Goal: Task Accomplishment & Management: Complete application form

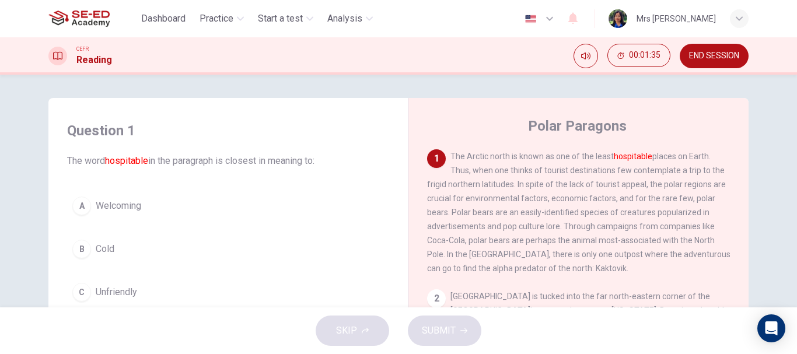
drag, startPoint x: 106, startPoint y: 158, endPoint x: 134, endPoint y: 159, distance: 28.6
click at [134, 159] on font "hospitable" at bounding box center [126, 160] width 43 height 11
click at [450, 154] on span "The Arctic north is known as one of the least hospitable places on Earth. Thus,…" at bounding box center [578, 212] width 303 height 121
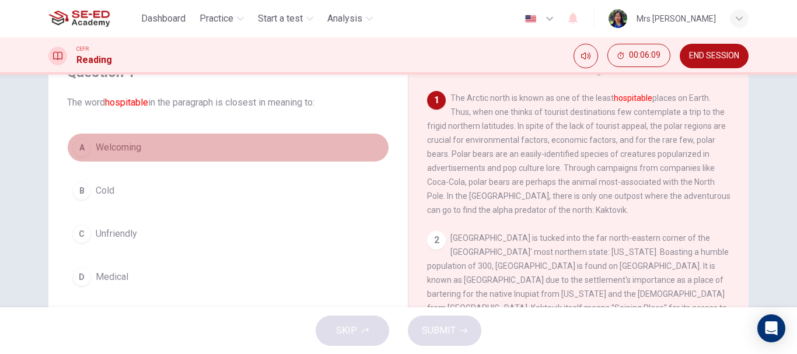
click at [100, 141] on span "Welcoming" at bounding box center [119, 148] width 46 height 14
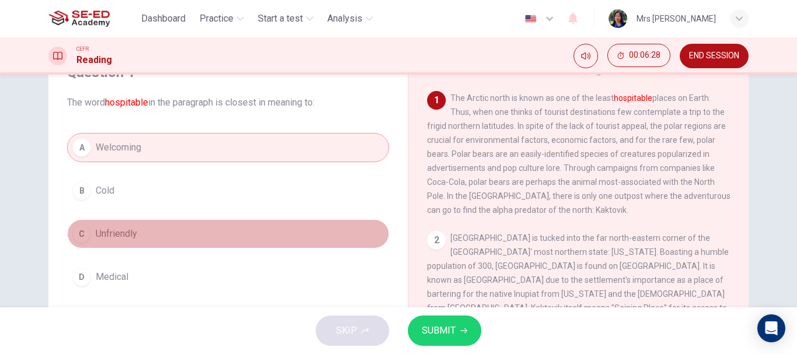
click at [155, 228] on button "C Unfriendly" at bounding box center [228, 233] width 322 height 29
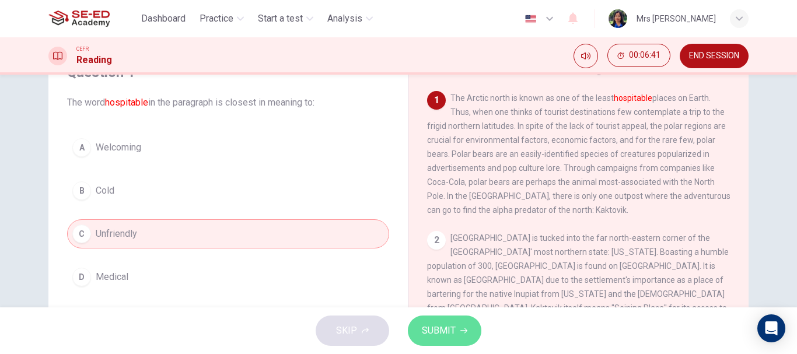
click at [450, 334] on span "SUBMIT" at bounding box center [439, 331] width 34 height 16
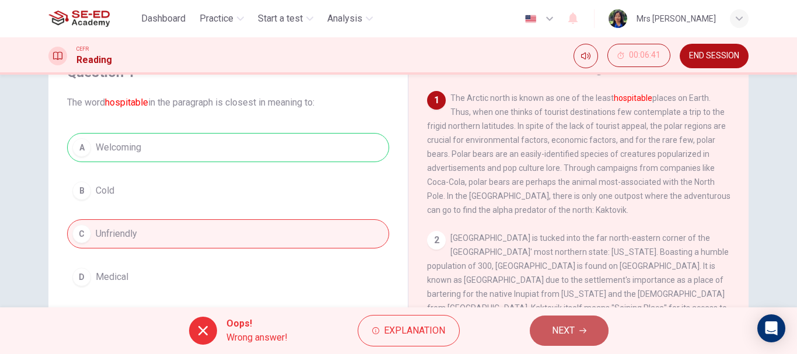
click at [577, 326] on button "NEXT" at bounding box center [569, 331] width 79 height 30
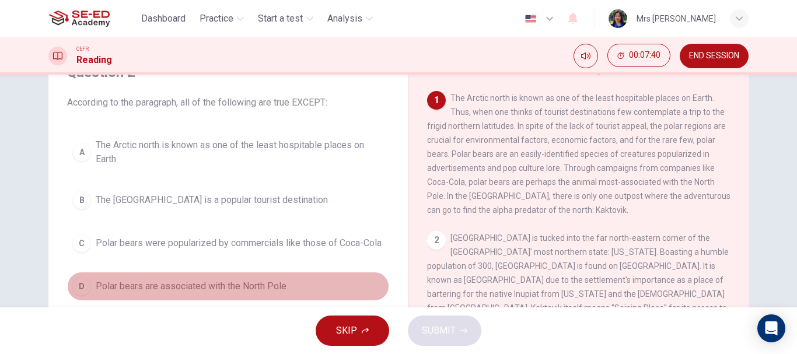
click at [246, 284] on span "Polar bears are associated with the North Pole" at bounding box center [191, 286] width 191 height 14
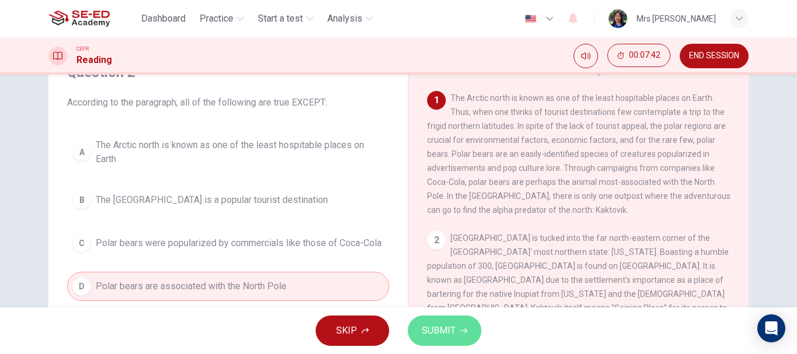
click at [444, 333] on span "SUBMIT" at bounding box center [439, 331] width 34 height 16
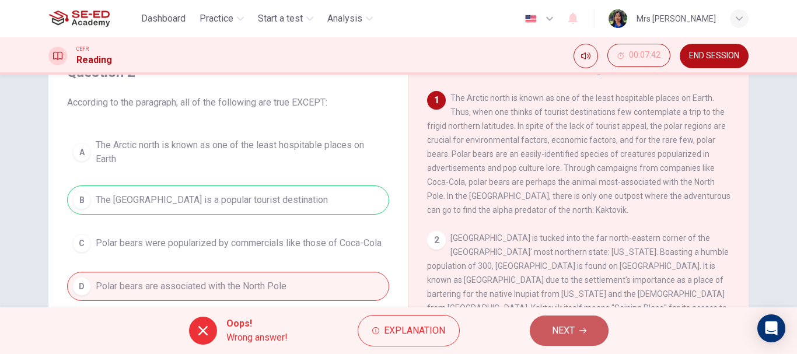
click at [563, 332] on span "NEXT" at bounding box center [563, 331] width 23 height 16
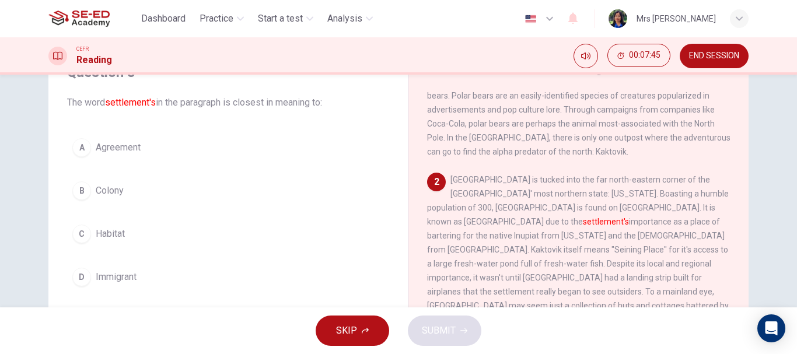
scroll to position [117, 0]
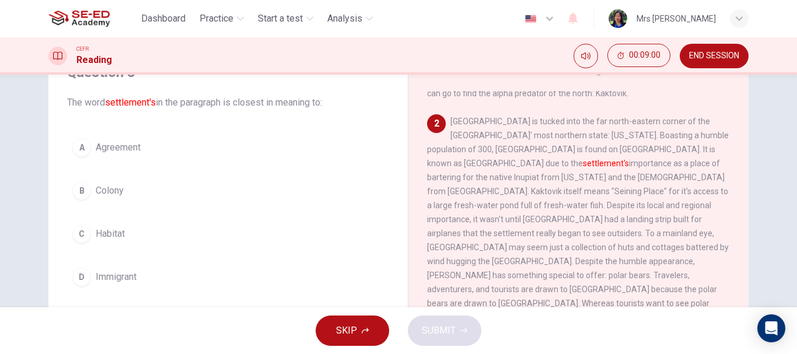
click at [123, 276] on span "Immigrant" at bounding box center [116, 277] width 41 height 14
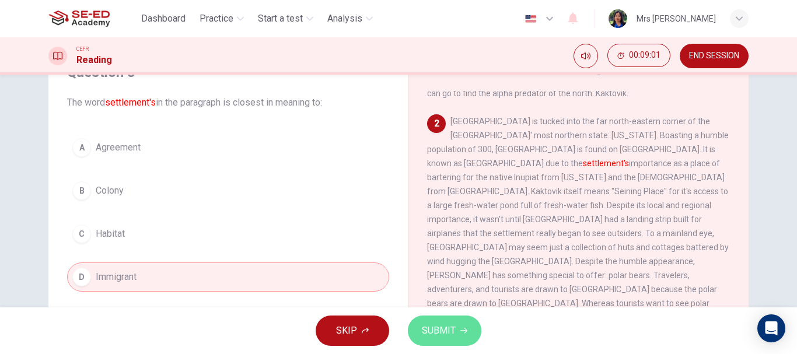
click at [446, 327] on span "SUBMIT" at bounding box center [439, 331] width 34 height 16
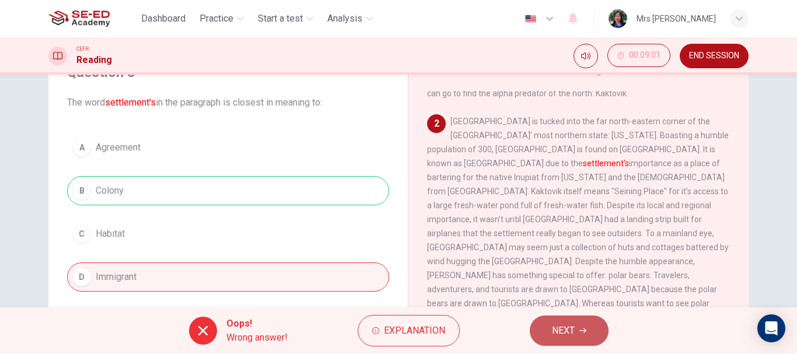
click at [584, 333] on icon "button" at bounding box center [582, 330] width 7 height 7
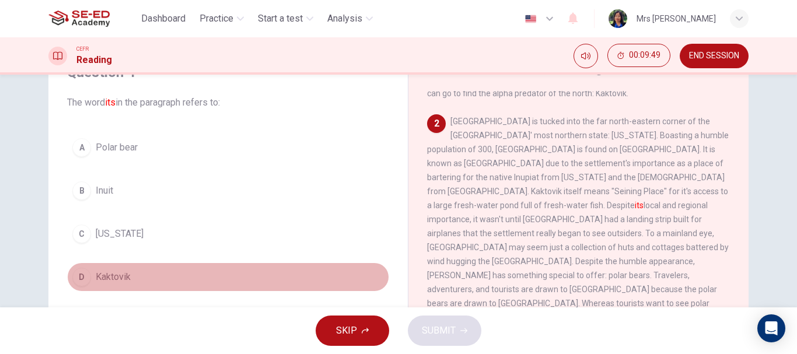
click at [113, 285] on button "D Kaktovik" at bounding box center [228, 277] width 322 height 29
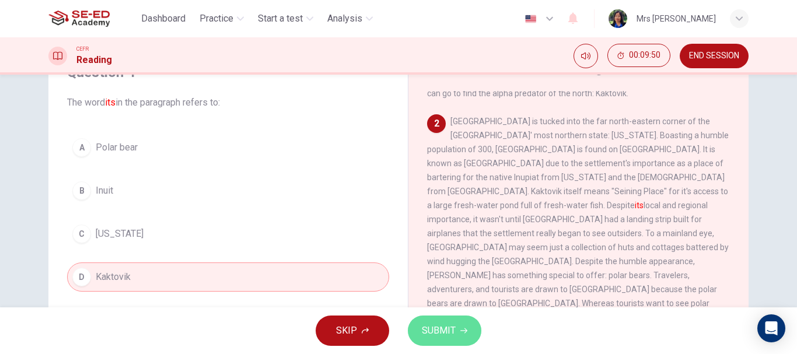
click at [451, 321] on button "SUBMIT" at bounding box center [445, 331] width 74 height 30
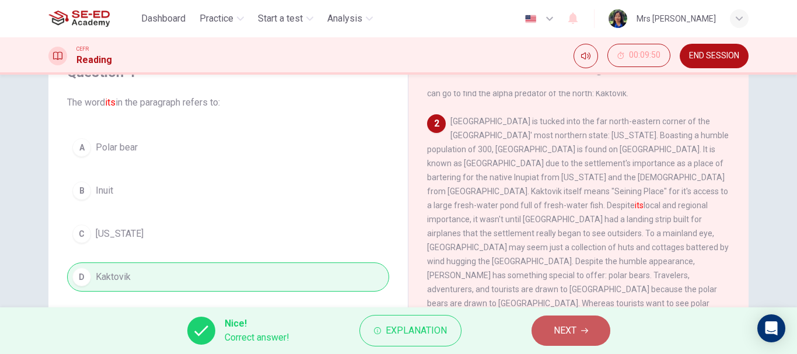
click at [581, 331] on icon "button" at bounding box center [584, 330] width 7 height 7
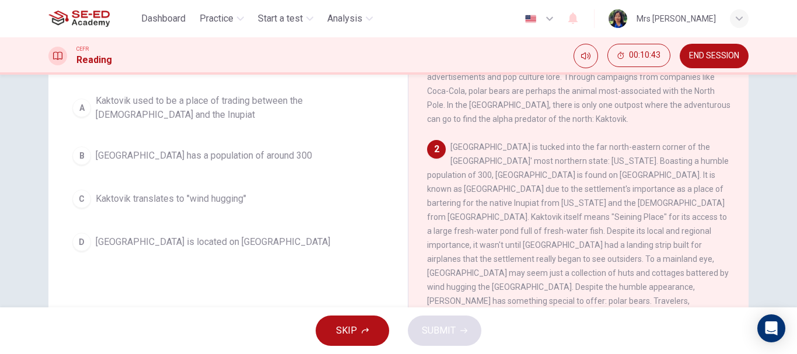
scroll to position [58, 0]
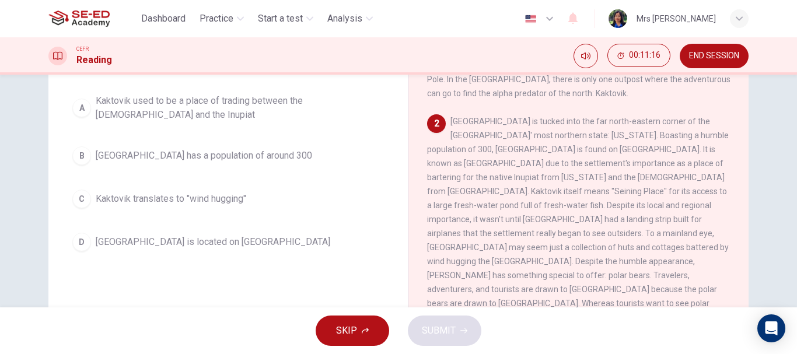
click at [230, 200] on span "Kaktovik translates to "wind hugging"" at bounding box center [171, 199] width 151 height 14
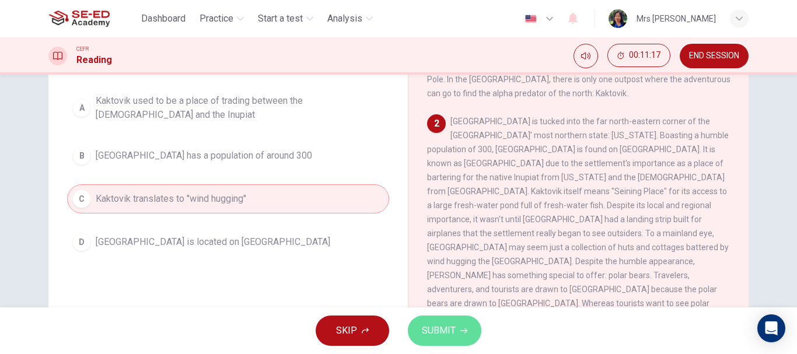
click at [446, 333] on span "SUBMIT" at bounding box center [439, 331] width 34 height 16
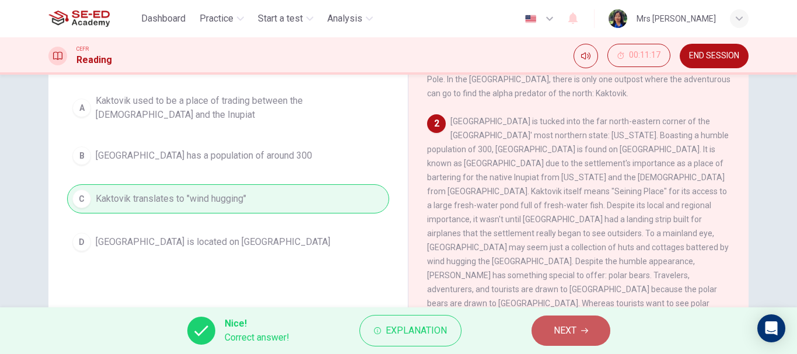
click at [582, 327] on icon "button" at bounding box center [584, 330] width 7 height 7
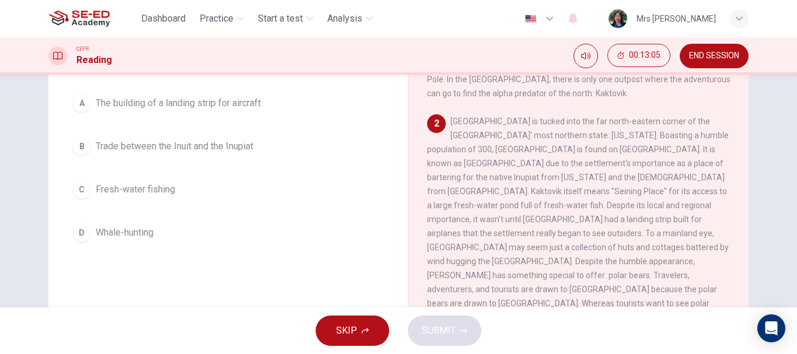
scroll to position [117, 0]
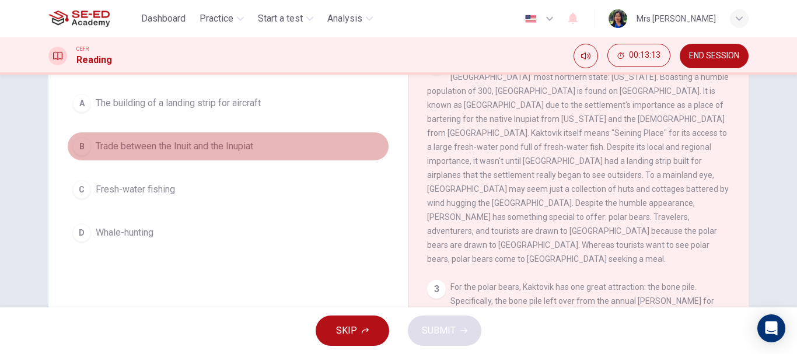
click at [218, 139] on button "B Trade between the Inuit and the Inupiat" at bounding box center [228, 146] width 322 height 29
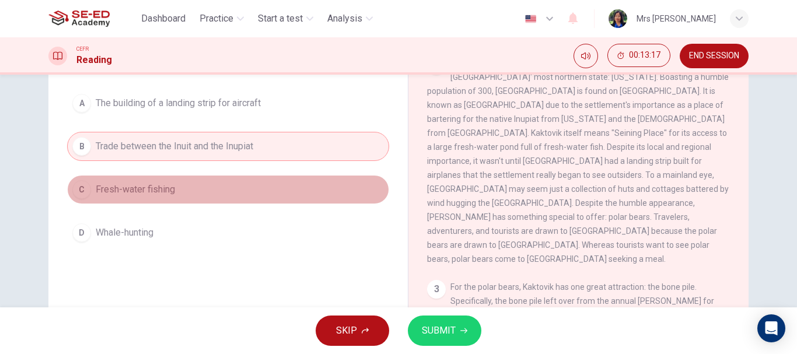
click at [146, 191] on span "Fresh-water fishing" at bounding box center [135, 190] width 79 height 14
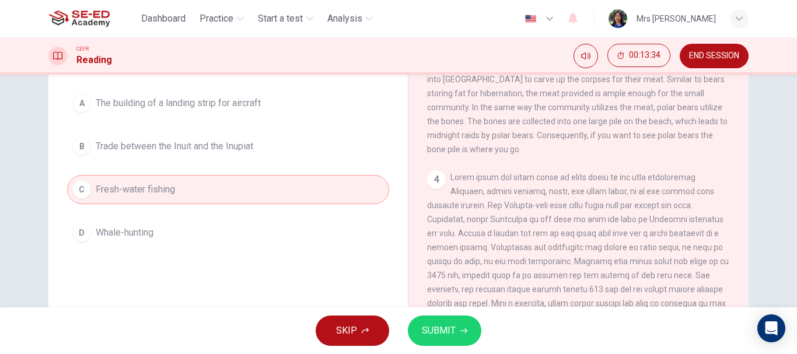
scroll to position [175, 0]
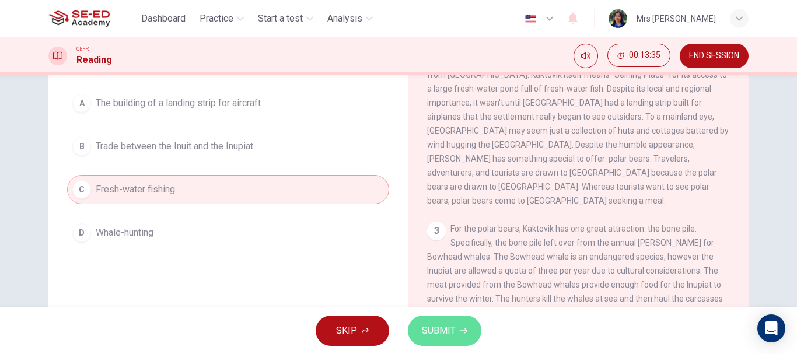
click at [449, 320] on button "SUBMIT" at bounding box center [445, 331] width 74 height 30
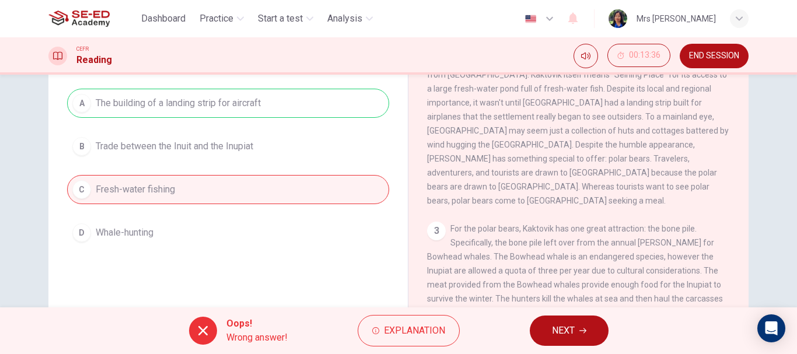
click at [572, 328] on span "NEXT" at bounding box center [563, 331] width 23 height 16
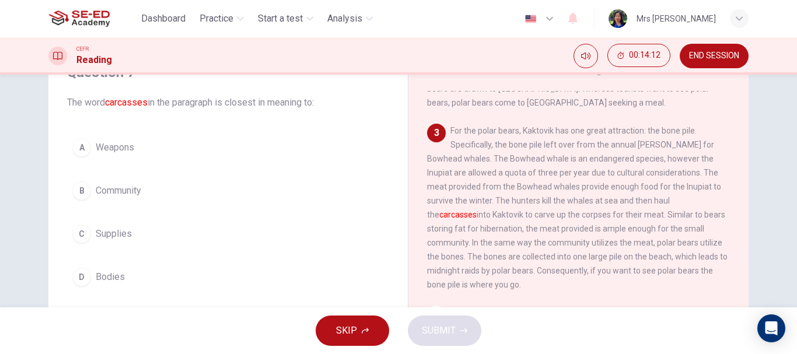
scroll to position [350, 0]
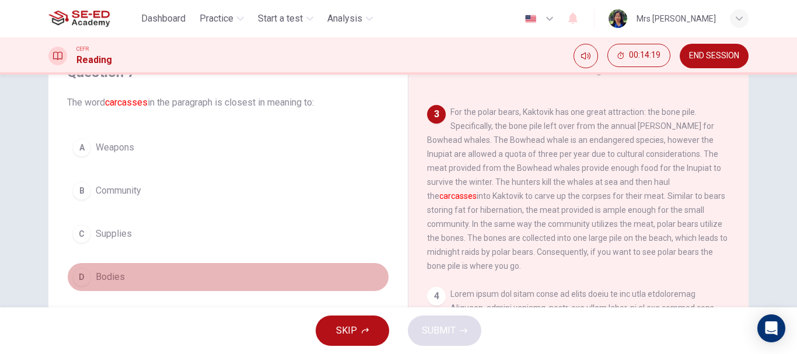
click at [111, 277] on span "Bodies" at bounding box center [110, 277] width 29 height 14
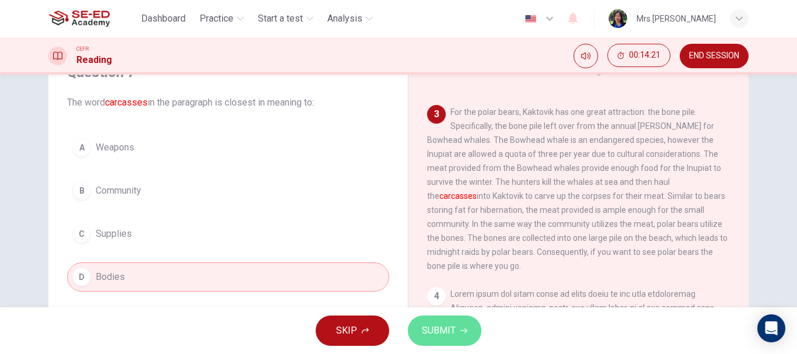
click at [454, 328] on span "SUBMIT" at bounding box center [439, 331] width 34 height 16
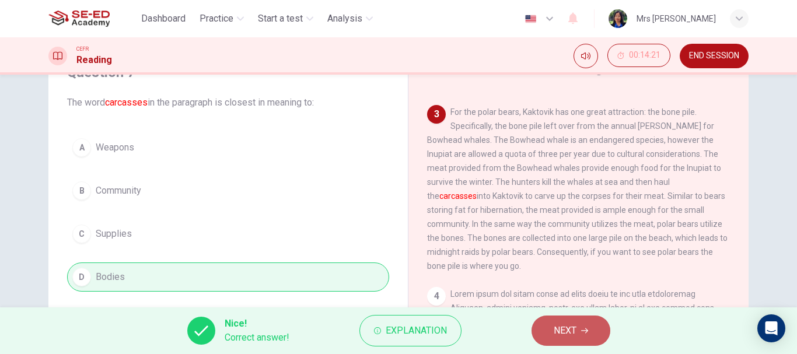
click at [582, 327] on icon "button" at bounding box center [584, 330] width 7 height 7
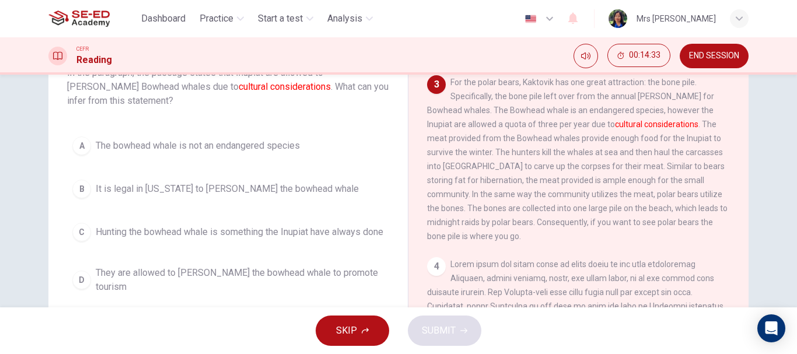
scroll to position [117, 0]
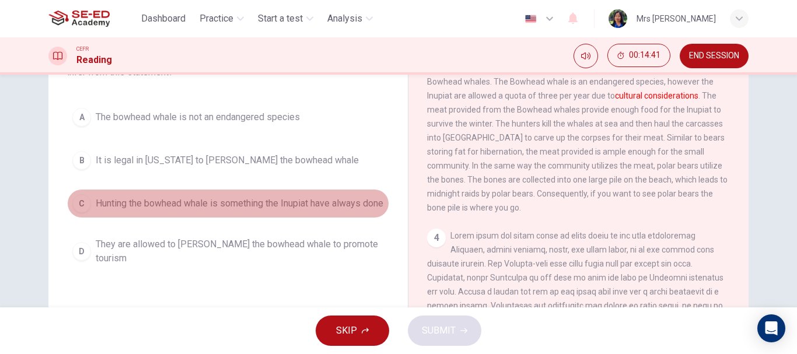
click at [264, 197] on span "Hunting the bowhead whale is something the Inupiat have always done" at bounding box center [240, 204] width 288 height 14
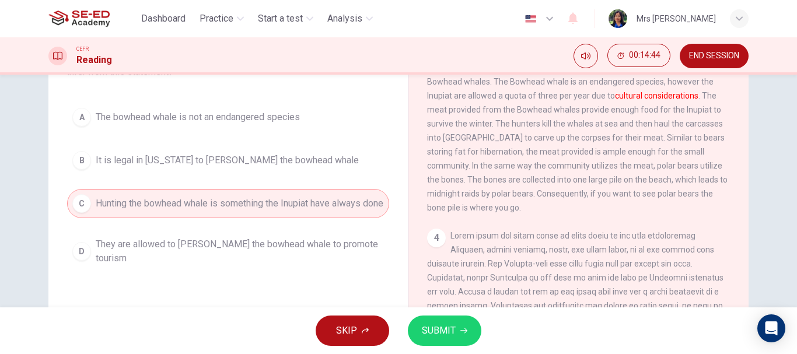
click at [295, 258] on span "They are allowed to [PERSON_NAME] the bowhead whale to promote tourism" at bounding box center [240, 251] width 288 height 28
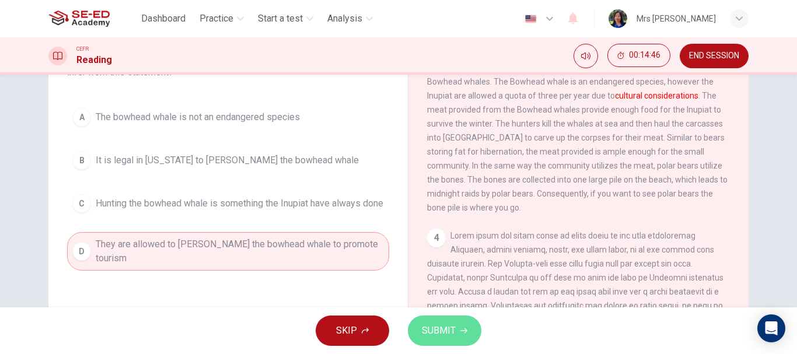
click at [441, 330] on span "SUBMIT" at bounding box center [439, 331] width 34 height 16
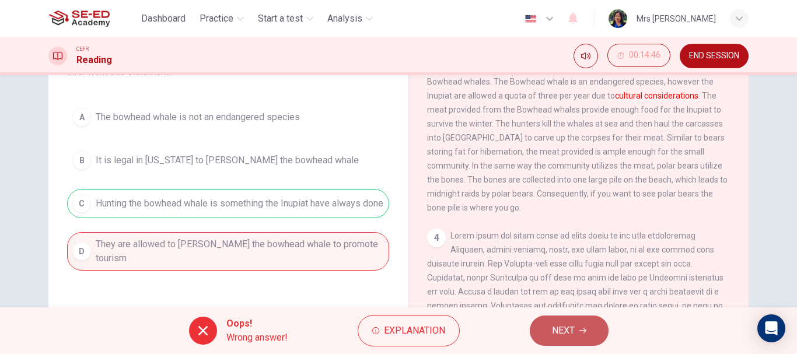
click at [581, 319] on button "NEXT" at bounding box center [569, 331] width 79 height 30
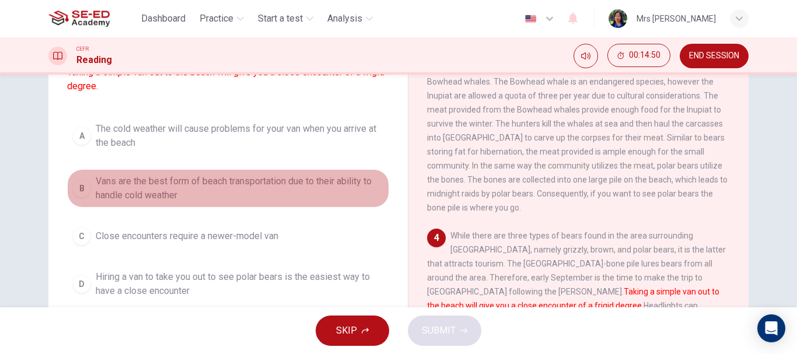
click at [265, 188] on span "Vans are the best form of beach transportation due to their ability to handle c…" at bounding box center [240, 188] width 288 height 28
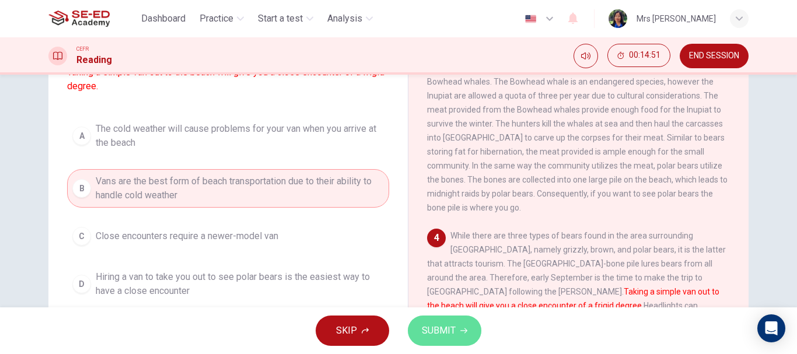
click at [469, 324] on button "SUBMIT" at bounding box center [445, 331] width 74 height 30
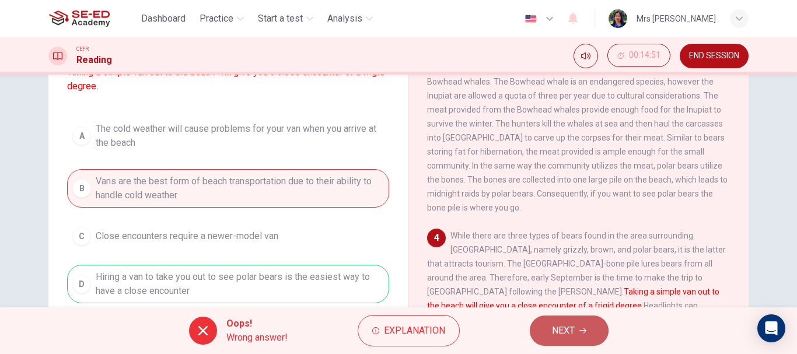
click at [566, 333] on span "NEXT" at bounding box center [563, 331] width 23 height 16
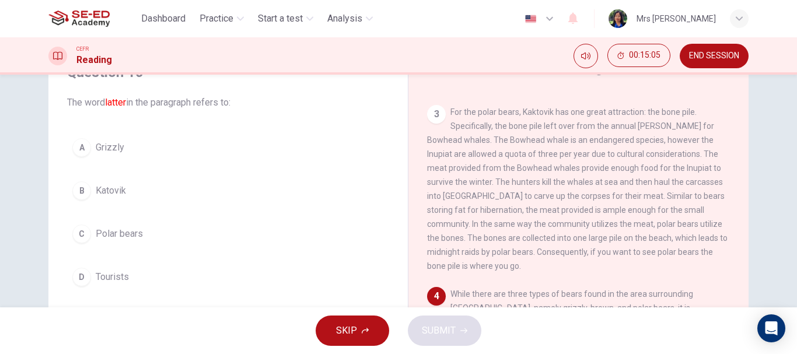
scroll to position [408, 0]
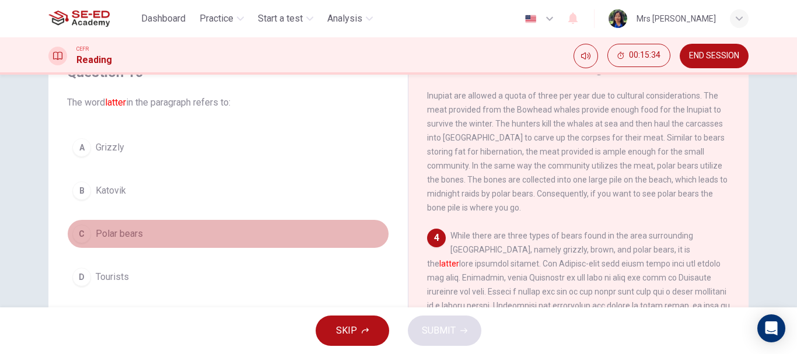
click at [139, 236] on span "Polar bears" at bounding box center [119, 234] width 47 height 14
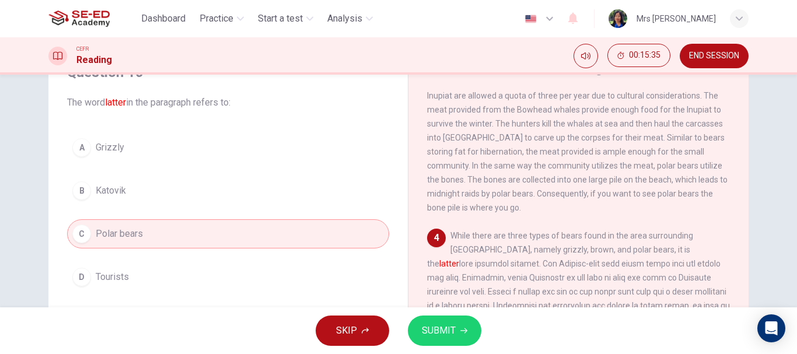
click at [444, 331] on span "SUBMIT" at bounding box center [439, 331] width 34 height 16
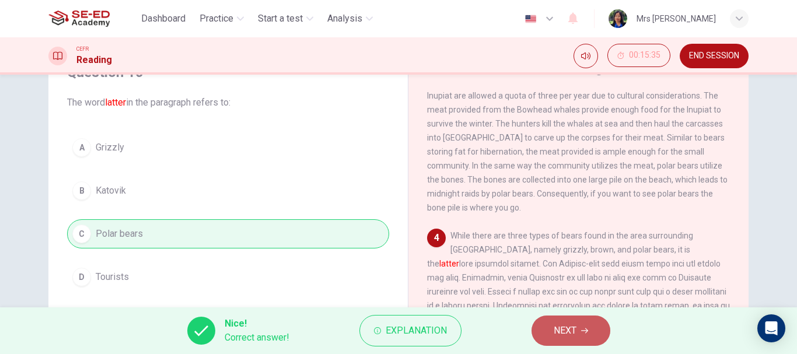
click at [578, 334] on button "NEXT" at bounding box center [571, 331] width 79 height 30
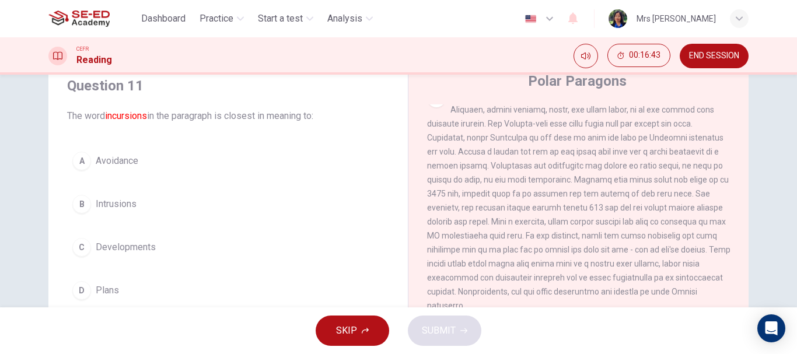
scroll to position [44, 0]
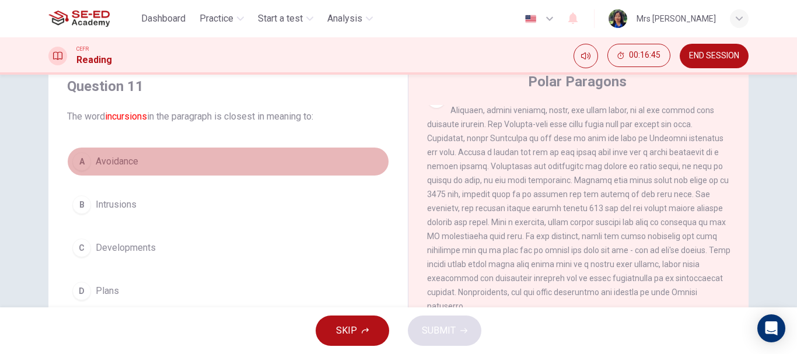
click at [121, 163] on span "Avoidance" at bounding box center [117, 162] width 43 height 14
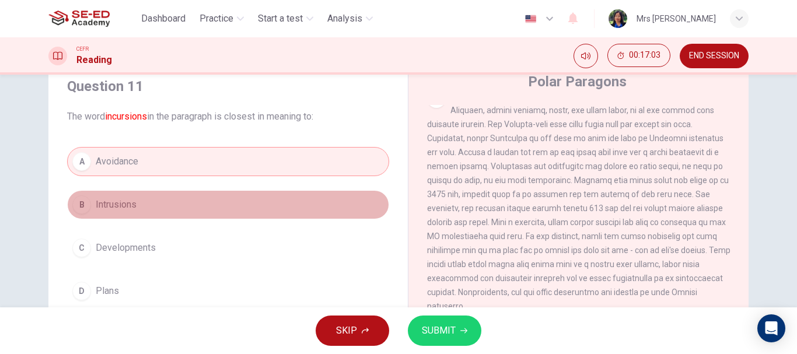
click at [140, 212] on button "B Intrusions" at bounding box center [228, 204] width 322 height 29
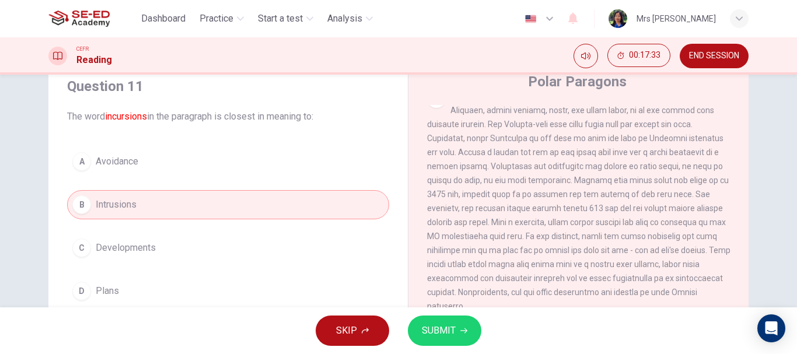
click at [464, 326] on button "SUBMIT" at bounding box center [445, 331] width 74 height 30
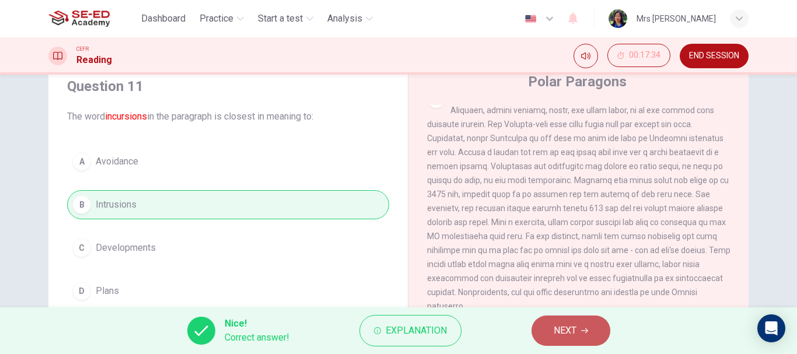
click at [584, 320] on button "NEXT" at bounding box center [571, 331] width 79 height 30
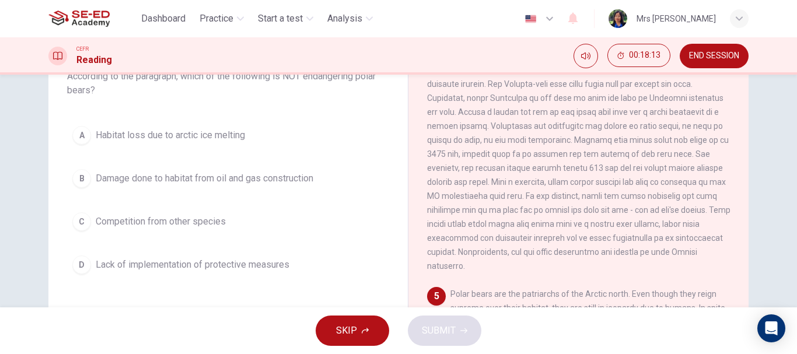
scroll to position [103, 0]
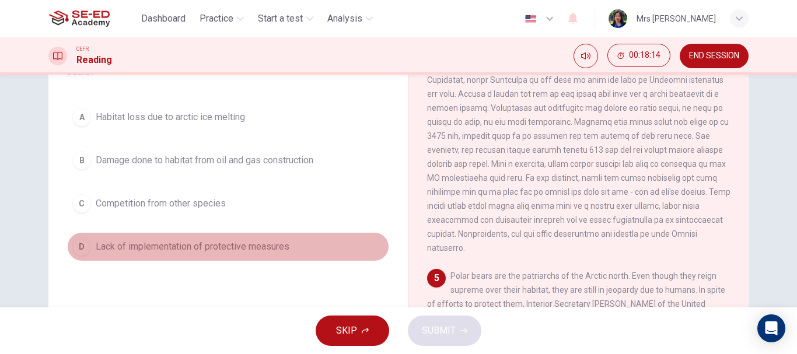
click at [216, 243] on span "Lack of implementation of protective measures" at bounding box center [193, 247] width 194 height 14
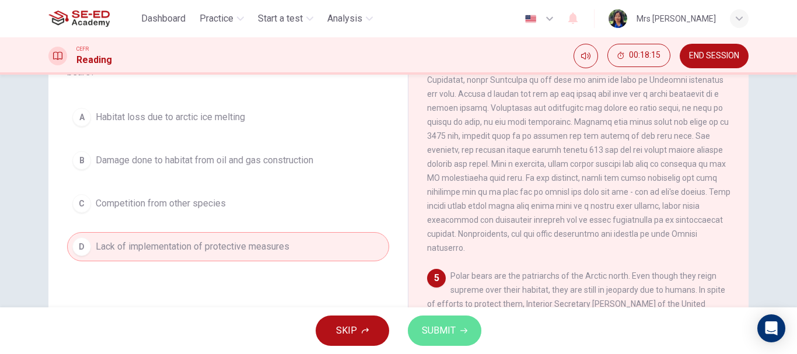
click at [466, 335] on button "SUBMIT" at bounding box center [445, 331] width 74 height 30
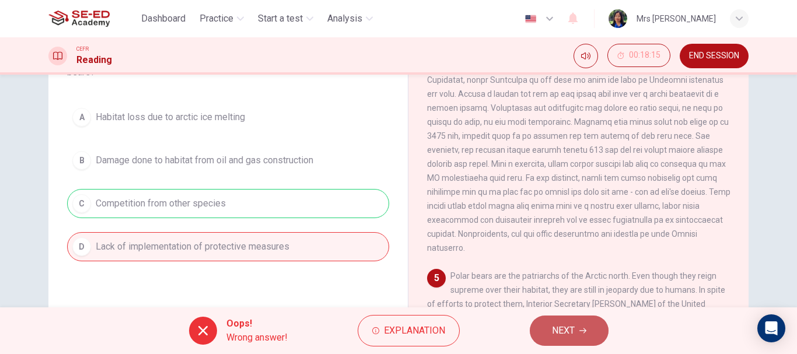
click at [571, 334] on span "NEXT" at bounding box center [563, 331] width 23 height 16
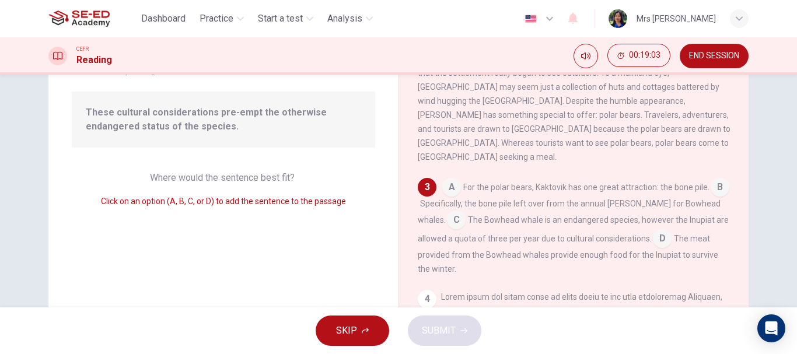
click at [447, 212] on input at bounding box center [456, 221] width 19 height 19
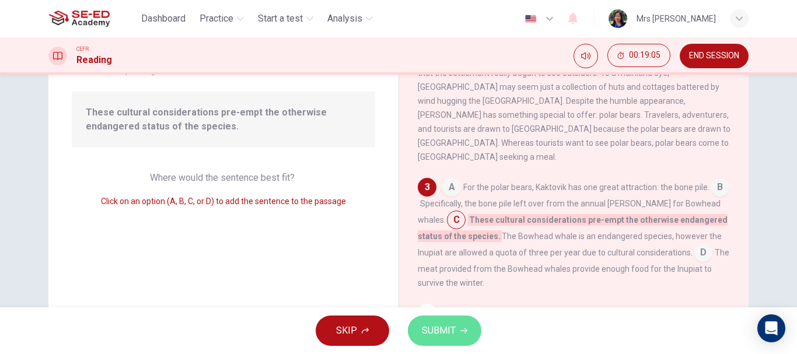
click at [446, 336] on span "SUBMIT" at bounding box center [439, 331] width 34 height 16
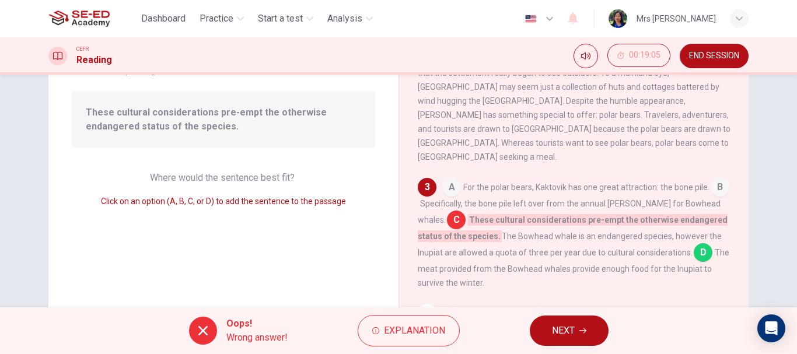
click at [694, 244] on input at bounding box center [703, 253] width 19 height 19
click at [567, 335] on span "NEXT" at bounding box center [563, 331] width 23 height 16
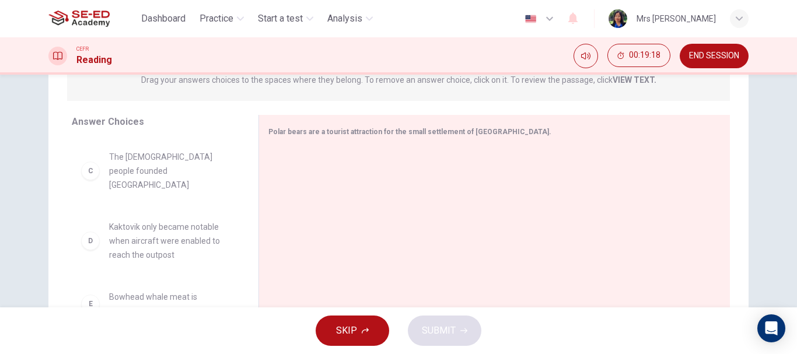
scroll to position [0, 0]
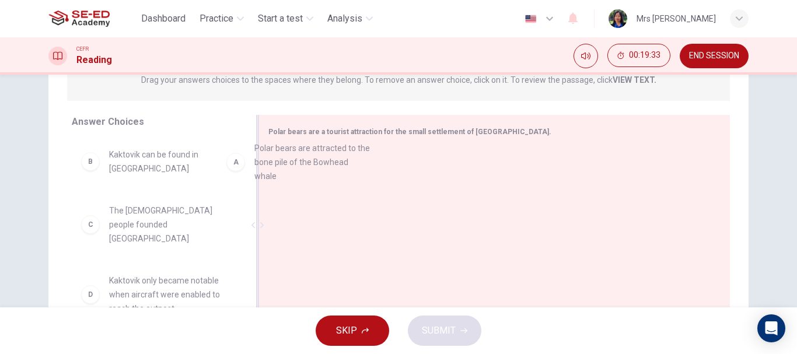
drag, startPoint x: 193, startPoint y: 168, endPoint x: 344, endPoint y: 162, distance: 151.8
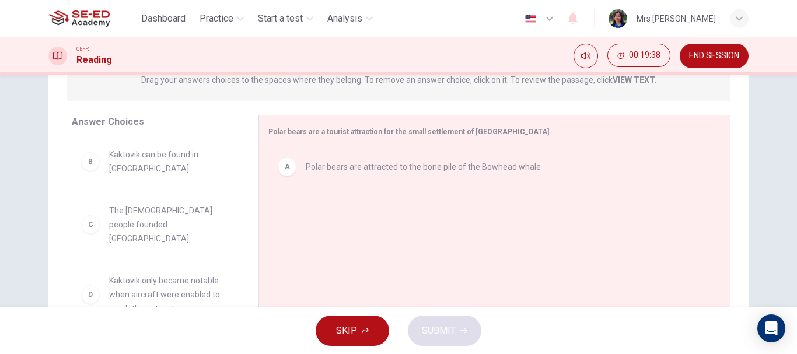
scroll to position [58, 0]
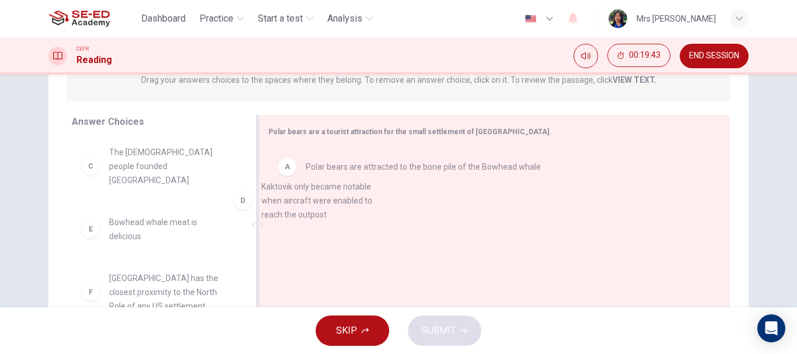
drag, startPoint x: 173, startPoint y: 227, endPoint x: 336, endPoint y: 204, distance: 163.8
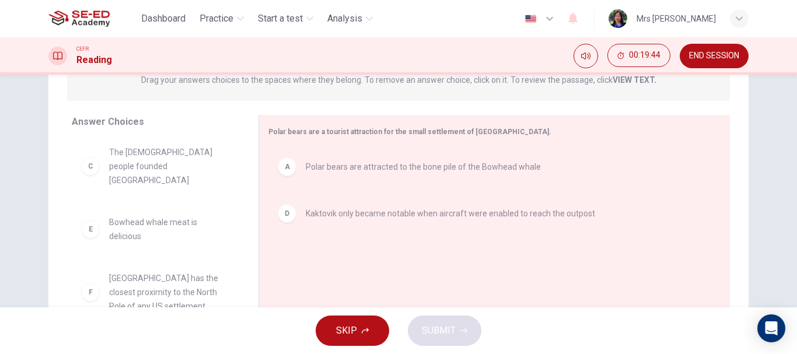
scroll to position [49, 0]
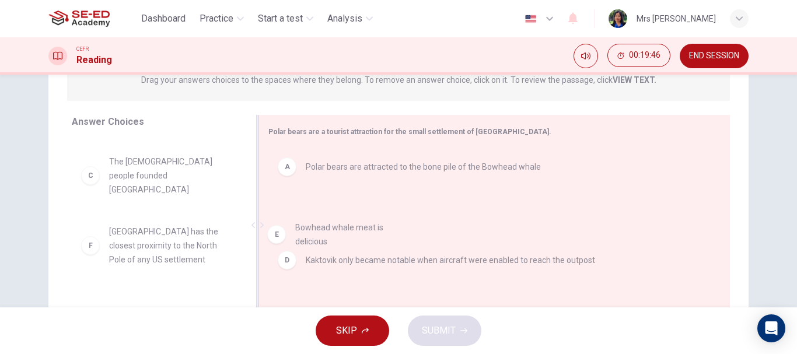
drag, startPoint x: 159, startPoint y: 228, endPoint x: 351, endPoint y: 237, distance: 192.8
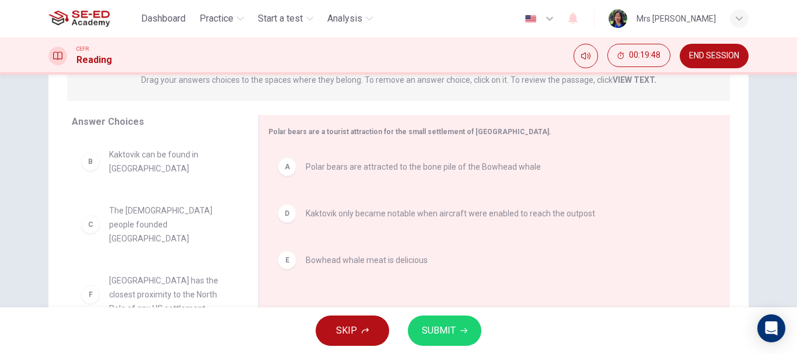
scroll to position [219, 0]
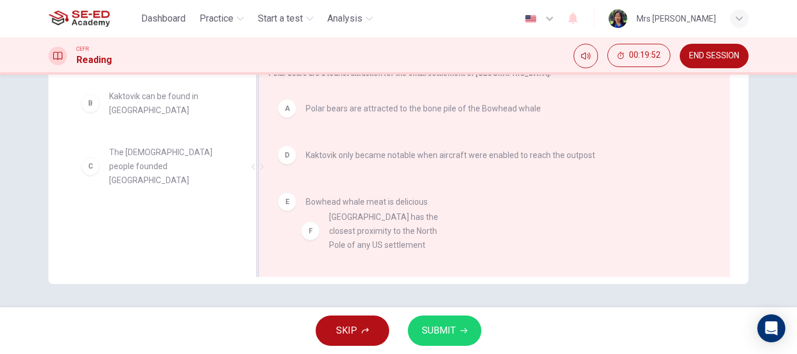
drag, startPoint x: 146, startPoint y: 222, endPoint x: 372, endPoint y: 240, distance: 226.5
drag, startPoint x: 156, startPoint y: 205, endPoint x: 347, endPoint y: 216, distance: 191.1
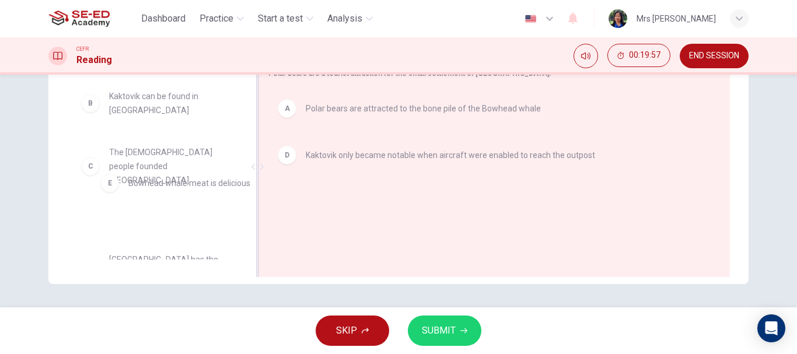
drag, startPoint x: 326, startPoint y: 204, endPoint x: 144, endPoint y: 184, distance: 182.5
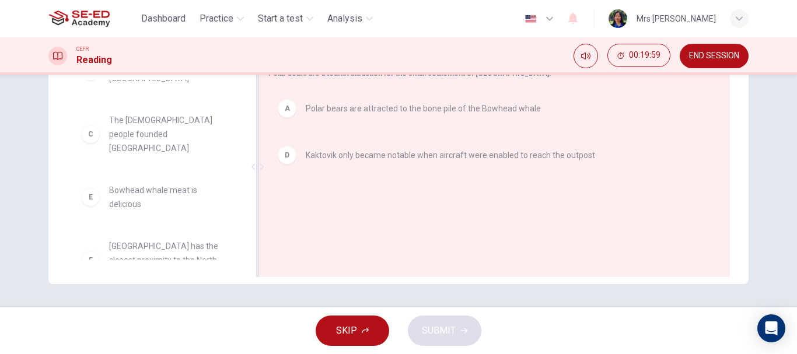
scroll to position [49, 0]
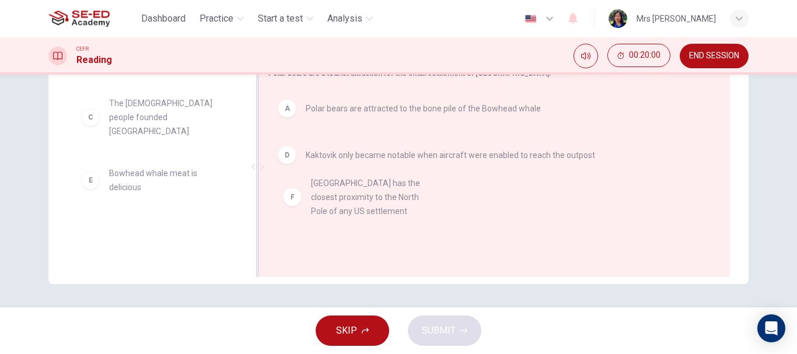
drag, startPoint x: 128, startPoint y: 235, endPoint x: 337, endPoint y: 202, distance: 211.4
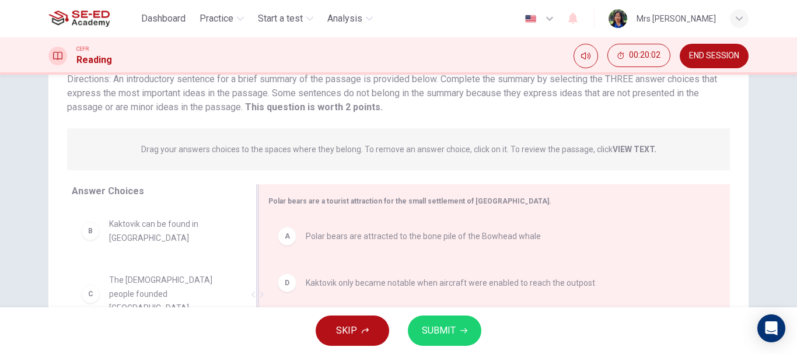
scroll to position [161, 0]
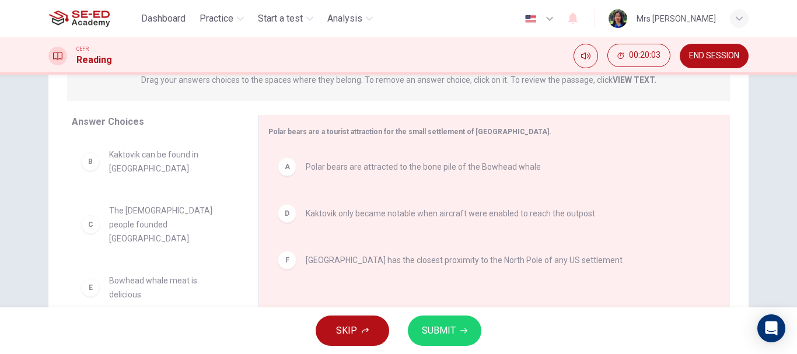
click at [453, 327] on span "SUBMIT" at bounding box center [439, 331] width 34 height 16
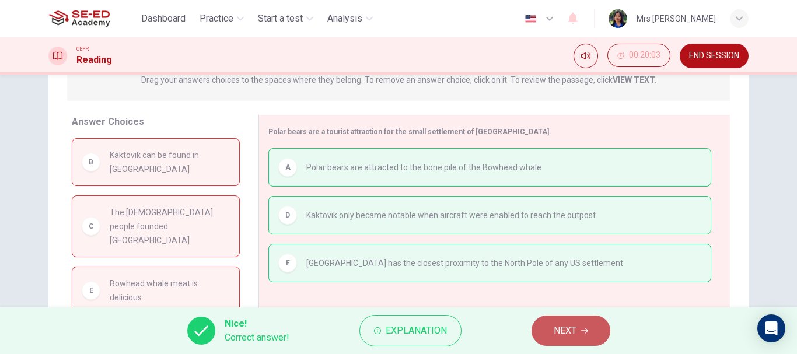
click at [575, 330] on span "NEXT" at bounding box center [565, 331] width 23 height 16
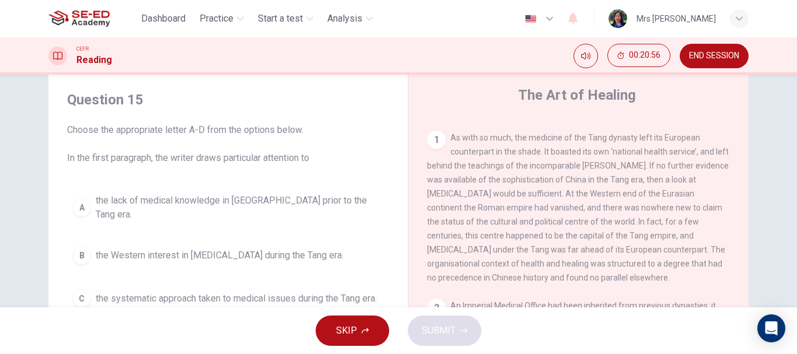
scroll to position [58, 0]
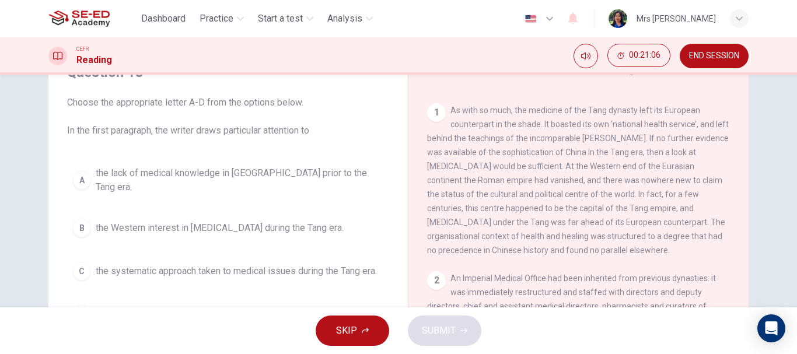
click at [201, 223] on span "the Western interest in [MEDICAL_DATA] during the Tang era." at bounding box center [220, 228] width 248 height 14
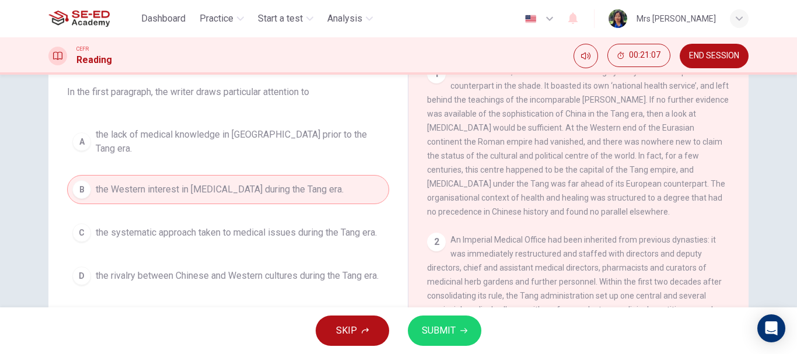
scroll to position [117, 0]
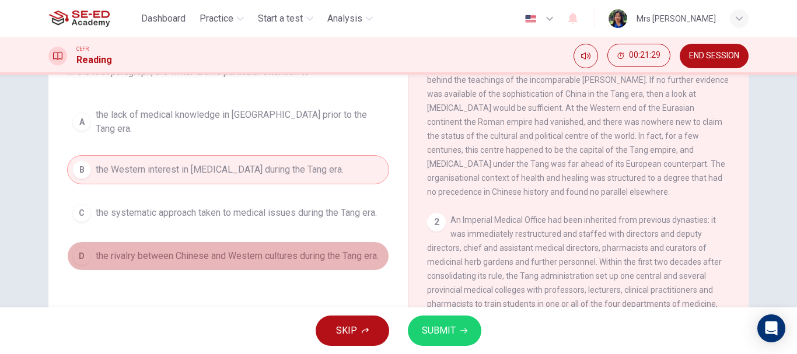
click at [242, 251] on span "the rivalry between Chinese and Western cultures during the Tang era." at bounding box center [237, 256] width 283 height 14
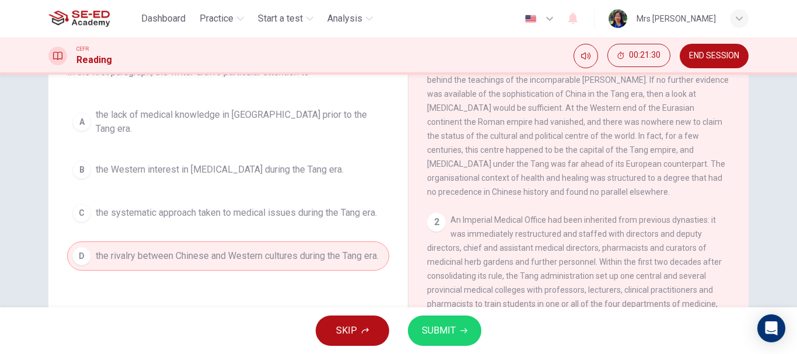
click at [462, 321] on button "SUBMIT" at bounding box center [445, 331] width 74 height 30
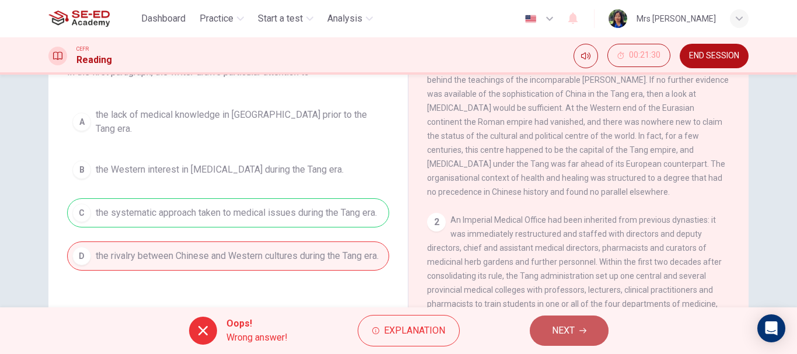
click at [566, 325] on span "NEXT" at bounding box center [563, 331] width 23 height 16
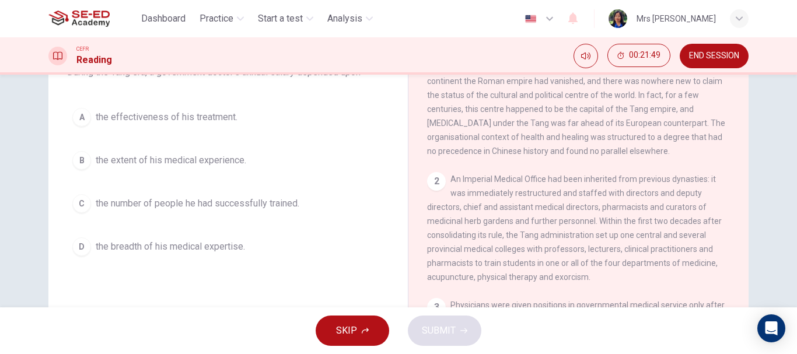
scroll to position [292, 0]
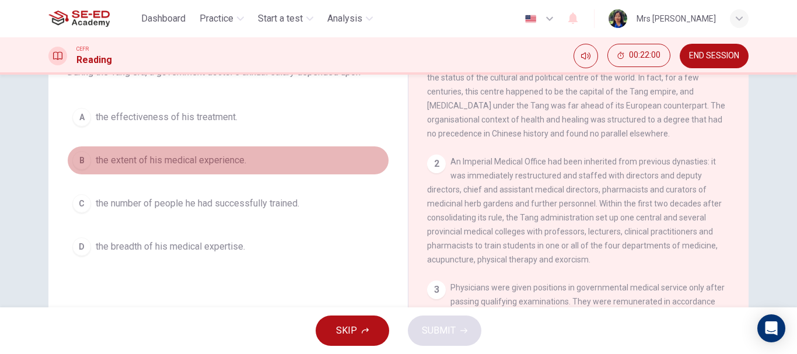
click at [180, 164] on span "the extent of his medical experience." at bounding box center [171, 160] width 151 height 14
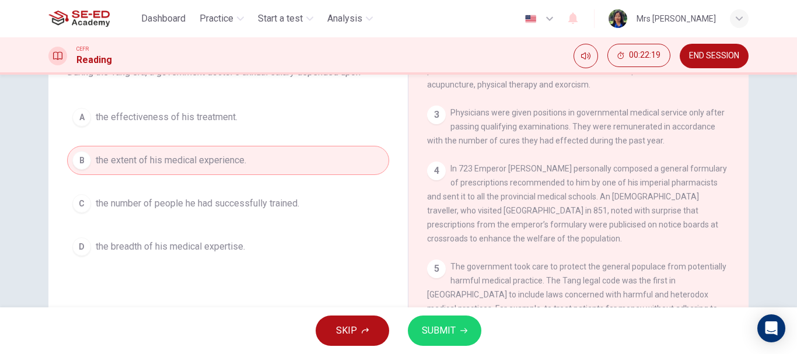
scroll to position [525, 0]
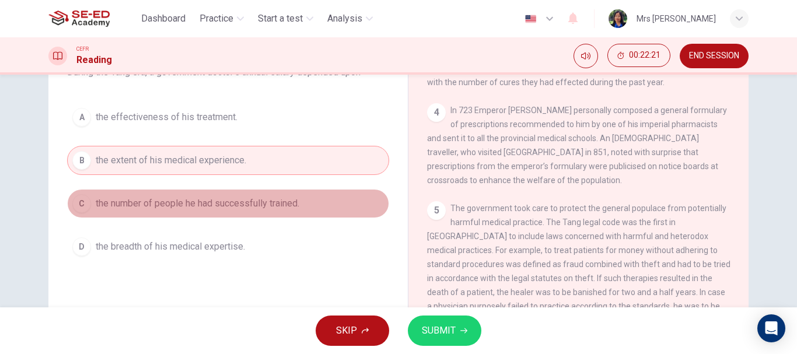
click at [229, 195] on button "C the number of people he had successfully trained." at bounding box center [228, 203] width 322 height 29
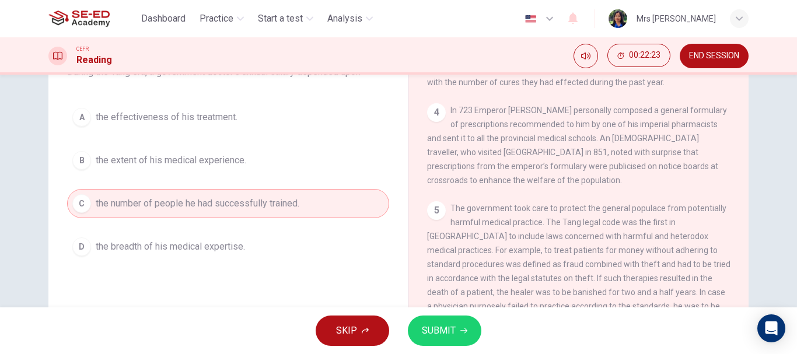
click at [467, 323] on button "SUBMIT" at bounding box center [445, 331] width 74 height 30
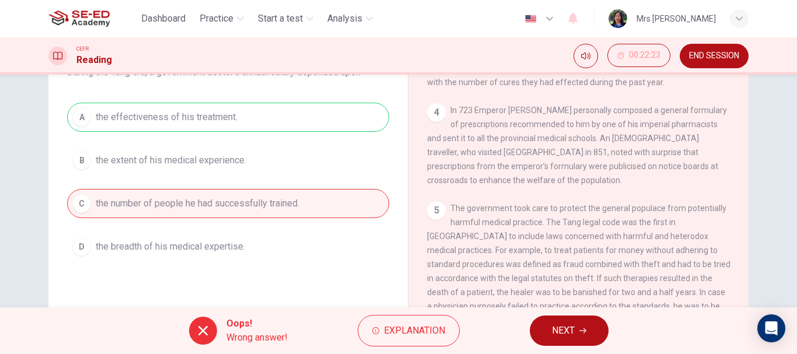
click at [567, 333] on span "NEXT" at bounding box center [563, 331] width 23 height 16
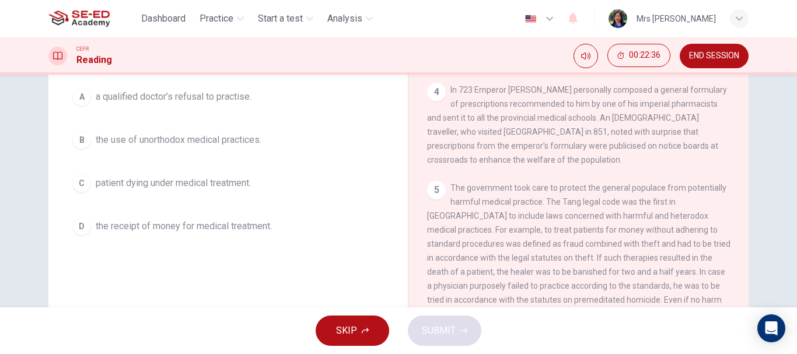
scroll to position [117, 0]
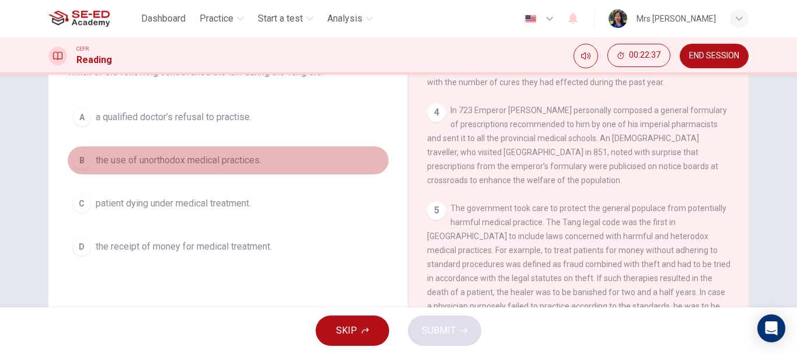
click at [224, 164] on span "the use of unorthodox medical practices." at bounding box center [179, 160] width 166 height 14
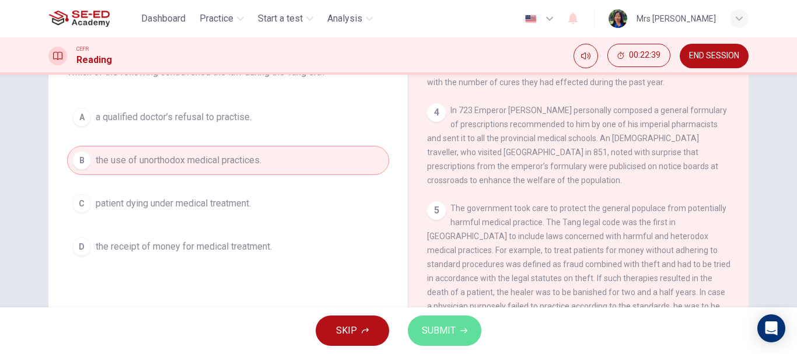
click at [442, 320] on button "SUBMIT" at bounding box center [445, 331] width 74 height 30
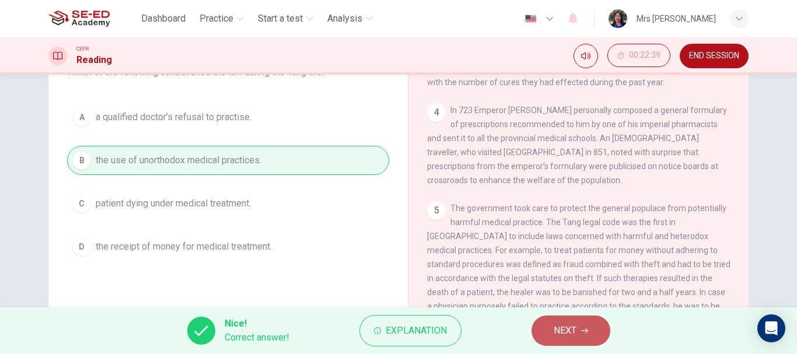
click at [564, 319] on button "NEXT" at bounding box center [571, 331] width 79 height 30
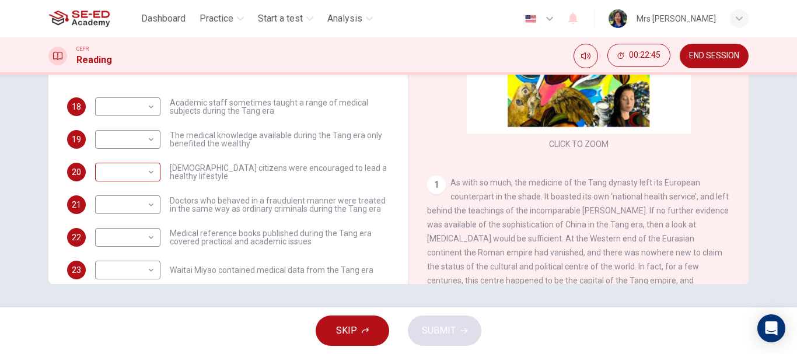
scroll to position [0, 0]
click at [152, 110] on body "This site uses cookies, as explained in our Privacy Policy . If you agree to th…" at bounding box center [398, 177] width 797 height 354
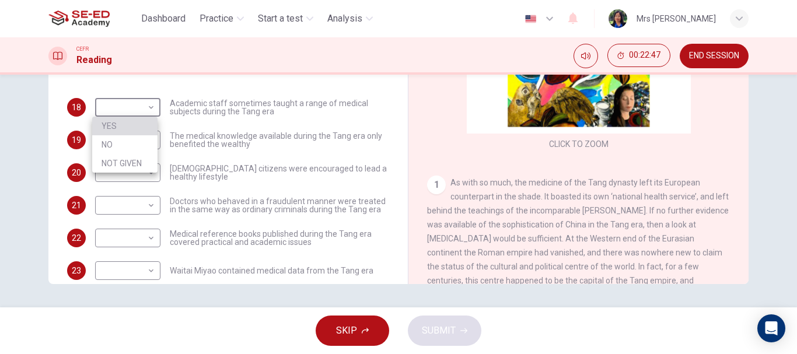
click at [132, 131] on li "YES" at bounding box center [124, 126] width 65 height 19
type input "YES"
click at [149, 137] on body "This site uses cookies, as explained in our Privacy Policy . If you agree to th…" at bounding box center [398, 177] width 797 height 354
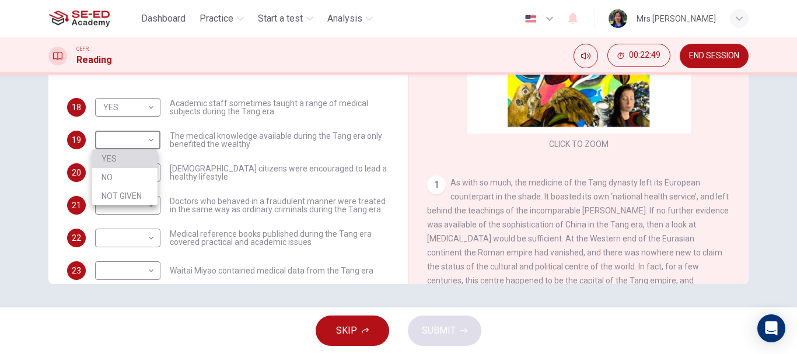
click at [132, 159] on li "YES" at bounding box center [124, 158] width 65 height 19
type input "YES"
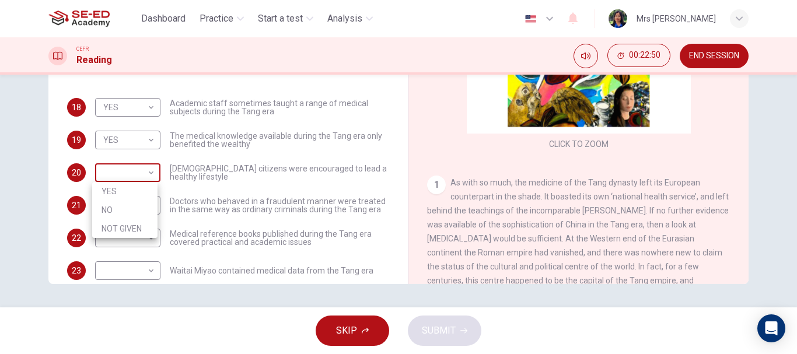
click at [141, 175] on body "This site uses cookies, as explained in our Privacy Policy . If you agree to th…" at bounding box center [398, 177] width 797 height 354
click at [131, 193] on li "YES" at bounding box center [124, 191] width 65 height 19
type input "YES"
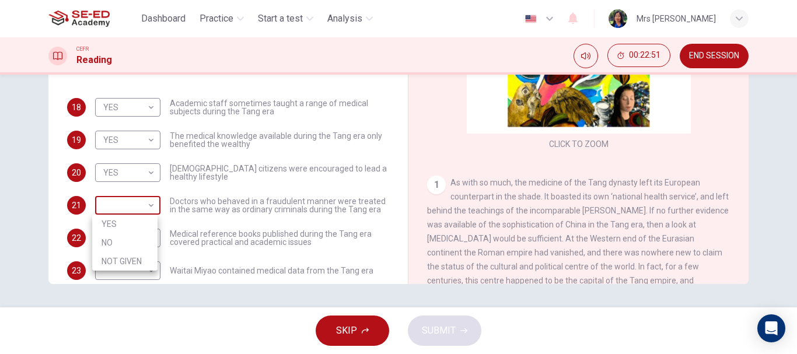
click at [146, 201] on body "This site uses cookies, as explained in our Privacy Policy . If you agree to th…" at bounding box center [398, 177] width 797 height 354
click at [134, 222] on li "YES" at bounding box center [124, 224] width 65 height 19
type input "YES"
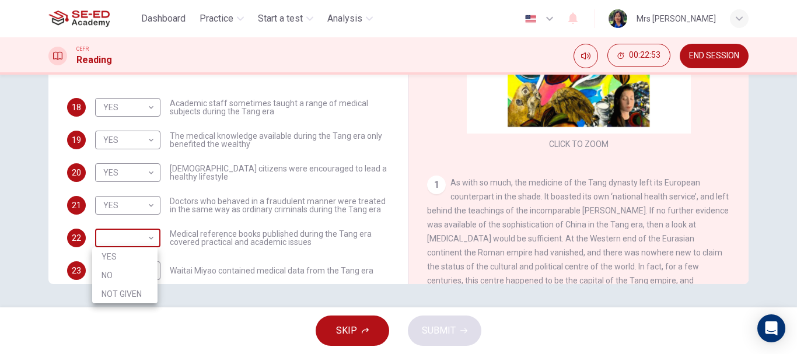
click at [151, 239] on body "This site uses cookies, as explained in our Privacy Policy . If you agree to th…" at bounding box center [398, 177] width 797 height 354
click at [139, 254] on li "YES" at bounding box center [124, 256] width 65 height 19
type input "YES"
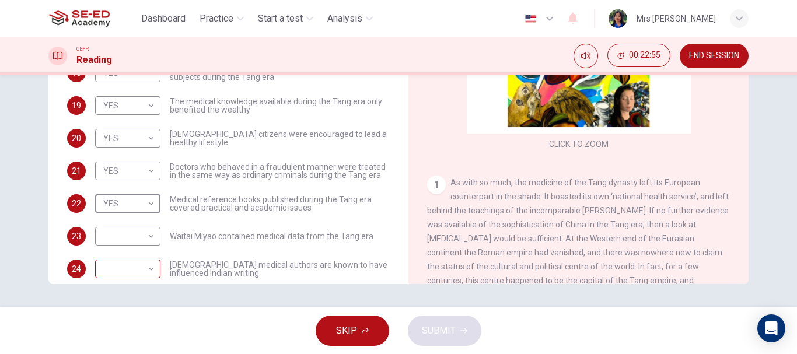
scroll to position [52, 0]
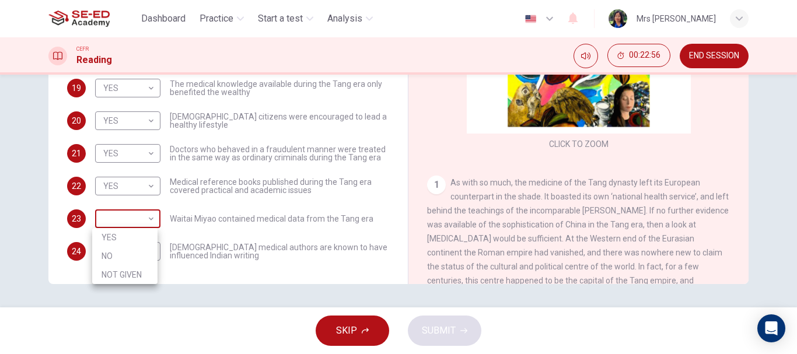
click at [149, 216] on body "This site uses cookies, as explained in our Privacy Policy . If you agree to th…" at bounding box center [398, 177] width 797 height 354
click at [144, 237] on li "YES" at bounding box center [124, 237] width 65 height 19
type input "YES"
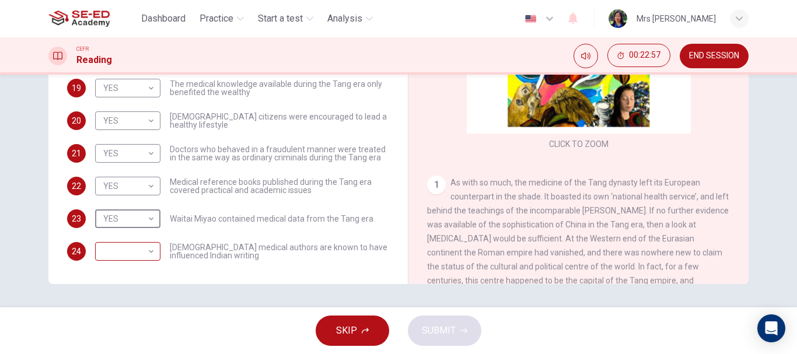
click at [151, 247] on body "This site uses cookies, as explained in our Privacy Policy . If you agree to th…" at bounding box center [398, 177] width 797 height 354
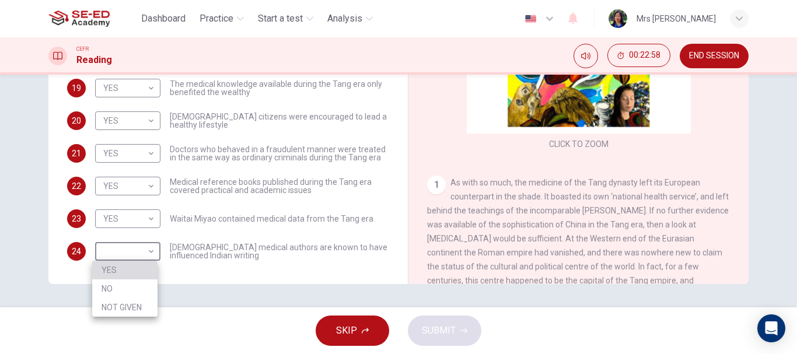
click at [134, 270] on li "YES" at bounding box center [124, 270] width 65 height 19
type input "YES"
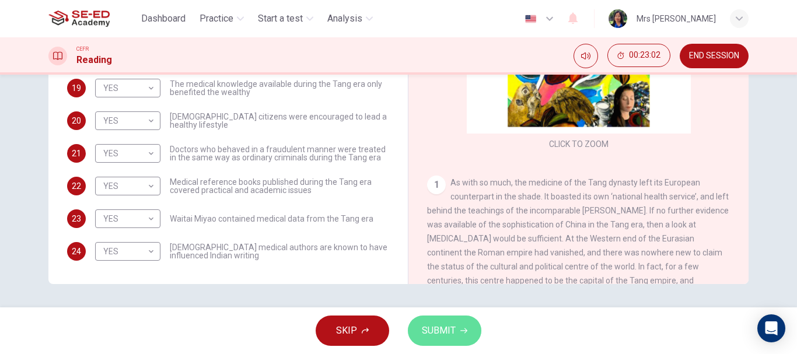
click at [423, 327] on span "SUBMIT" at bounding box center [439, 331] width 34 height 16
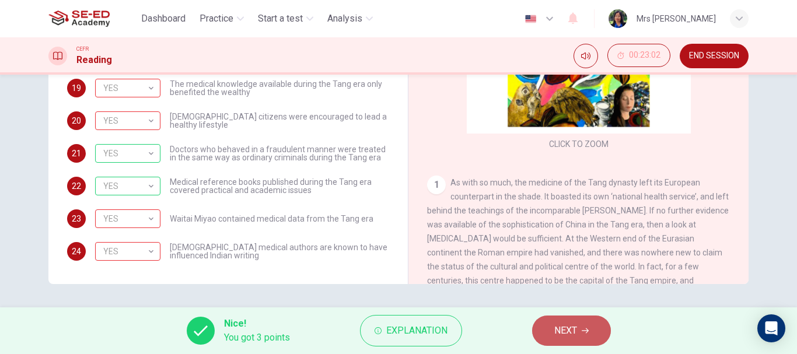
click at [576, 324] on span "NEXT" at bounding box center [565, 331] width 23 height 16
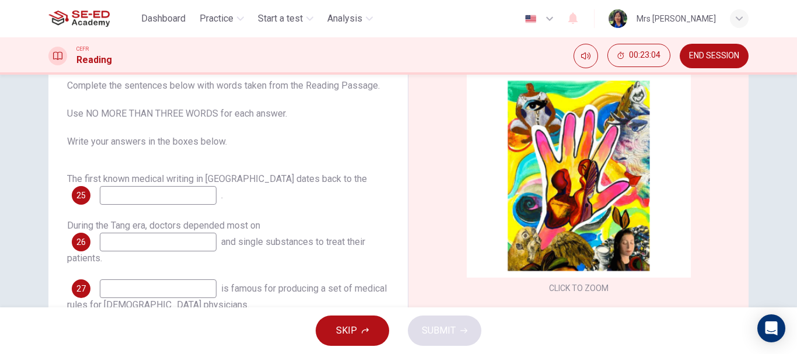
scroll to position [44, 0]
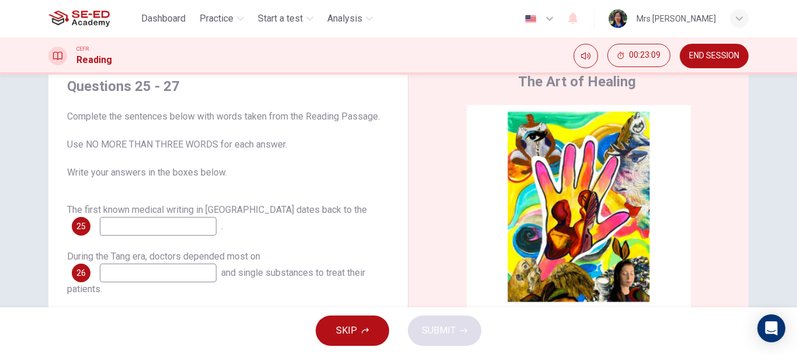
click at [145, 229] on input at bounding box center [158, 226] width 117 height 19
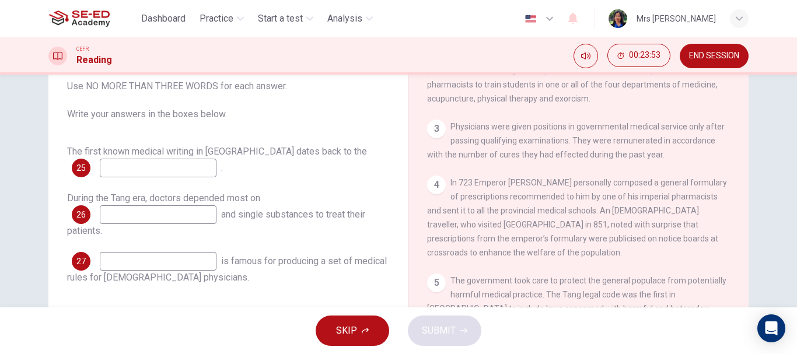
scroll to position [525, 0]
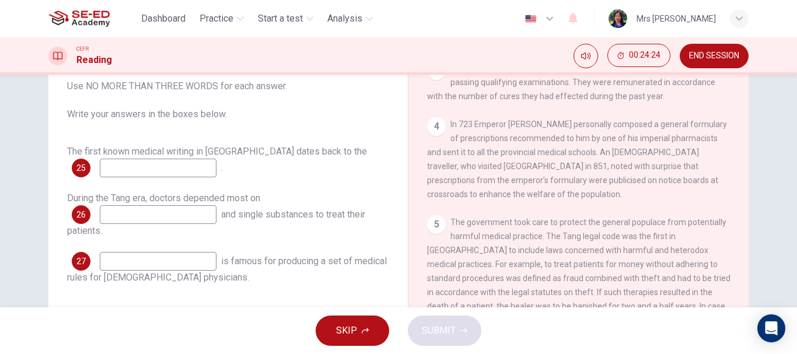
click at [177, 172] on input at bounding box center [158, 168] width 117 height 19
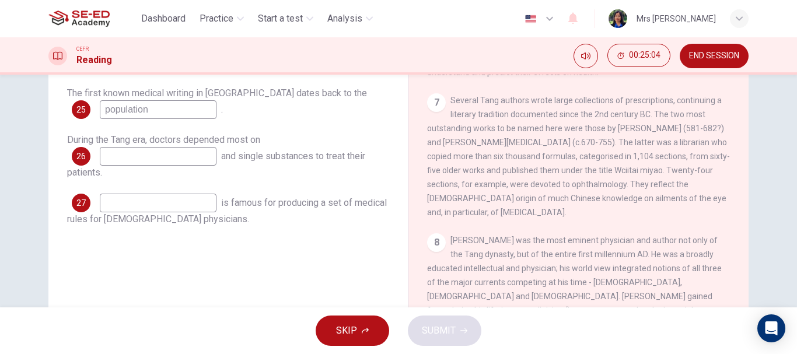
scroll to position [875, 0]
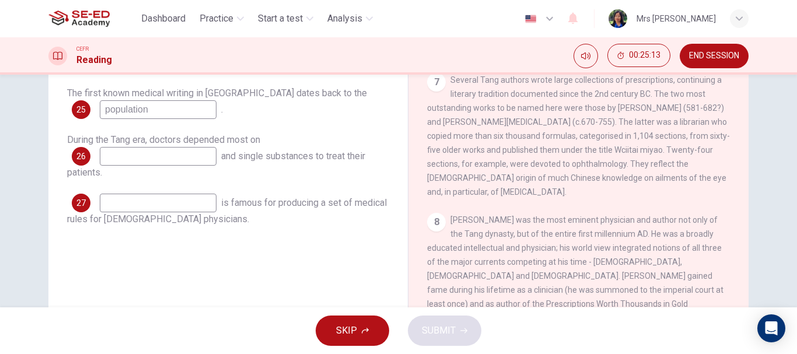
type input "population"
click at [162, 158] on input at bounding box center [158, 156] width 117 height 19
type input "ailiments of the eye"
click at [145, 200] on input at bounding box center [158, 203] width 117 height 19
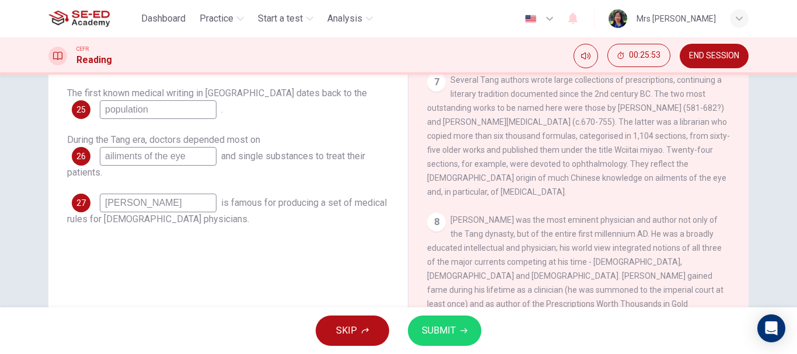
type input "[PERSON_NAME]"
click at [449, 329] on span "SUBMIT" at bounding box center [439, 331] width 34 height 16
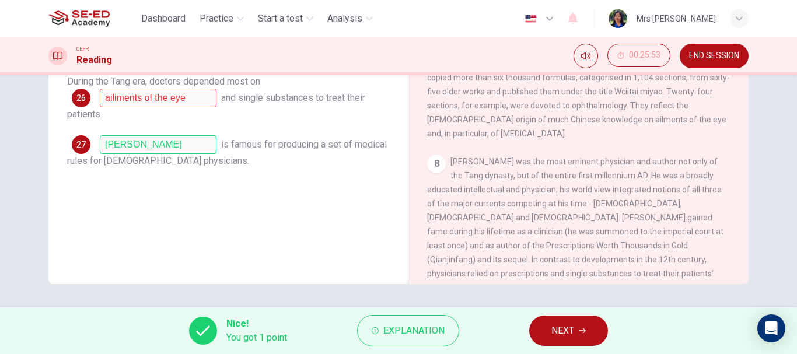
scroll to position [161, 0]
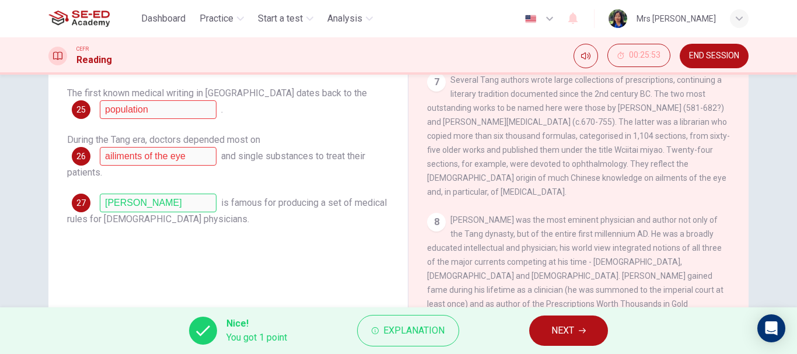
click at [585, 326] on button "NEXT" at bounding box center [568, 331] width 79 height 30
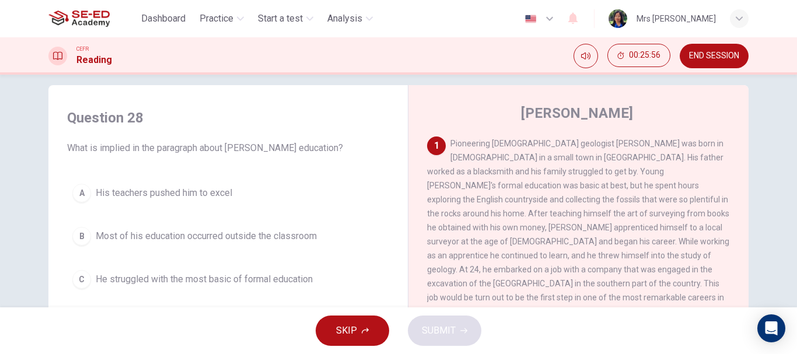
scroll to position [0, 0]
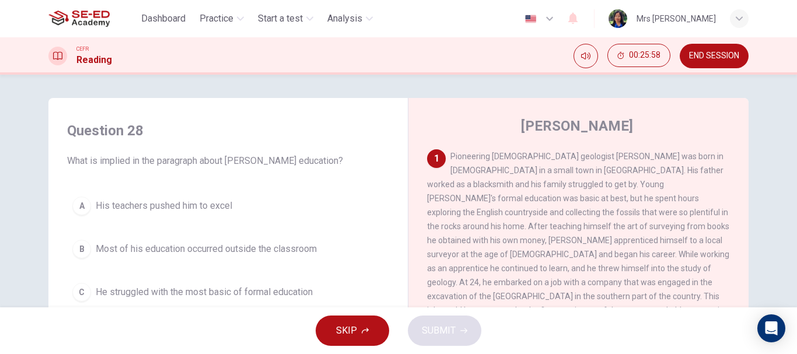
drag, startPoint x: 338, startPoint y: 117, endPoint x: 284, endPoint y: 132, distance: 55.8
click at [289, 119] on div "Question 28 What is implied in the paragraph about [PERSON_NAME] education? A H…" at bounding box center [228, 236] width 341 height 252
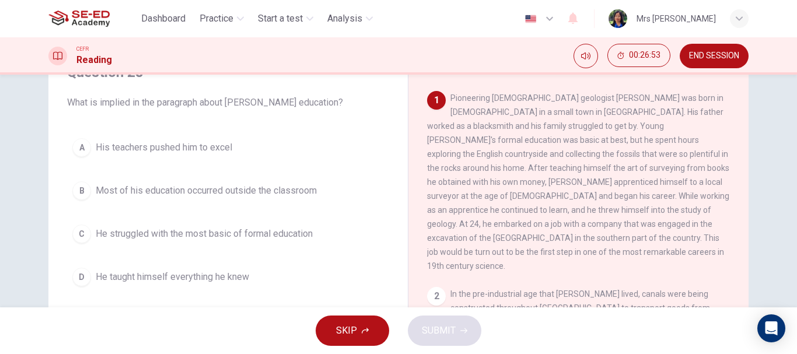
click at [239, 272] on span "He taught himself everything he knew" at bounding box center [172, 277] width 153 height 14
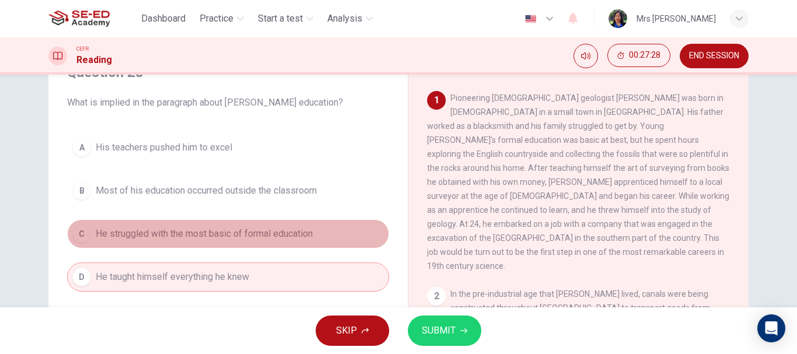
click at [296, 234] on span "He struggled with the most basic of formal education" at bounding box center [204, 234] width 217 height 14
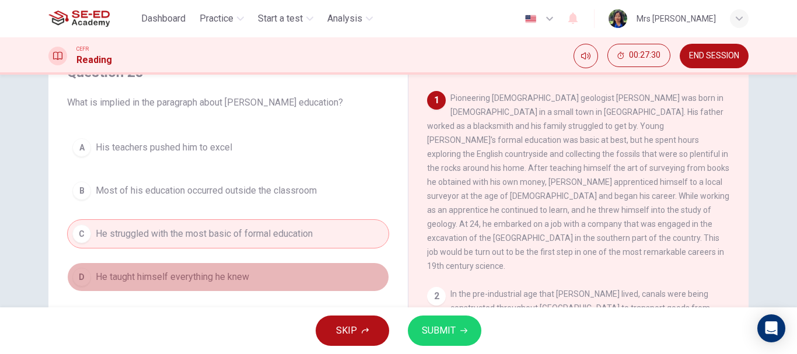
click at [211, 281] on span "He taught himself everything he knew" at bounding box center [172, 277] width 153 height 14
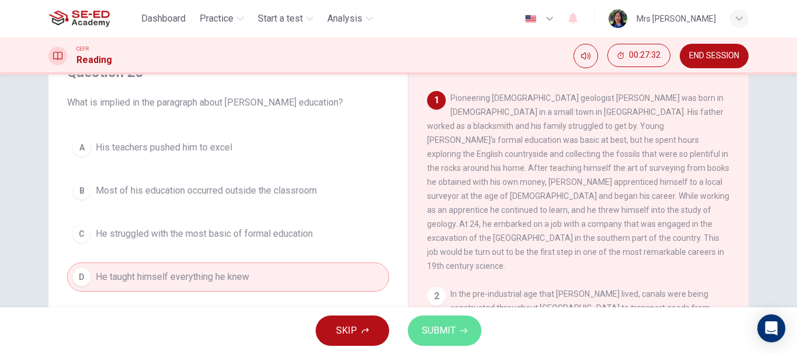
click at [462, 336] on button "SUBMIT" at bounding box center [445, 331] width 74 height 30
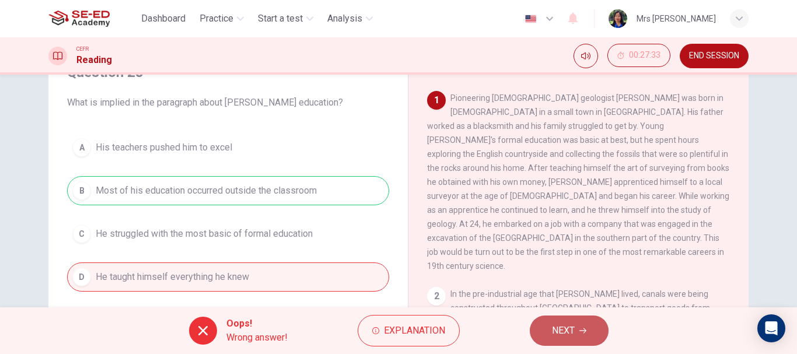
click at [576, 330] on button "NEXT" at bounding box center [569, 331] width 79 height 30
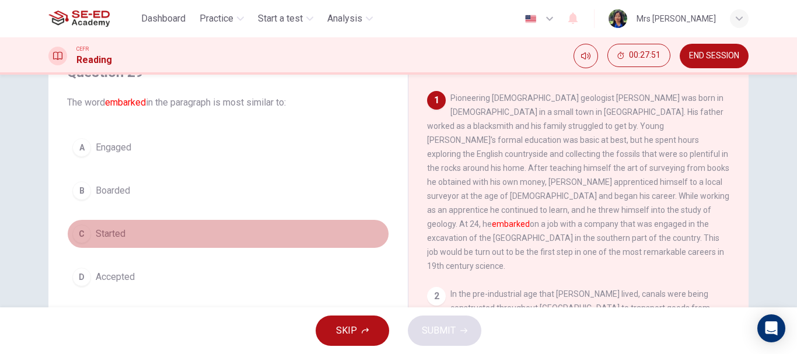
click at [114, 223] on button "C Started" at bounding box center [228, 233] width 322 height 29
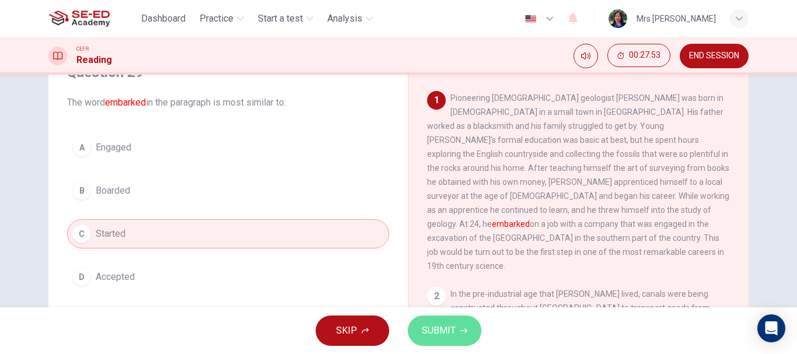
click at [476, 328] on button "SUBMIT" at bounding box center [445, 331] width 74 height 30
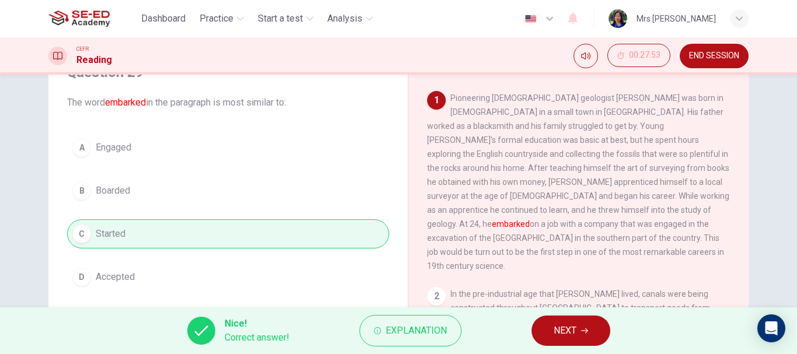
click at [544, 334] on button "NEXT" at bounding box center [571, 331] width 79 height 30
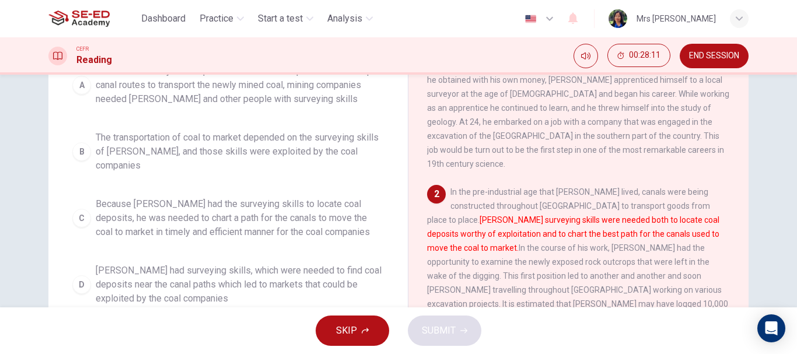
scroll to position [161, 0]
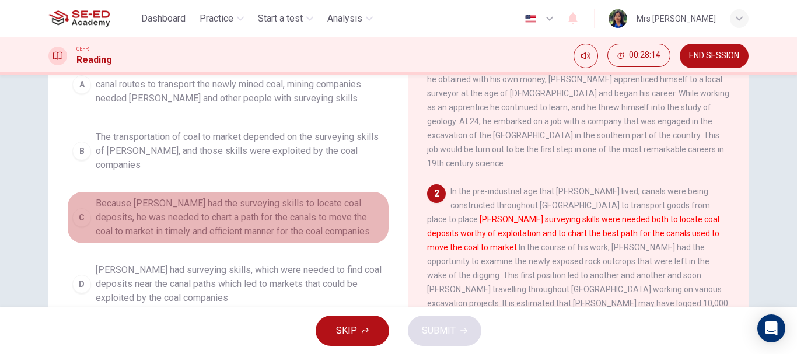
click at [307, 214] on span "Because [PERSON_NAME] had the surveying skills to locate coal deposits, he was …" at bounding box center [240, 218] width 288 height 42
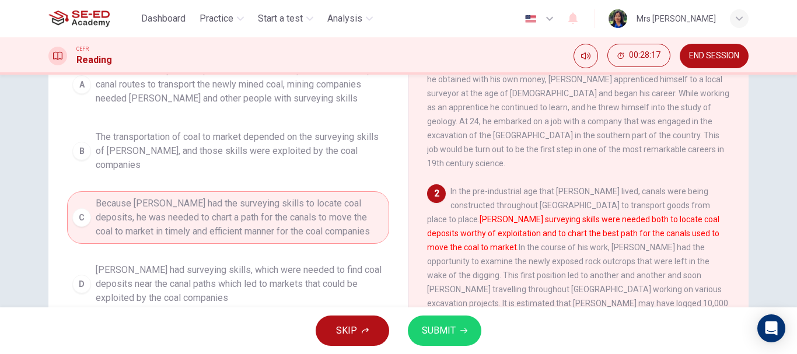
click at [276, 268] on span "[PERSON_NAME] had surveying skills, which were needed to find coal deposits nea…" at bounding box center [240, 284] width 288 height 42
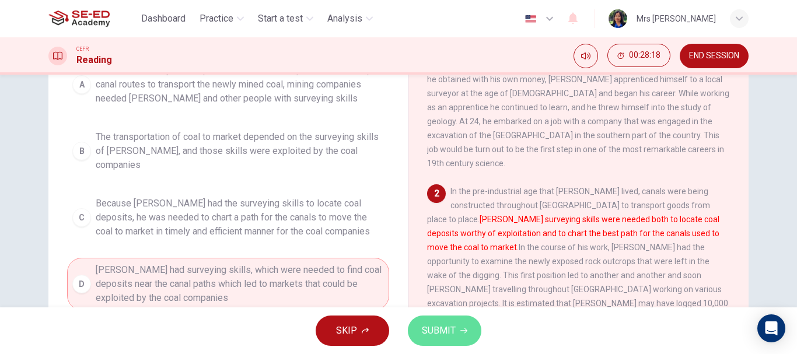
click at [468, 335] on button "SUBMIT" at bounding box center [445, 331] width 74 height 30
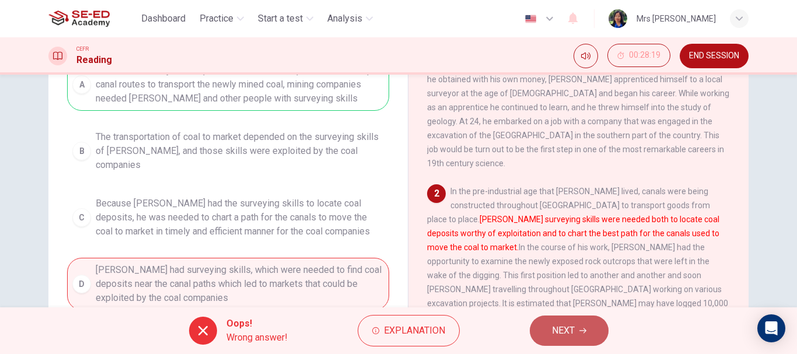
click at [561, 327] on span "NEXT" at bounding box center [563, 331] width 23 height 16
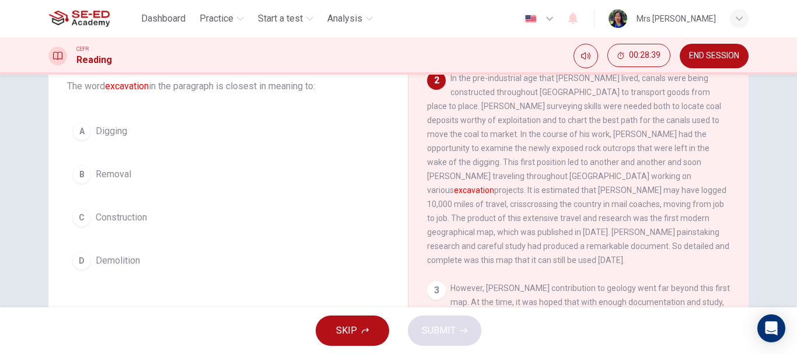
scroll to position [233, 0]
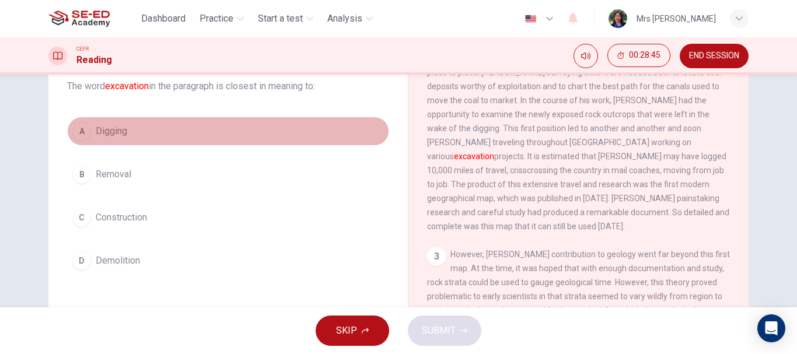
click at [96, 134] on span "Digging" at bounding box center [112, 131] width 32 height 14
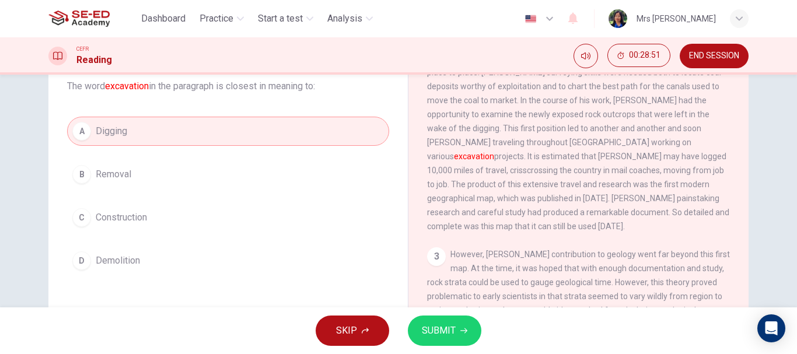
click at [447, 328] on span "SUBMIT" at bounding box center [439, 331] width 34 height 16
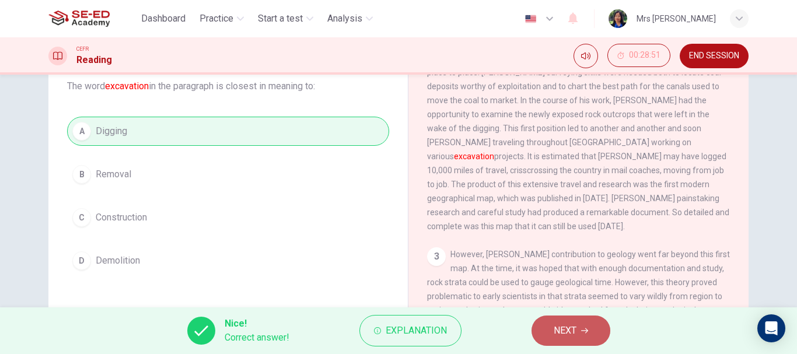
click at [575, 336] on span "NEXT" at bounding box center [565, 331] width 23 height 16
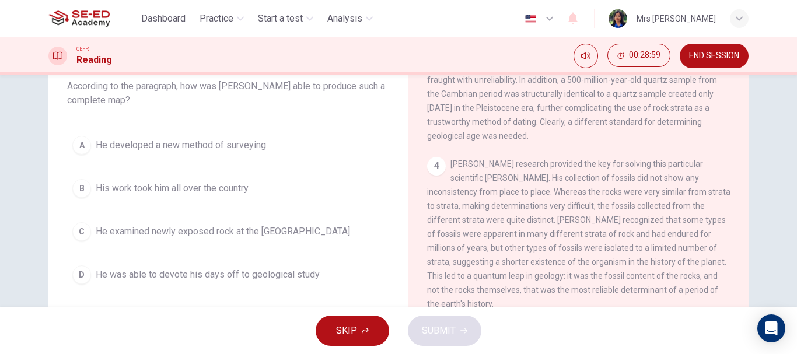
scroll to position [533, 0]
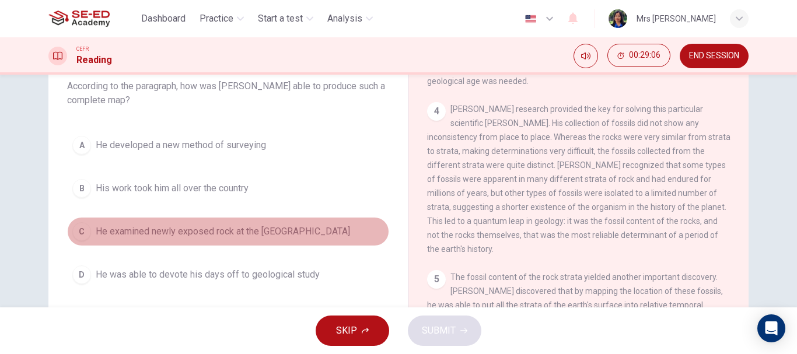
click at [295, 229] on span "He examined newly exposed rock at the [GEOGRAPHIC_DATA]" at bounding box center [223, 232] width 254 height 14
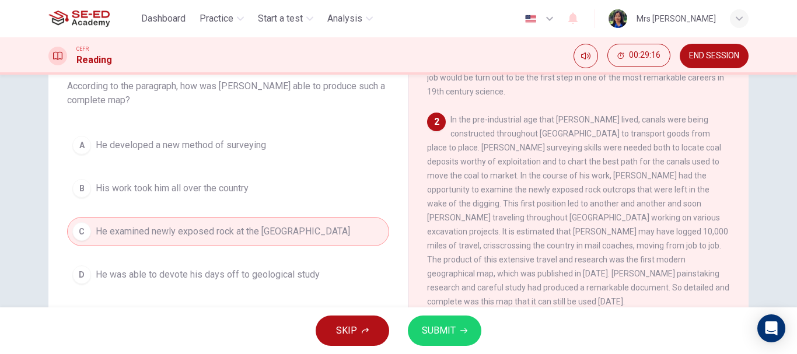
scroll to position [183, 0]
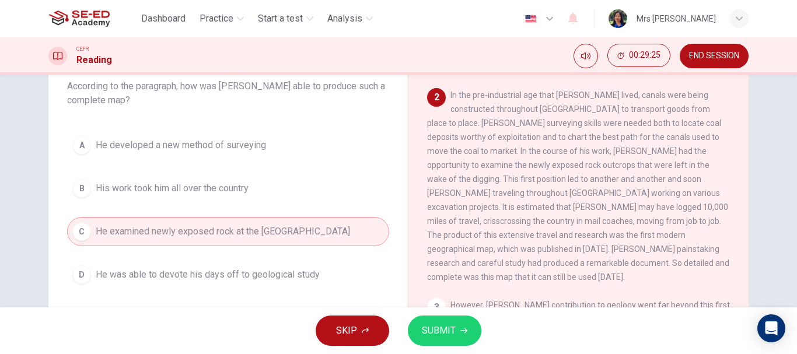
click at [436, 313] on div "SKIP SUBMIT" at bounding box center [398, 330] width 797 height 47
click at [438, 330] on span "SUBMIT" at bounding box center [439, 331] width 34 height 16
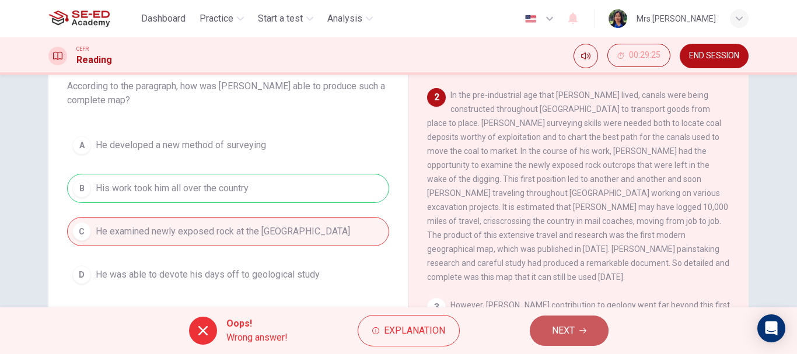
click at [555, 327] on span "NEXT" at bounding box center [563, 331] width 23 height 16
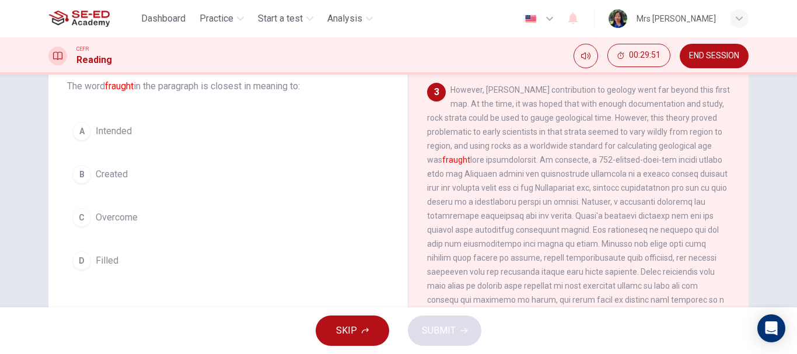
scroll to position [416, 0]
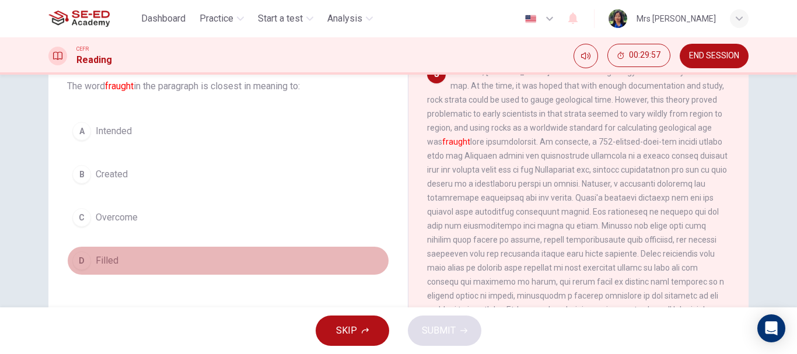
click at [102, 258] on span "Filled" at bounding box center [107, 261] width 23 height 14
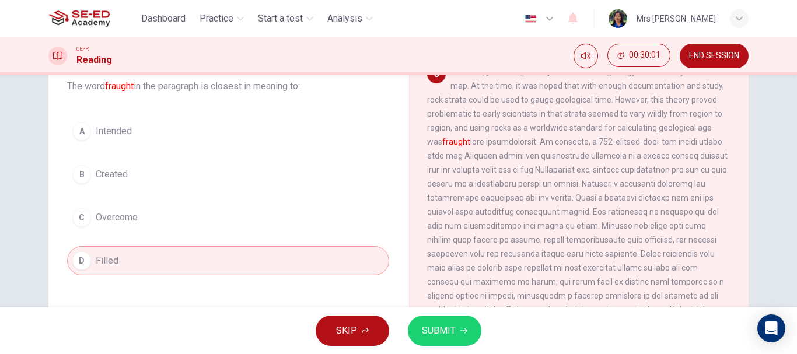
click at [467, 334] on button "SUBMIT" at bounding box center [445, 331] width 74 height 30
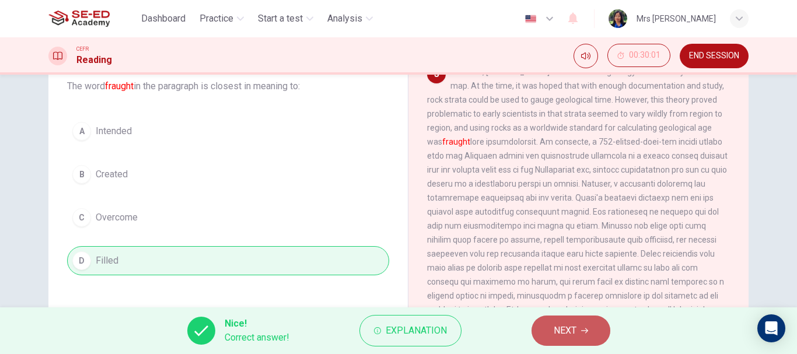
click at [583, 336] on button "NEXT" at bounding box center [571, 331] width 79 height 30
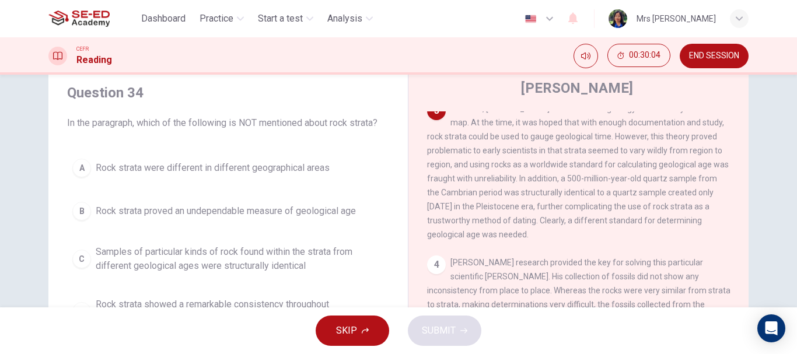
scroll to position [58, 0]
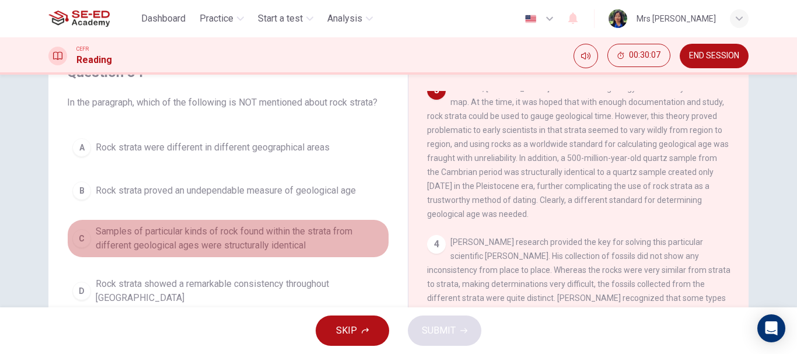
click at [234, 238] on span "Samples of particular kinds of rock found within the strata from different geol…" at bounding box center [240, 239] width 288 height 28
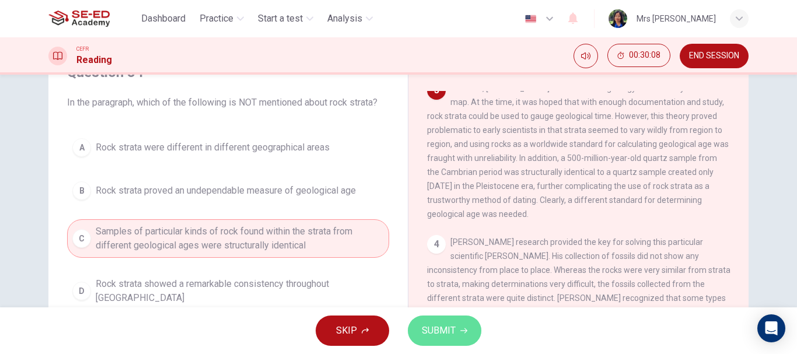
click at [415, 330] on button "SUBMIT" at bounding box center [445, 331] width 74 height 30
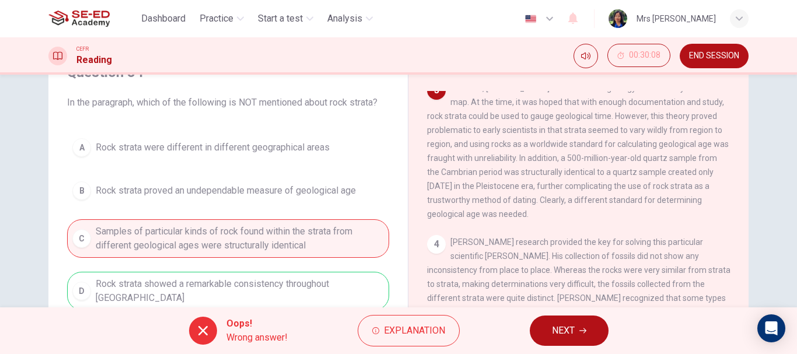
click at [564, 339] on button "NEXT" at bounding box center [569, 331] width 79 height 30
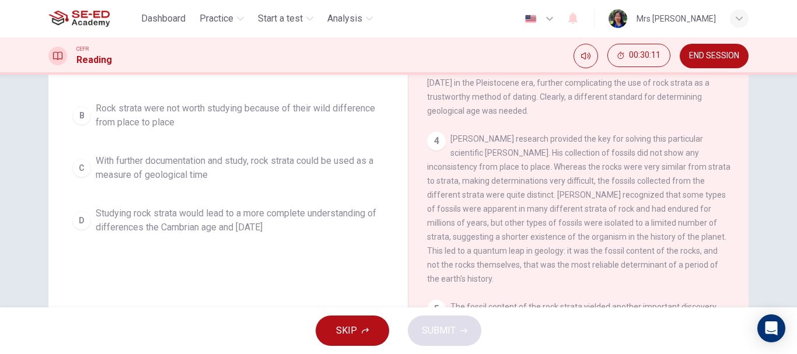
scroll to position [175, 0]
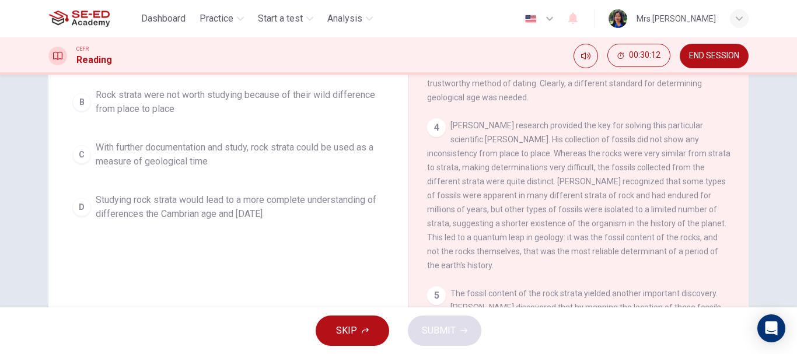
click at [267, 218] on span "Studying rock strata would lead to a more complete understanding of differences…" at bounding box center [240, 207] width 288 height 28
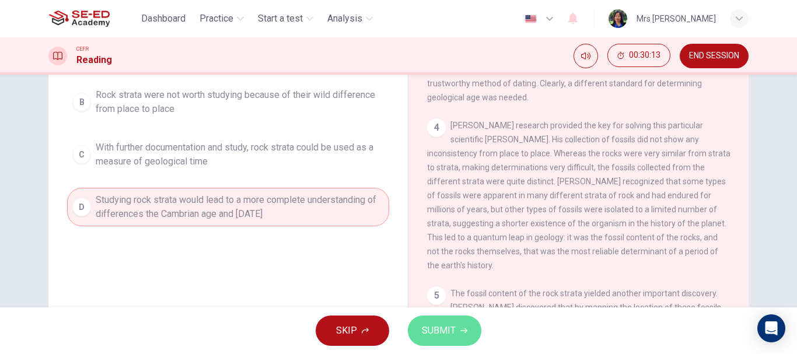
click at [453, 333] on span "SUBMIT" at bounding box center [439, 331] width 34 height 16
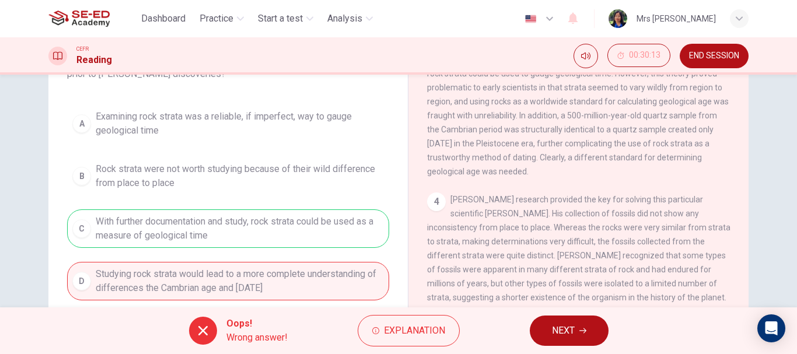
scroll to position [58, 0]
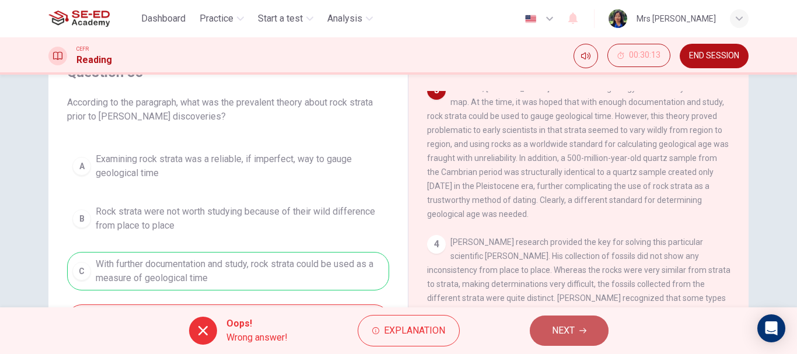
click at [559, 331] on span "NEXT" at bounding box center [563, 331] width 23 height 16
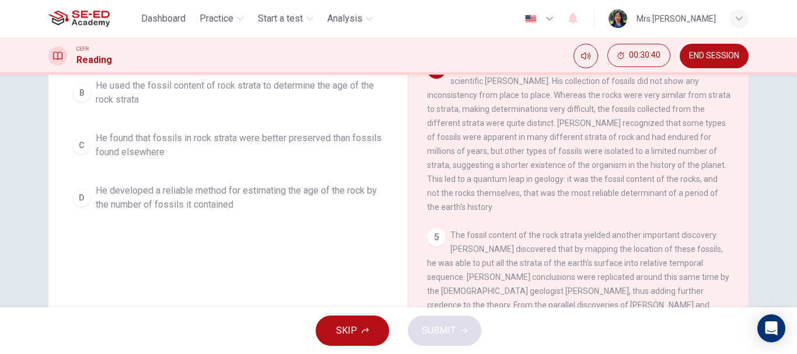
scroll to position [117, 0]
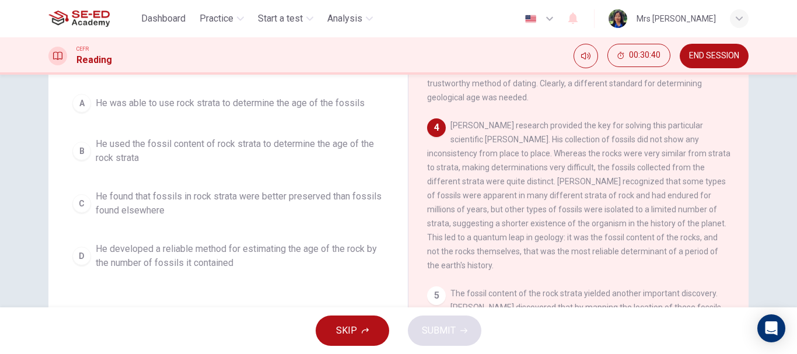
click at [279, 153] on span "He used the fossil content of rock strata to determine the age of the rock stra…" at bounding box center [240, 151] width 288 height 28
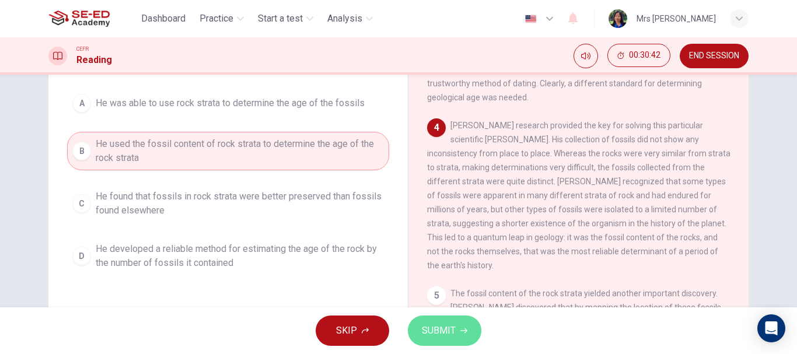
click at [453, 330] on span "SUBMIT" at bounding box center [439, 331] width 34 height 16
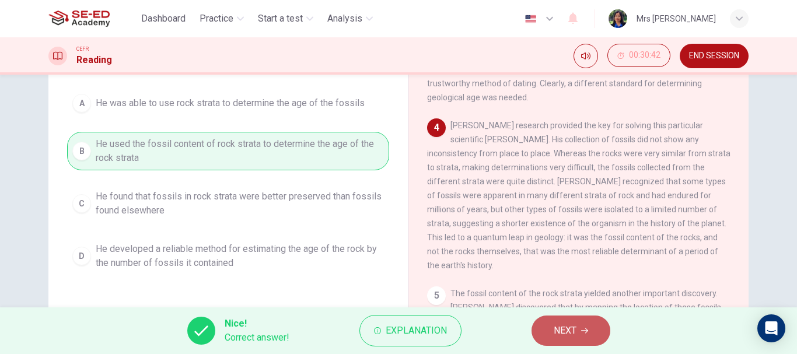
click at [578, 332] on button "NEXT" at bounding box center [571, 331] width 79 height 30
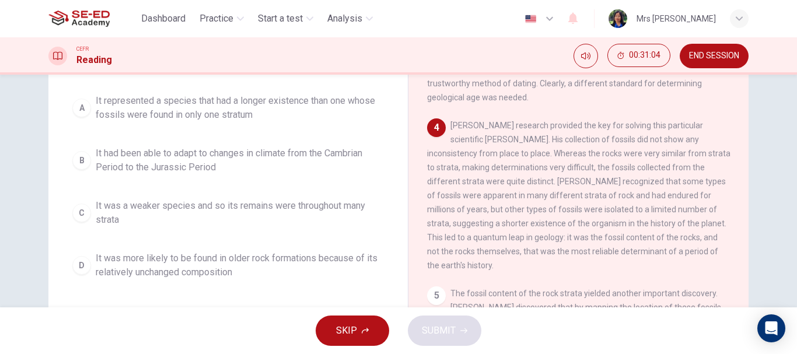
click at [257, 263] on span "It was more likely to be found in older rock formations because of its relative…" at bounding box center [240, 265] width 288 height 28
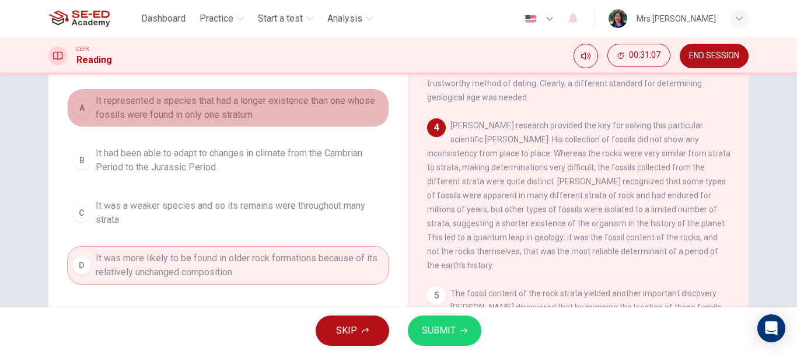
click at [245, 114] on span "It represented a species that had a longer existence than one whose fossils wer…" at bounding box center [240, 108] width 288 height 28
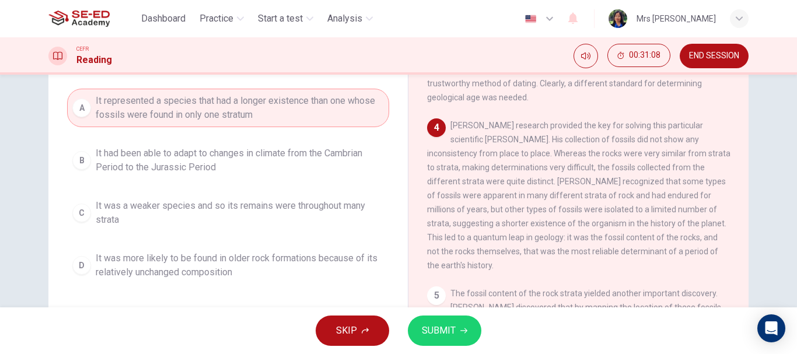
click at [444, 320] on button "SUBMIT" at bounding box center [445, 331] width 74 height 30
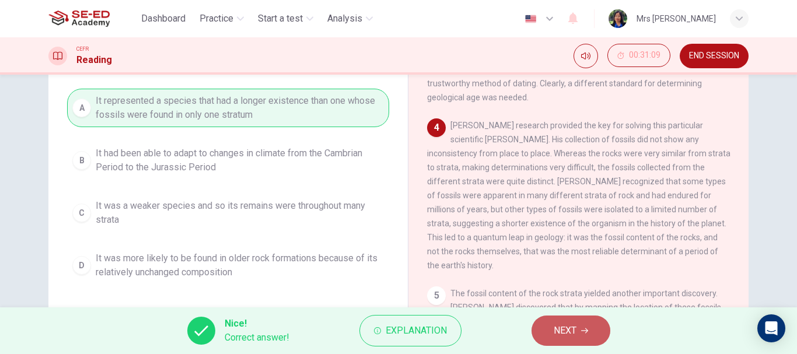
click at [574, 333] on span "NEXT" at bounding box center [565, 331] width 23 height 16
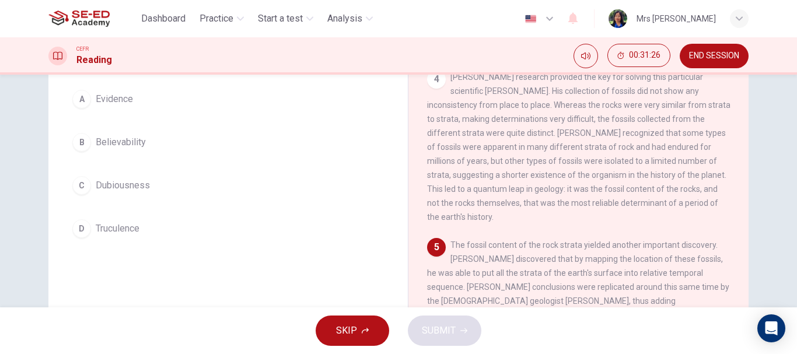
scroll to position [103, 0]
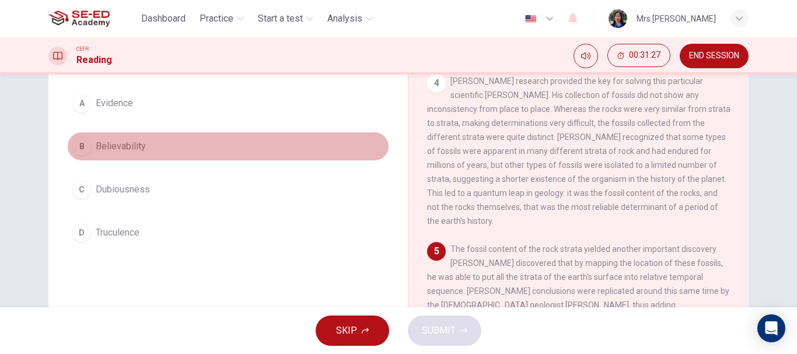
click at [119, 149] on span "Believability" at bounding box center [121, 146] width 50 height 14
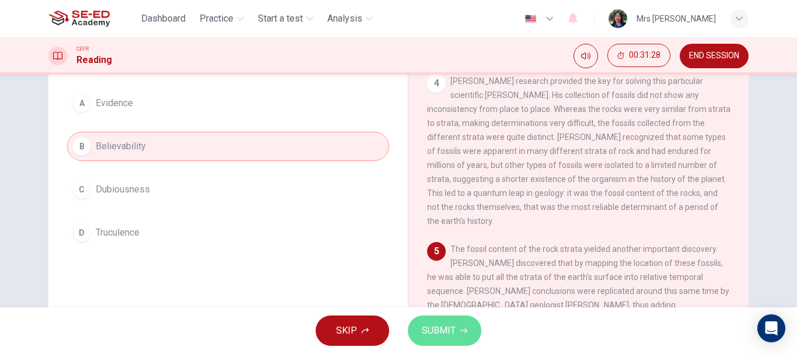
click at [464, 326] on button "SUBMIT" at bounding box center [445, 331] width 74 height 30
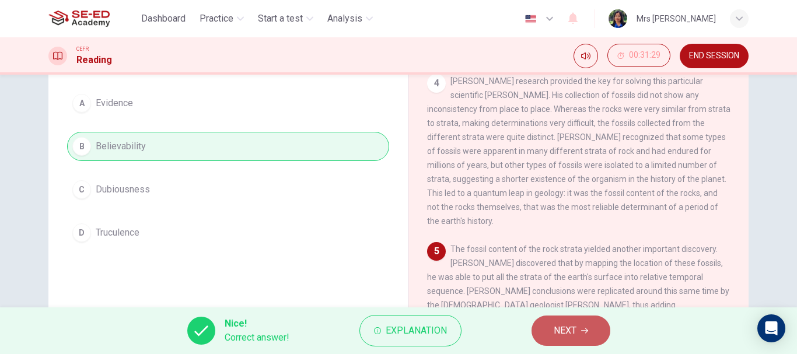
click at [585, 327] on button "NEXT" at bounding box center [571, 331] width 79 height 30
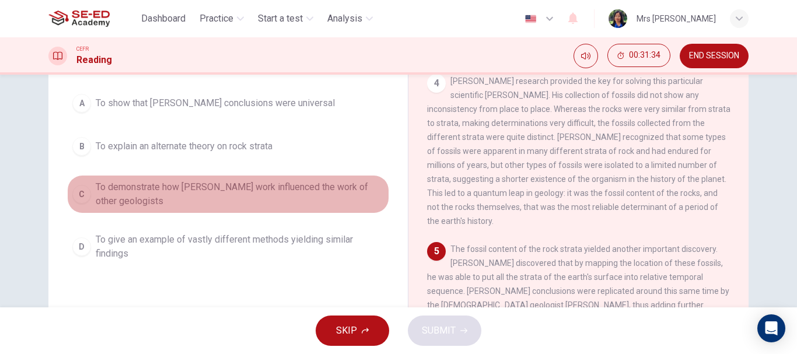
click at [252, 194] on span "To demonstrate how [PERSON_NAME] work influenced the work of other geologists" at bounding box center [240, 194] width 288 height 28
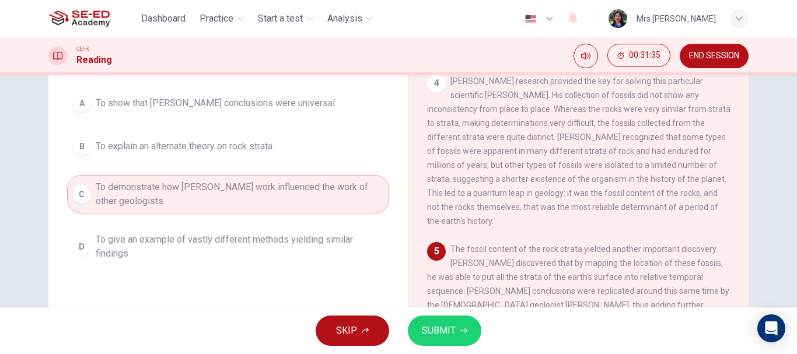
click at [238, 233] on span "To give an example of vastly different methods yielding similar findings" at bounding box center [240, 247] width 288 height 28
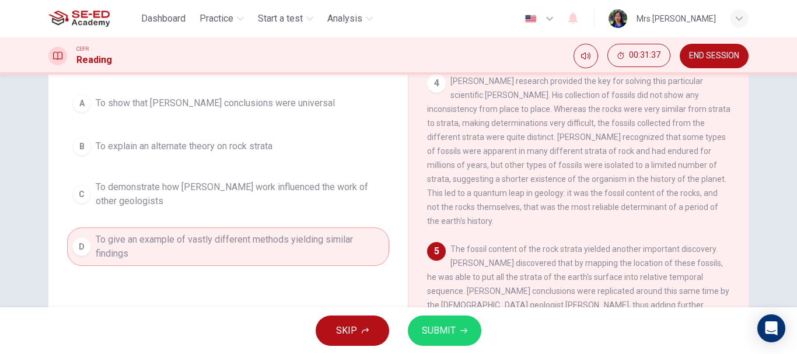
click at [291, 190] on span "To demonstrate how [PERSON_NAME] work influenced the work of other geologists" at bounding box center [240, 194] width 288 height 28
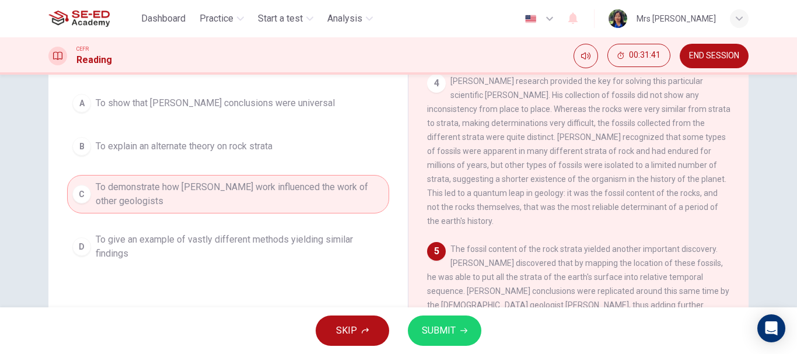
click at [448, 330] on span "SUBMIT" at bounding box center [439, 331] width 34 height 16
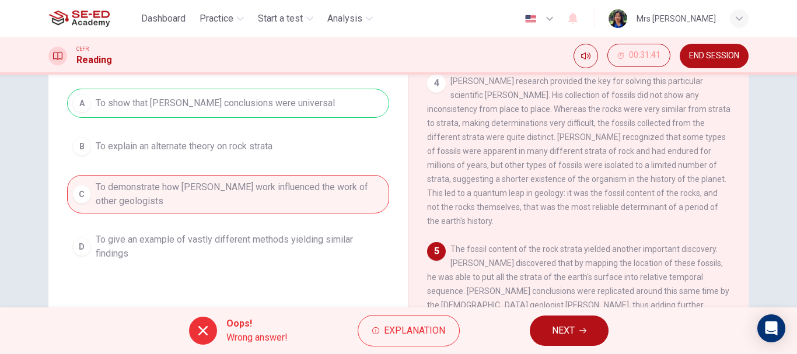
click at [563, 329] on span "NEXT" at bounding box center [563, 331] width 23 height 16
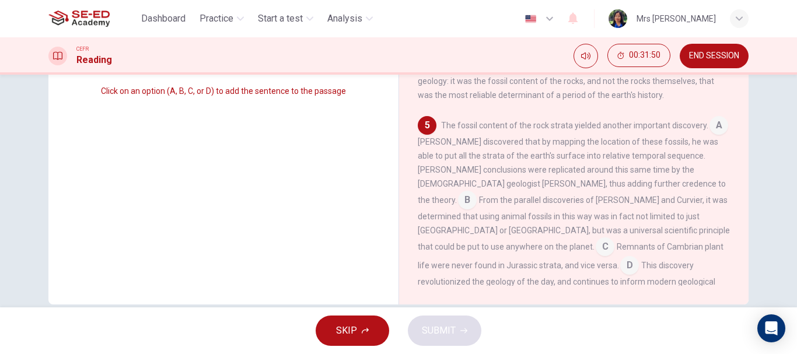
scroll to position [219, 0]
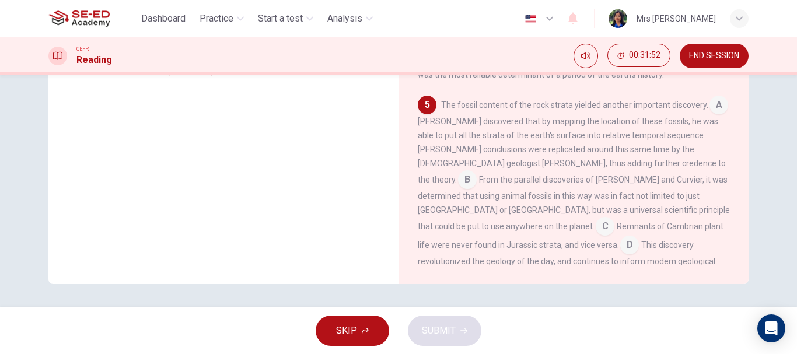
click at [639, 237] on input at bounding box center [629, 246] width 19 height 19
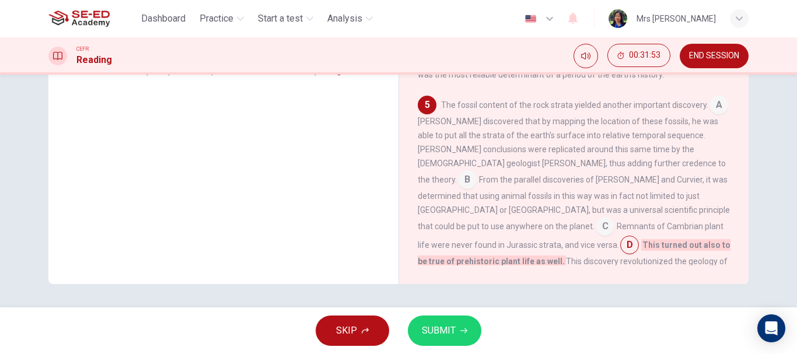
click at [439, 321] on button "SUBMIT" at bounding box center [445, 331] width 74 height 30
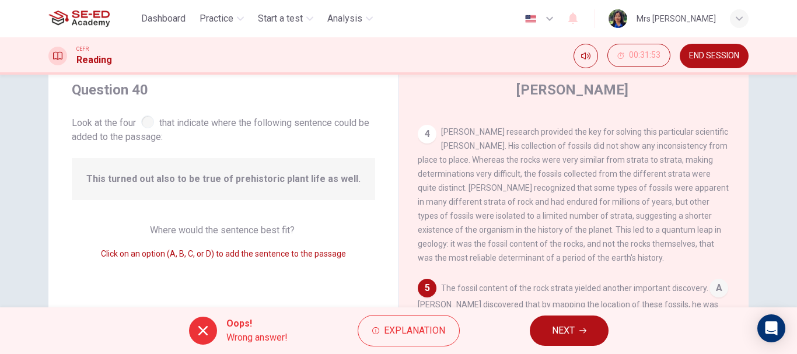
scroll to position [175, 0]
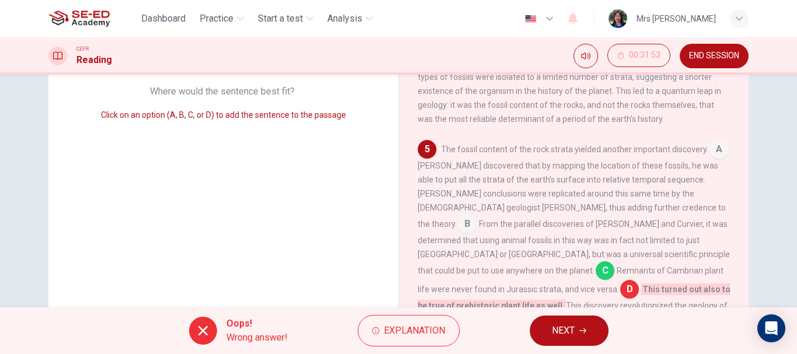
click at [565, 330] on span "NEXT" at bounding box center [563, 331] width 23 height 16
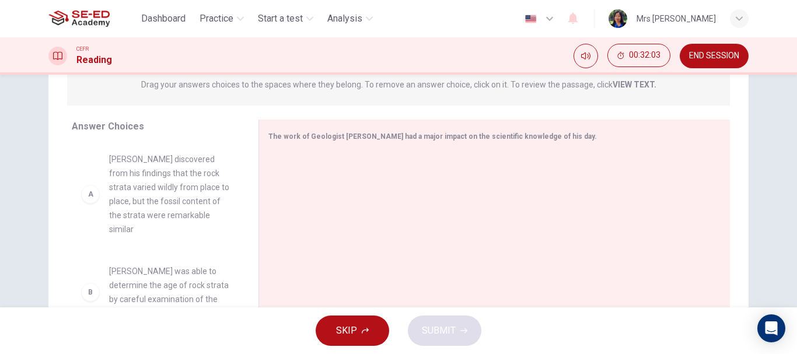
scroll to position [161, 0]
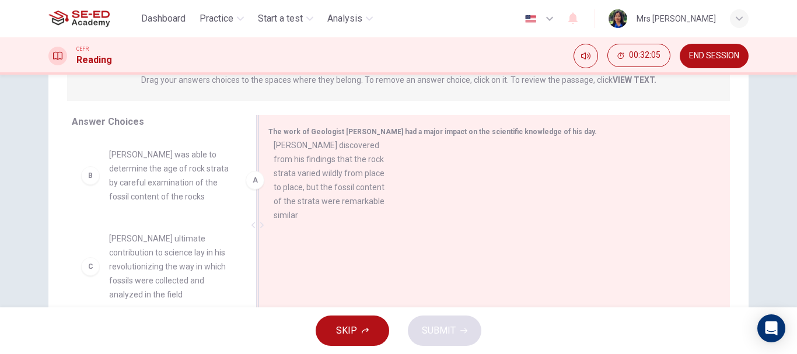
drag, startPoint x: 165, startPoint y: 200, endPoint x: 336, endPoint y: 190, distance: 171.2
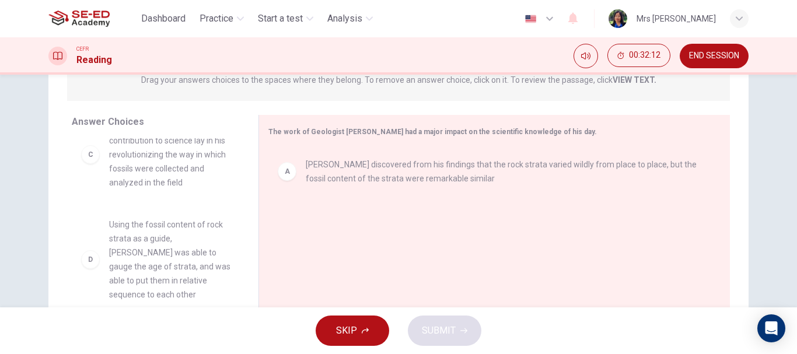
scroll to position [117, 0]
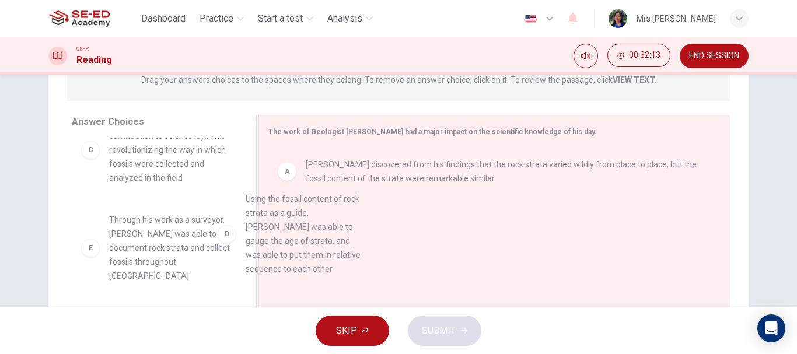
drag, startPoint x: 163, startPoint y: 231, endPoint x: 316, endPoint y: 207, distance: 154.2
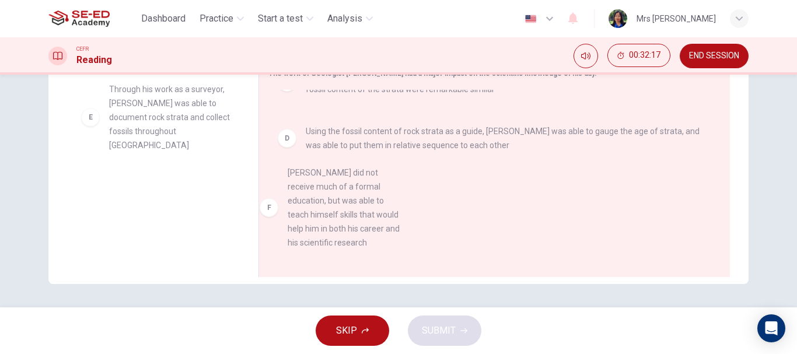
scroll to position [0, 0]
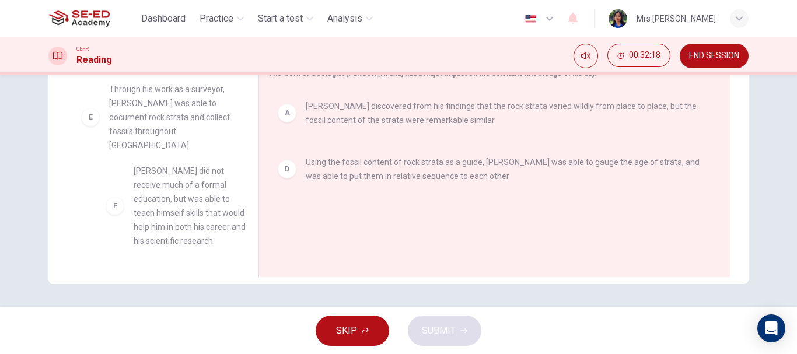
drag, startPoint x: 151, startPoint y: 214, endPoint x: 173, endPoint y: 213, distance: 22.8
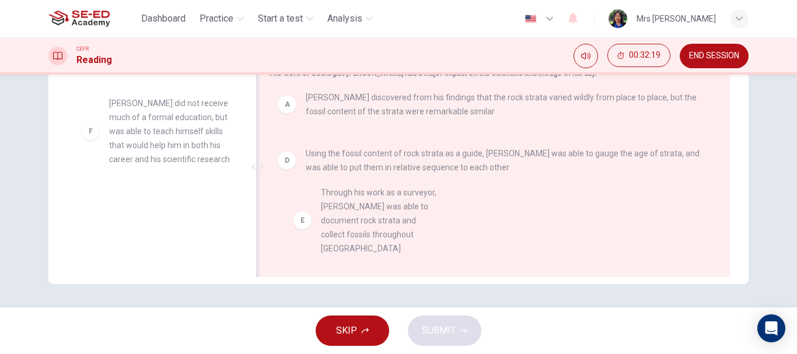
drag, startPoint x: 142, startPoint y: 114, endPoint x: 362, endPoint y: 223, distance: 245.5
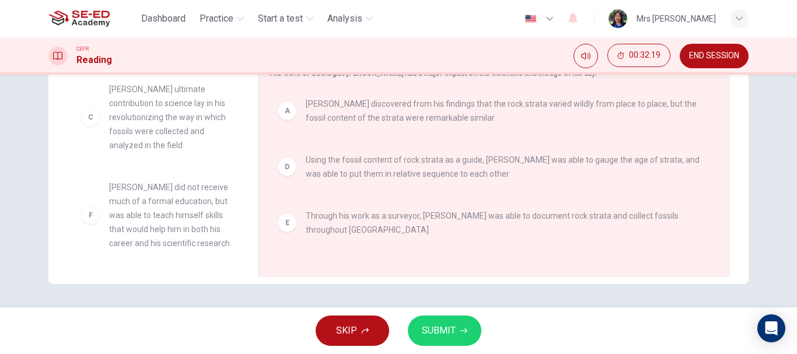
scroll to position [105, 0]
click at [440, 329] on span "SUBMIT" at bounding box center [439, 331] width 34 height 16
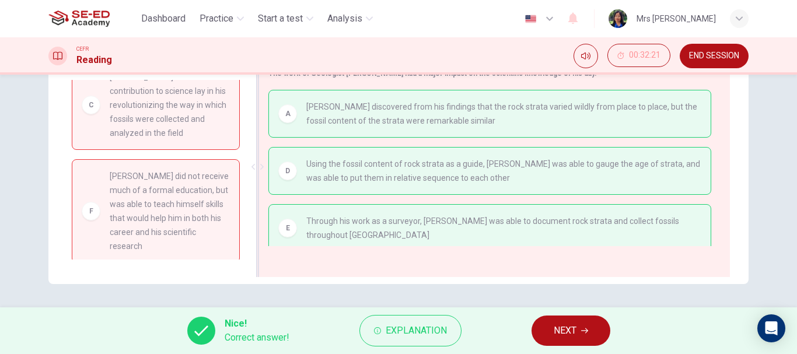
scroll to position [6, 0]
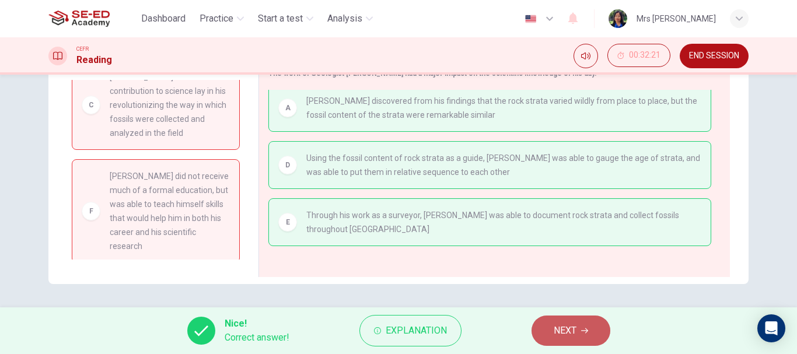
click at [576, 324] on span "NEXT" at bounding box center [565, 331] width 23 height 16
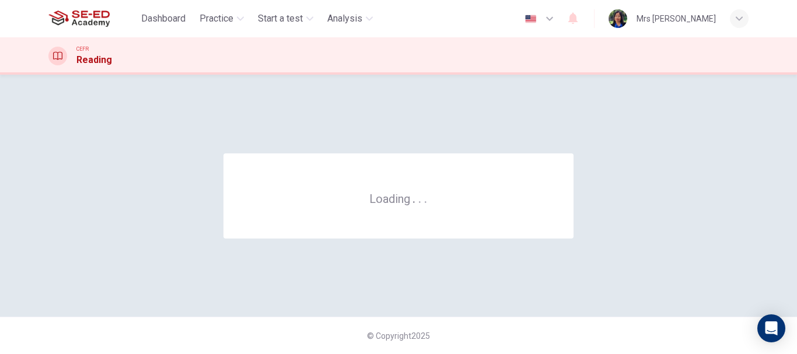
scroll to position [0, 0]
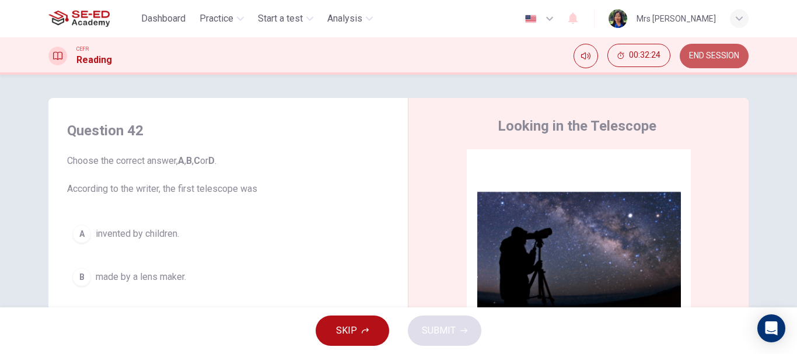
click at [723, 55] on span "END SESSION" at bounding box center [714, 55] width 50 height 9
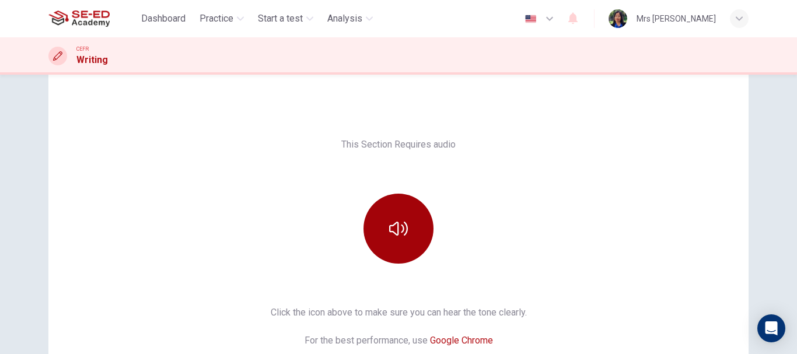
scroll to position [58, 0]
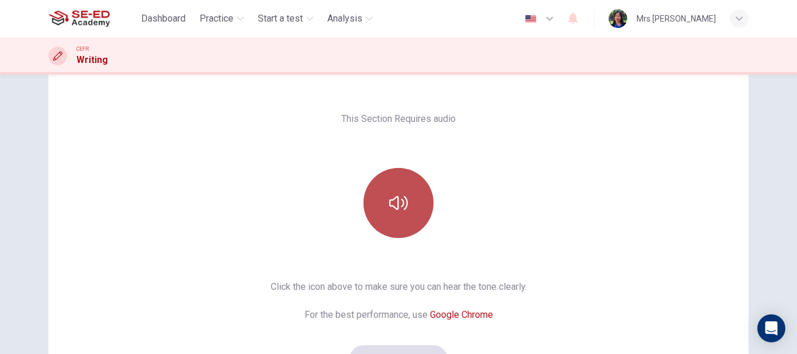
click at [394, 212] on button "button" at bounding box center [399, 203] width 70 height 70
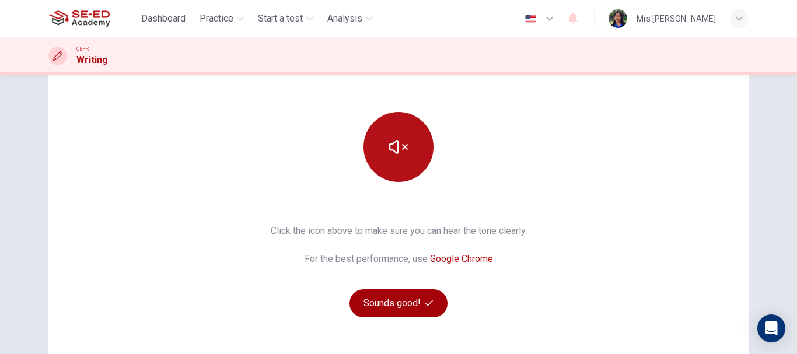
scroll to position [175, 0]
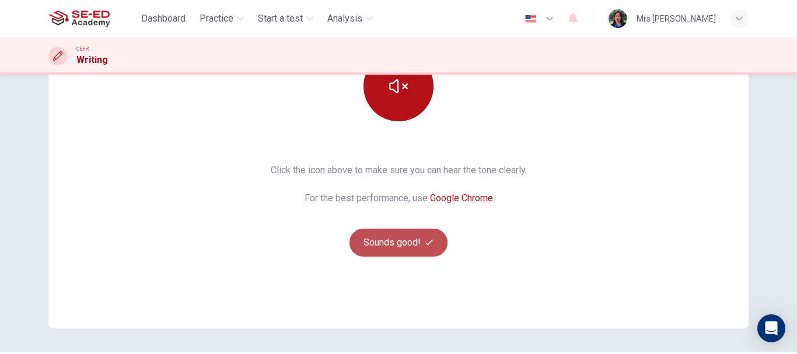
click at [400, 242] on button "Sounds good!" at bounding box center [399, 243] width 98 height 28
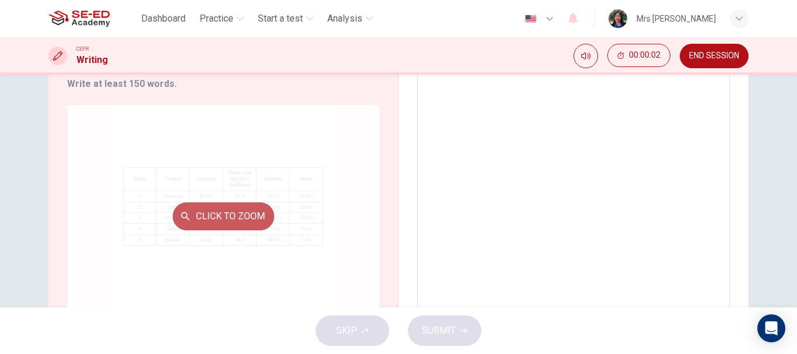
click at [236, 216] on button "Click to Zoom" at bounding box center [224, 216] width 102 height 28
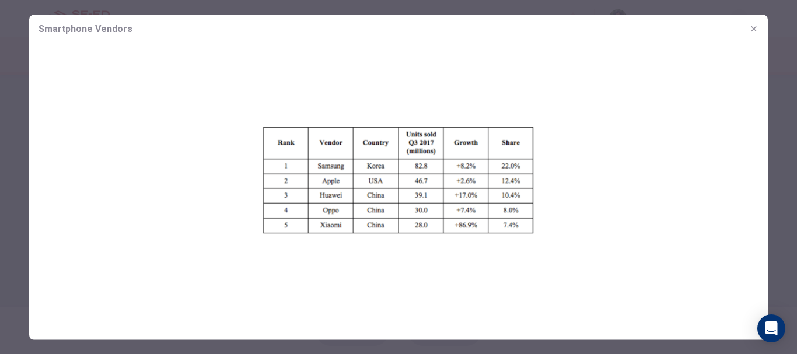
click at [549, 131] on img at bounding box center [398, 180] width 739 height 275
click at [751, 30] on icon "button" at bounding box center [753, 28] width 9 height 9
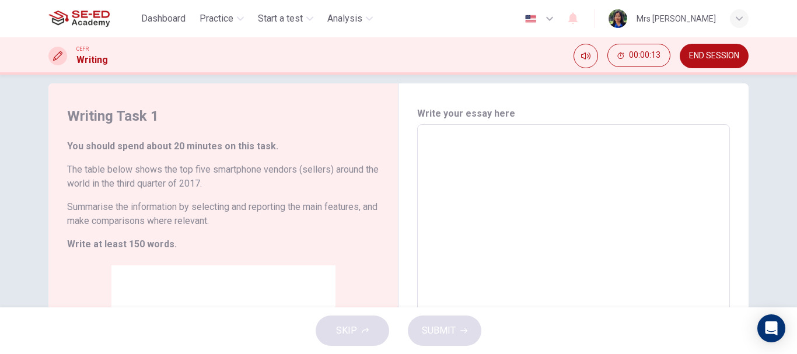
scroll to position [0, 0]
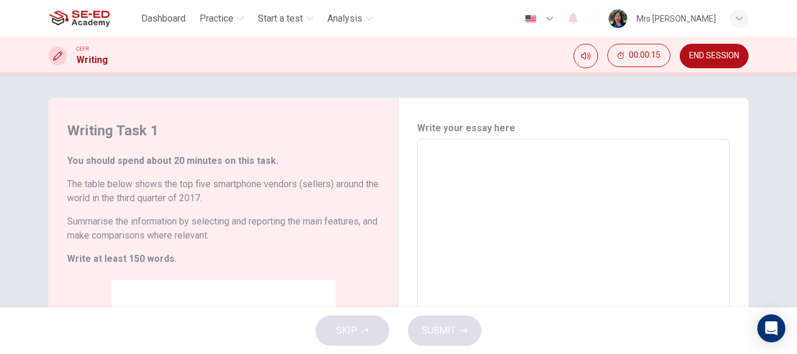
click at [477, 173] on textarea at bounding box center [573, 312] width 296 height 326
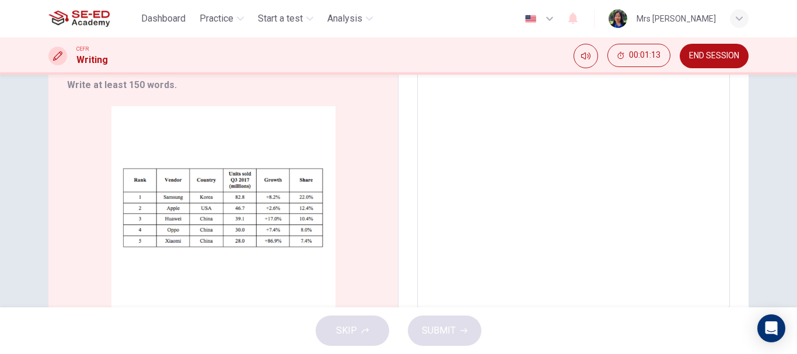
scroll to position [175, 0]
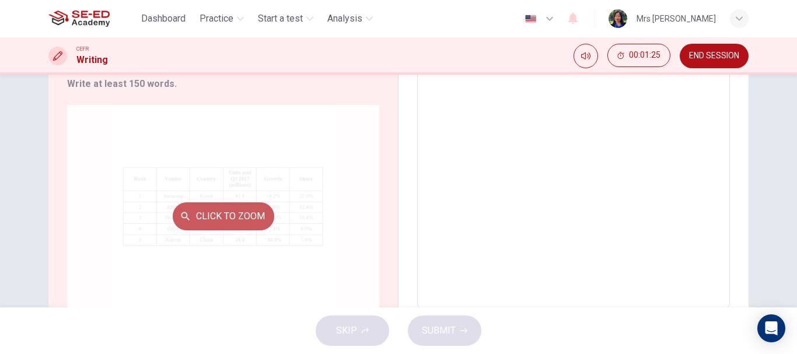
click at [214, 222] on button "Click to Zoom" at bounding box center [224, 216] width 102 height 28
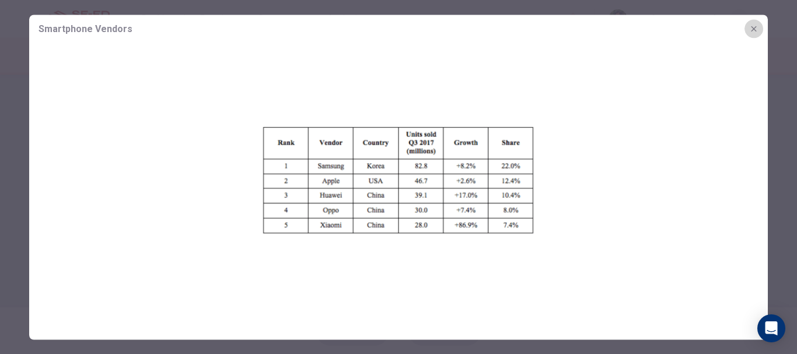
click at [758, 27] on icon "button" at bounding box center [753, 28] width 9 height 9
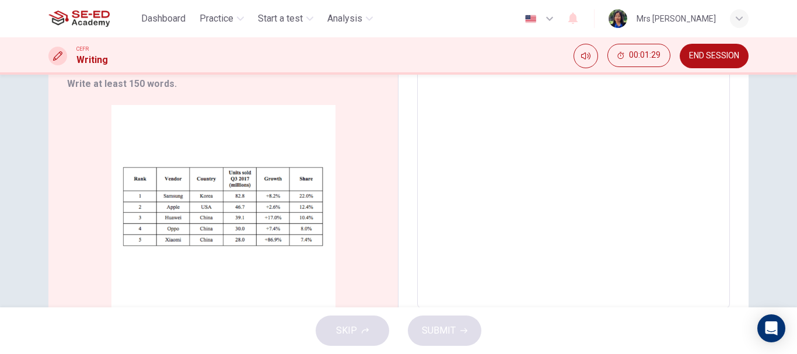
click at [488, 103] on textarea at bounding box center [573, 137] width 296 height 326
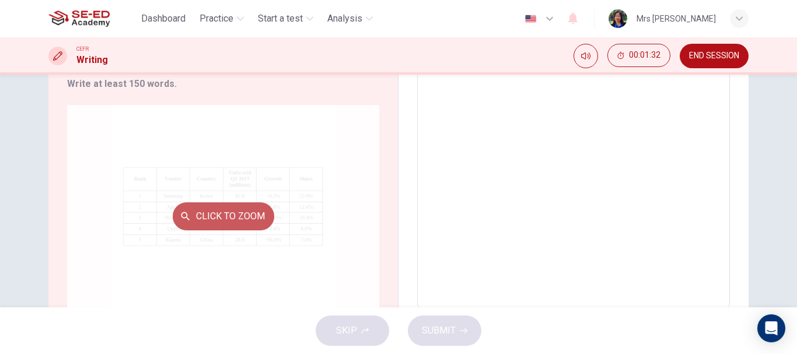
click at [240, 214] on button "Click to Zoom" at bounding box center [224, 216] width 102 height 28
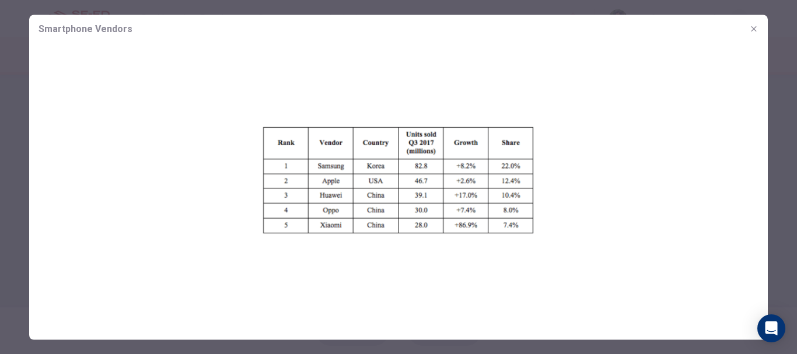
click at [575, 142] on img at bounding box center [398, 180] width 739 height 275
click at [751, 27] on icon "button" at bounding box center [753, 28] width 9 height 9
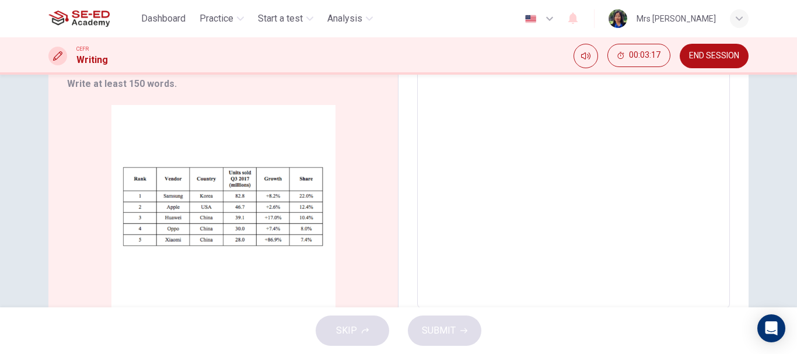
click at [471, 125] on textarea at bounding box center [573, 137] width 296 height 326
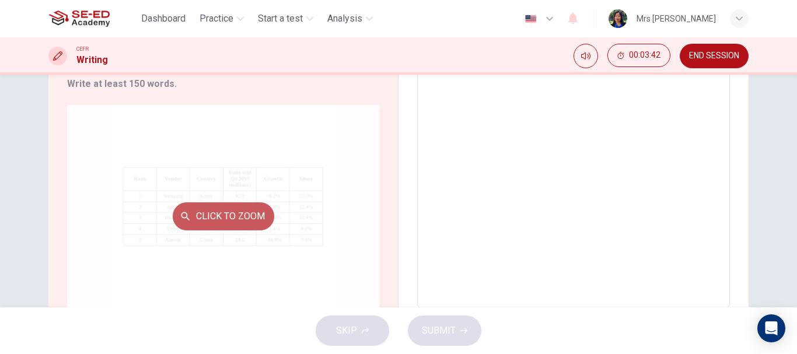
click at [227, 221] on button "Click to Zoom" at bounding box center [224, 216] width 102 height 28
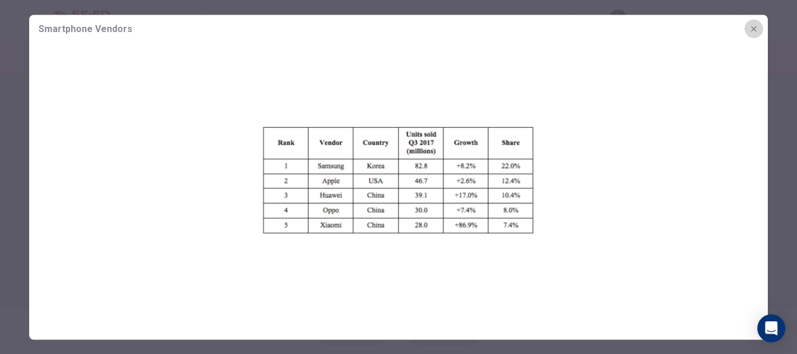
click at [752, 29] on icon "button" at bounding box center [753, 28] width 9 height 9
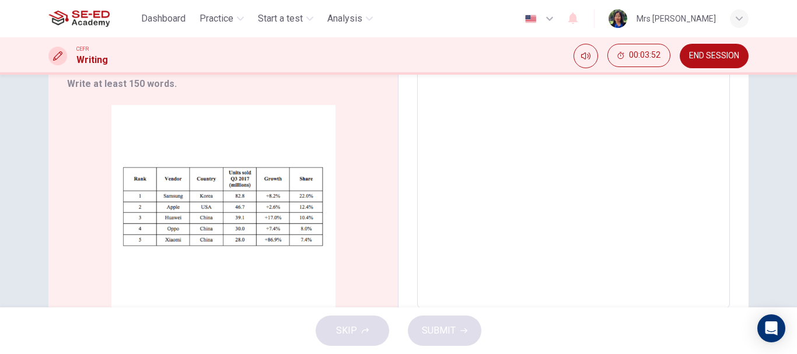
click at [536, 133] on textarea at bounding box center [573, 137] width 296 height 326
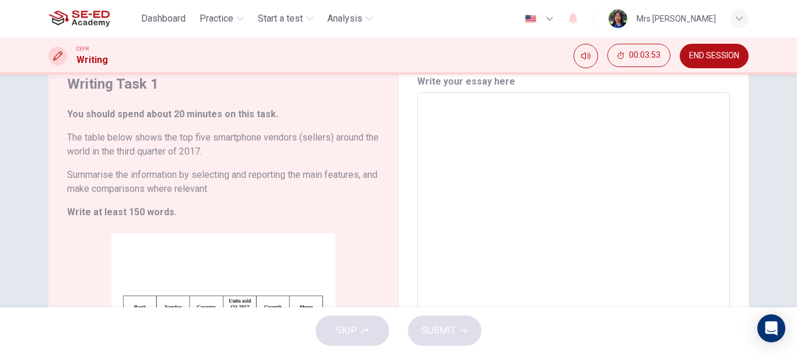
scroll to position [0, 0]
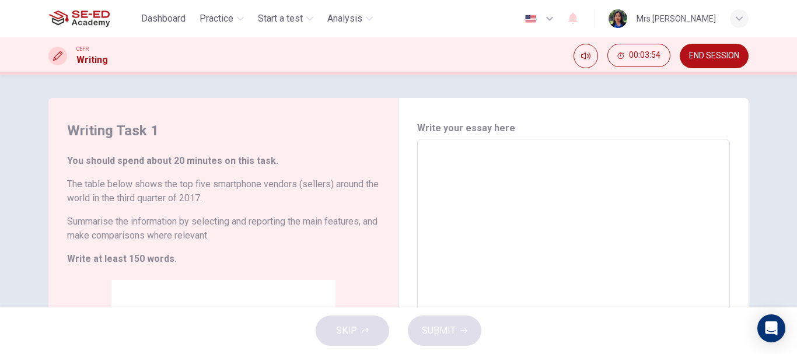
type textarea "ฆ"
type textarea "x"
type textarea "S"
type textarea "x"
type textarea "Su"
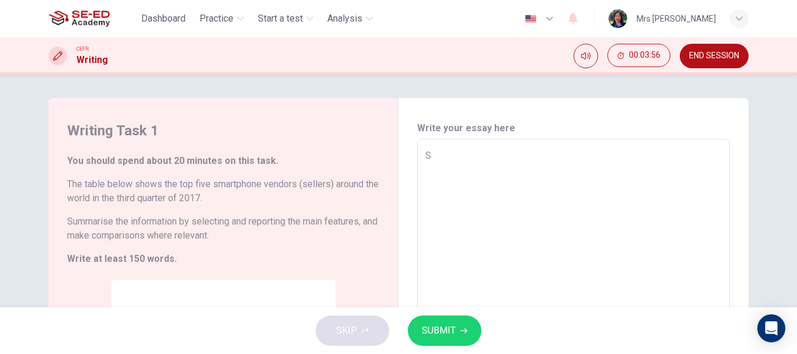
type textarea "x"
type textarea "Sum"
type textarea "x"
type textarea "Sums"
type textarea "x"
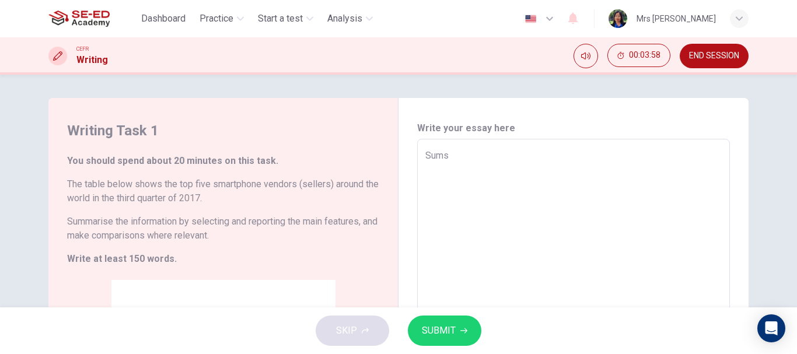
type textarea "Sumsu"
type textarea "x"
type textarea "Sumsun"
type textarea "x"
type textarea "Sumsung"
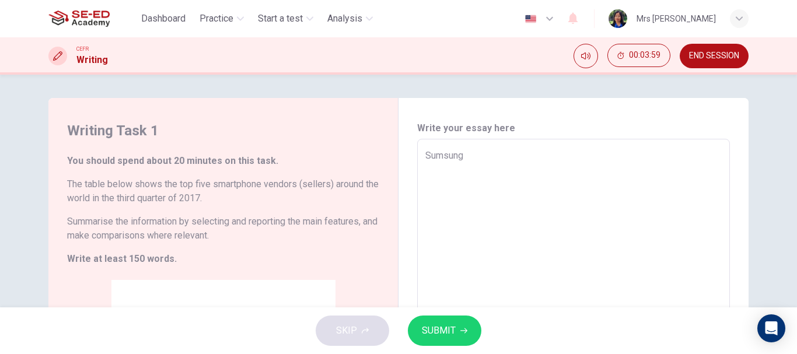
type textarea "x"
type textarea "Sumsung"
type textarea "x"
type textarea "Sumsung i"
type textarea "x"
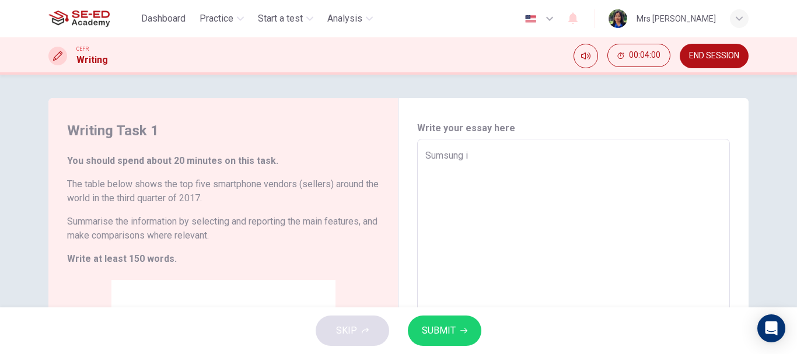
type textarea "Sumsung in"
type textarea "x"
type textarea "Sumsung in"
type textarea "x"
type textarea "Sumsung in K"
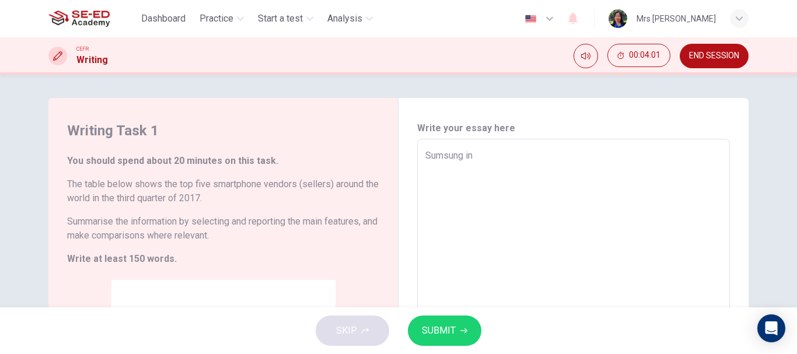
type textarea "x"
type textarea "Sumsung in Ko"
type textarea "x"
type textarea "Sumsung in Kor"
type textarea "x"
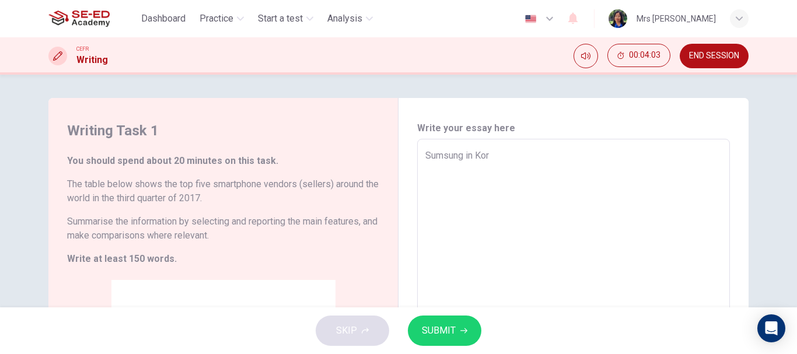
type textarea "Sumsung in Kora"
type textarea "x"
type textarea "Sumsung in Kora\"
type textarea "x"
type textarea "Sumsung in Kora\e"
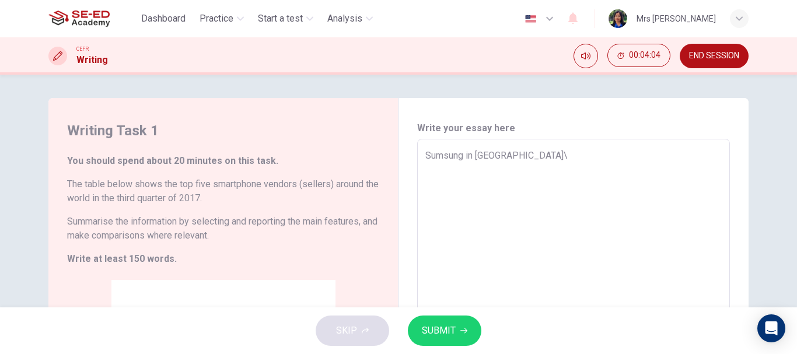
type textarea "x"
type textarea "Sumsung in Kora\e\"
type textarea "x"
type textarea "Sumsung in Kora\e\\"
type textarea "x"
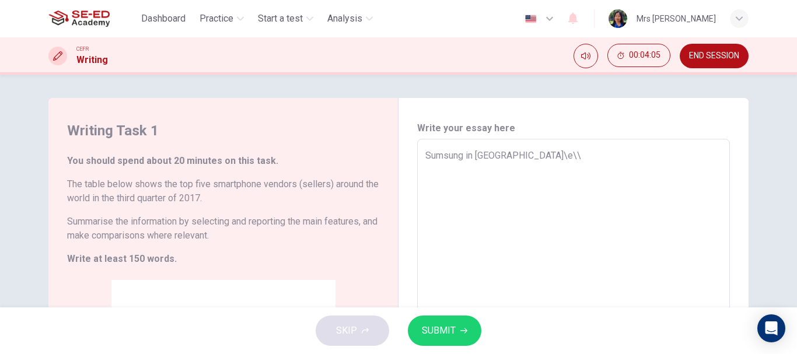
type textarea "Sumsung in Kora\e\\\"
type textarea "x"
type textarea "Sumsung in Kora\e\\"
type textarea "x"
type textarea "Sumsung in Kora\e\"
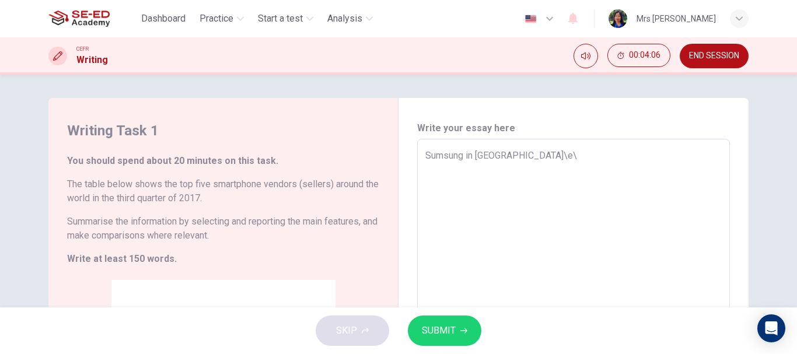
type textarea "x"
type textarea "Sumsung in Kora\e"
type textarea "x"
type textarea "Sumsung in Kora\"
type textarea "x"
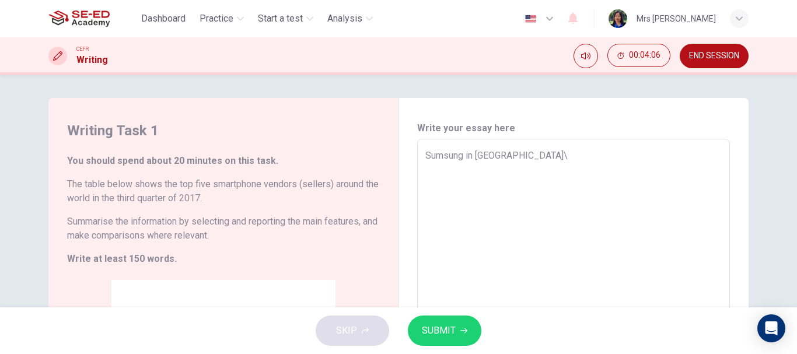
type textarea "Sumsung in Kora"
type textarea "x"
type textarea "Sumsung in Kor"
type textarea "x"
type textarea "Sumsung in Kore"
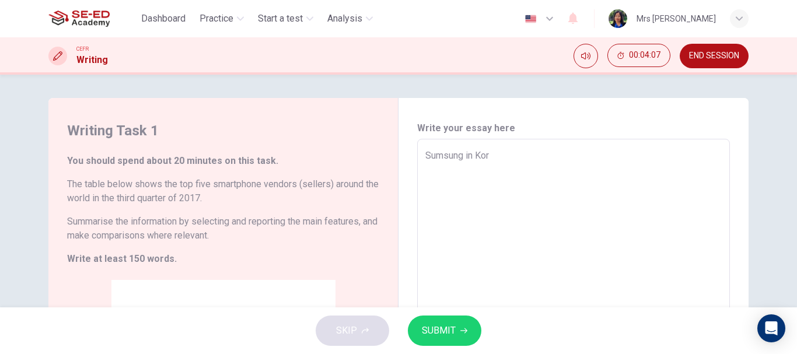
type textarea "x"
type textarea "Sumsung in Korea"
type textarea "x"
type textarea "Sumsung in Korea"
type textarea "x"
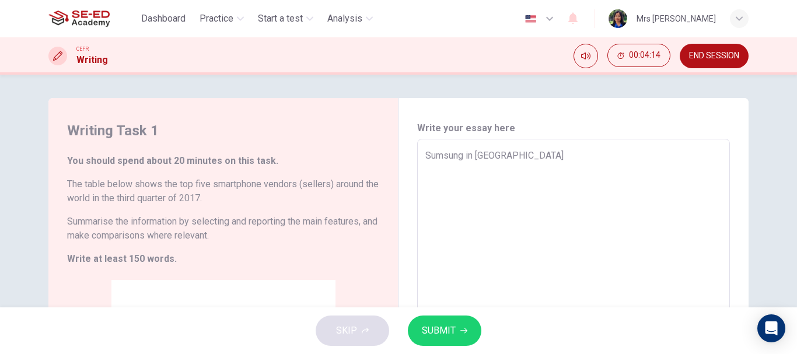
type textarea "Sumsung in Korea"
type textarea "x"
type textarea "Sumsung in Korea A"
type textarea "x"
type textarea "Sumsung in Korea Ap"
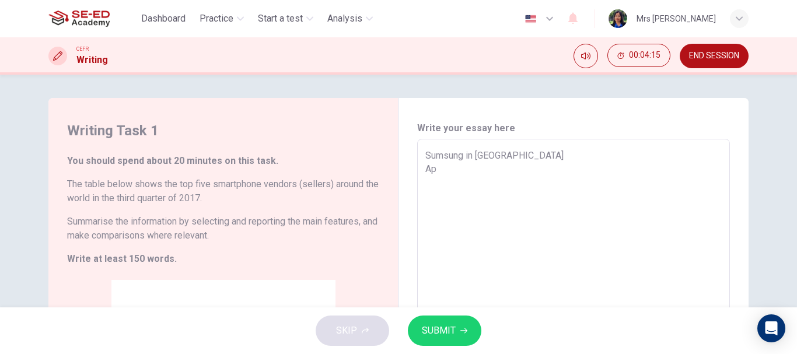
type textarea "x"
type textarea "Sumsung in Korea App"
type textarea "x"
type textarea "Sumsung in Korea Appl"
type textarea "x"
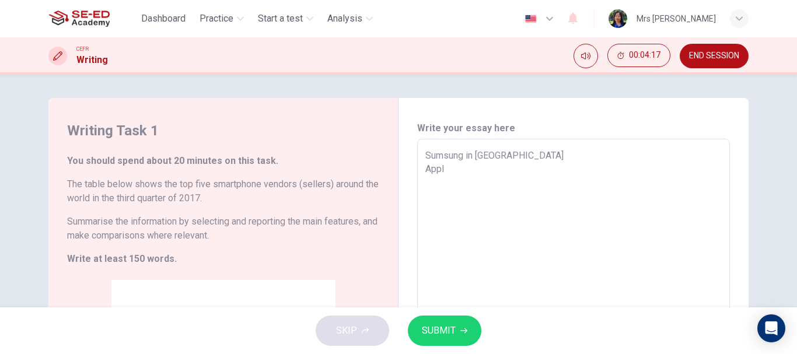
type textarea "Sumsung in Korea Apple"
type textarea "x"
type textarea "Sumsung in Korea Apple"
type textarea "x"
type textarea "Sumsung in Korea Apple i"
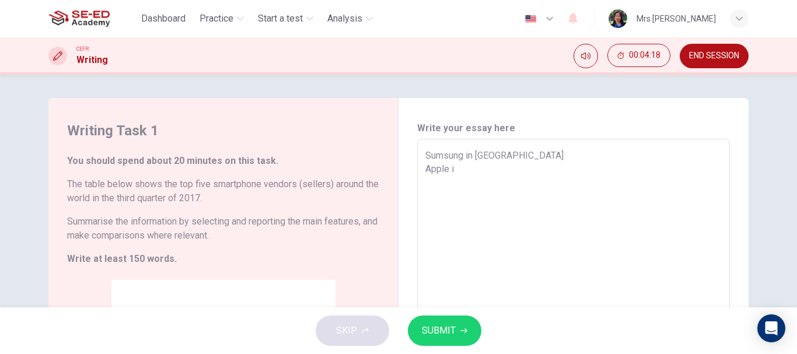
type textarea "x"
type textarea "Sumsung in Korea Apple in"
type textarea "x"
type textarea "Sumsung in Korea Apple in"
type textarea "x"
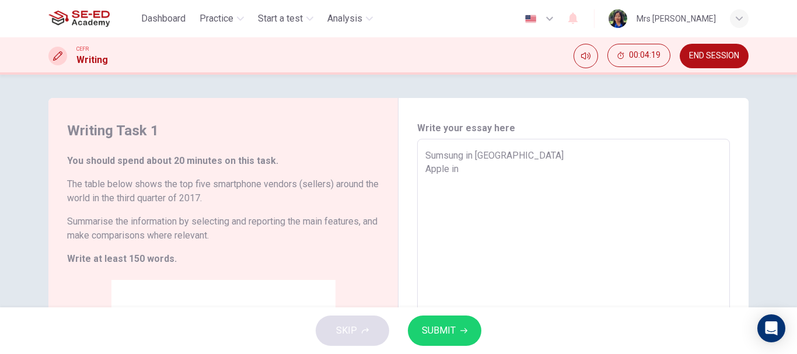
type textarea "Sumsung in Korea Apple in u"
type textarea "x"
type textarea "Sumsung in Korea Apple in"
type textarea "x"
type textarea "Sumsung in Korea Apple in U"
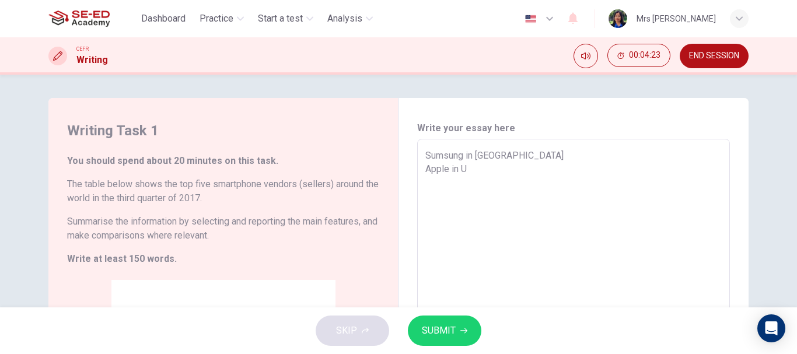
type textarea "x"
type textarea "Sumsung in Korea Apple in US"
type textarea "x"
type textarea "Sumsung in Korea Apple in USA"
type textarea "x"
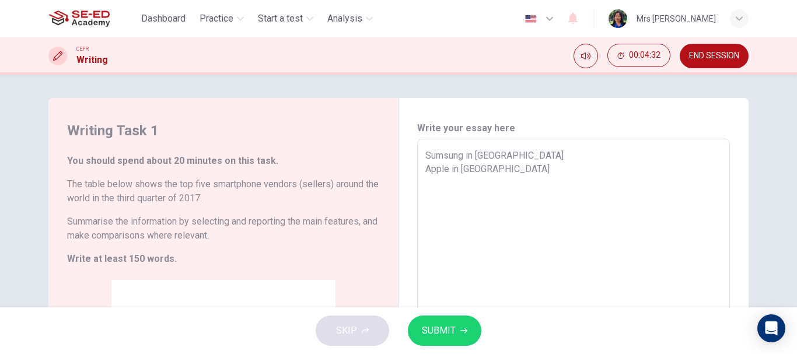
type textarea "Sumsung in Korea Apple in USA"
type textarea "x"
type textarea "Sumsung in Korea Apple in USA H"
type textarea "x"
type textarea "Sumsung in Korea Apple in USA Hu"
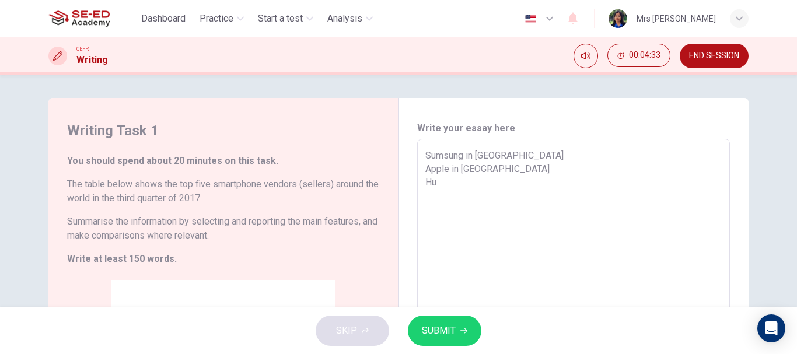
type textarea "x"
type textarea "Sumsung in Korea Apple in USA Hua"
type textarea "x"
type textarea "Sumsung in Korea Apple in USA Huaw"
type textarea "x"
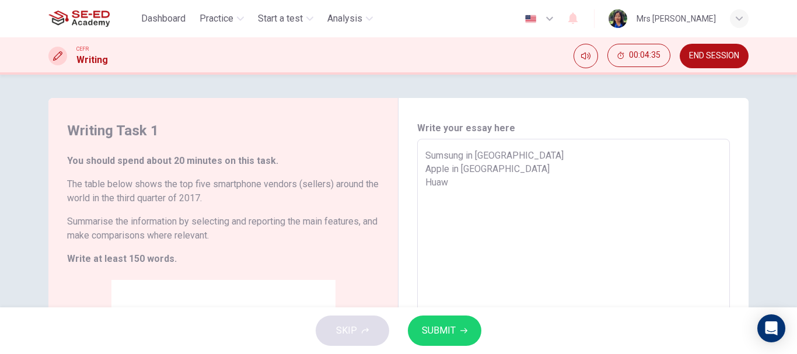
type textarea "Sumsung in Korea Apple in USA Huawr"
type textarea "x"
type textarea "Sumsung in Korea Apple in USA Huaw"
type textarea "x"
type textarea "Sumsung in Korea Apple in USA Huawe"
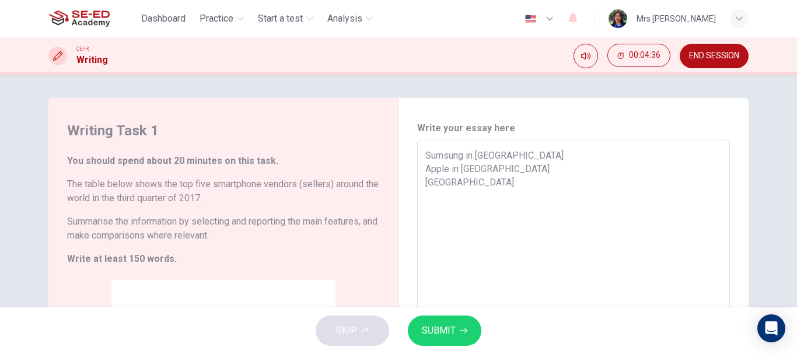
type textarea "x"
type textarea "Sumsung in Korea Apple in USA Huawei"
type textarea "x"
type textarea "Sumsung in Korea Apple in USA Huawei"
type textarea "x"
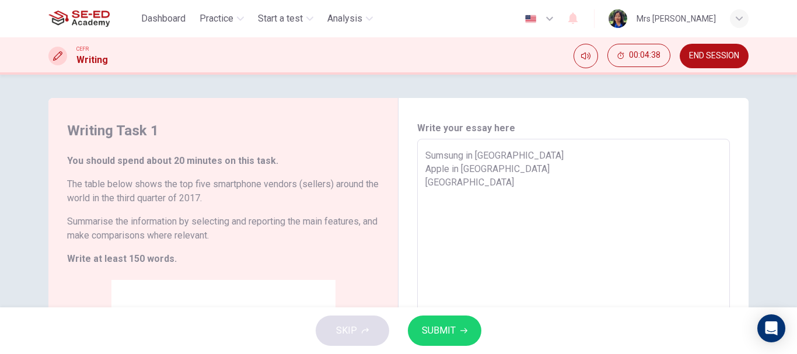
type textarea "Sumsung in Korea Apple in USA Huawei o"
type textarea "x"
type textarea "Sumsung in Korea Apple in USA Huawei"
type textarea "x"
type textarea "Sumsung in Korea Apple in USA Huawei o"
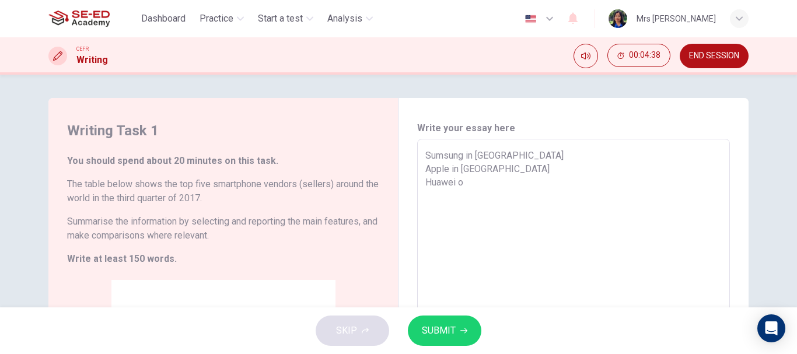
type textarea "x"
type textarea "Sumsung in Korea Apple in USA Huawei on"
type textarea "x"
type textarea "Sumsung in Korea Apple in USA Huawei o"
type textarea "x"
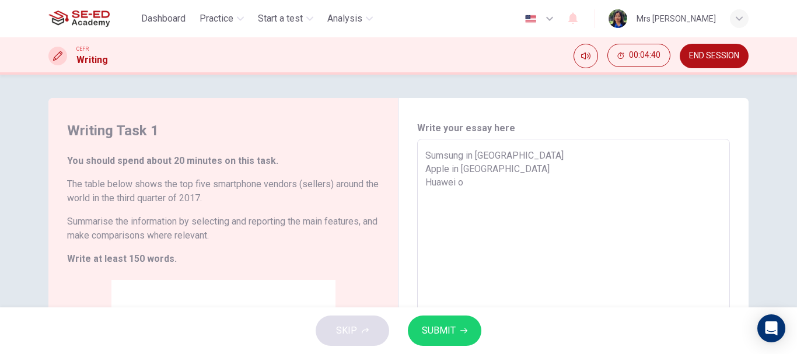
type textarea "Sumsung in Korea Apple in USA Huawei"
type textarea "x"
type textarea "Sumsung in Korea Apple in USA Huawei i"
type textarea "x"
type textarea "Sumsung in Korea Apple in USA Huawei in"
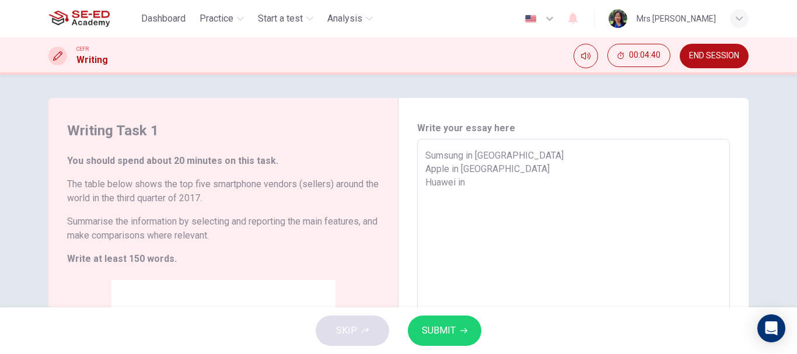
type textarea "x"
type textarea "Sumsung in Korea Apple in USA Huawei in"
type textarea "x"
type textarea "Sumsung in Korea Apple in USA Huawei in C"
type textarea "x"
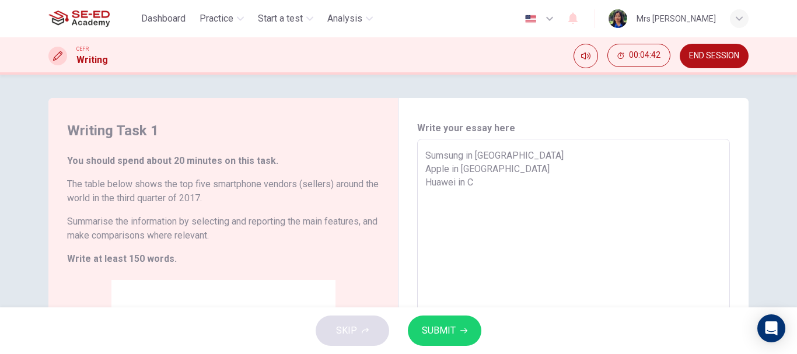
type textarea "Sumsung in Korea Apple in USA Huawei in Ch"
type textarea "x"
type textarea "Sumsung in Korea Apple in USA Huawei in Chi"
type textarea "x"
type textarea "Sumsung in Korea Apple in USA Huawei in Chia"
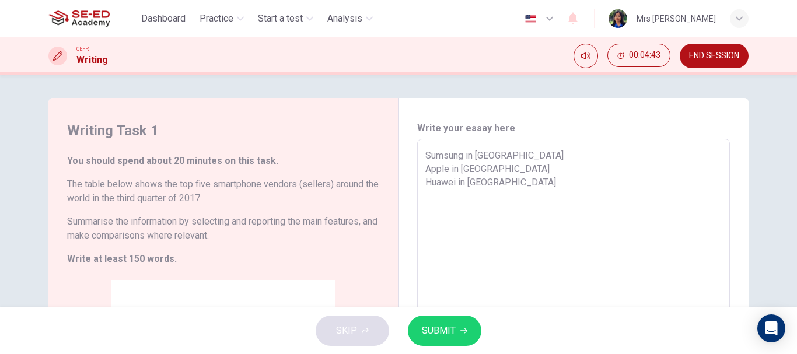
type textarea "x"
type textarea "Sumsung in Korea Apple in USA Huawei in Chi"
type textarea "x"
type textarea "Sumsung in Korea Apple in USA Huawei in Chin"
type textarea "x"
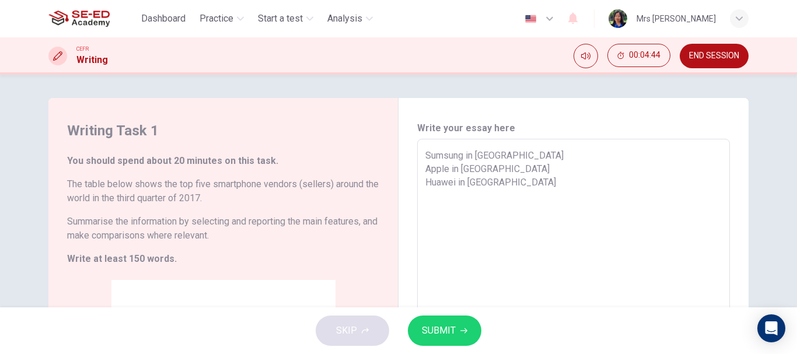
type textarea "Sumsung in Korea Apple in USA Huawei in China"
type textarea "x"
type textarea "Sumsung in Korea Apple in USA Huawei in China"
type textarea "x"
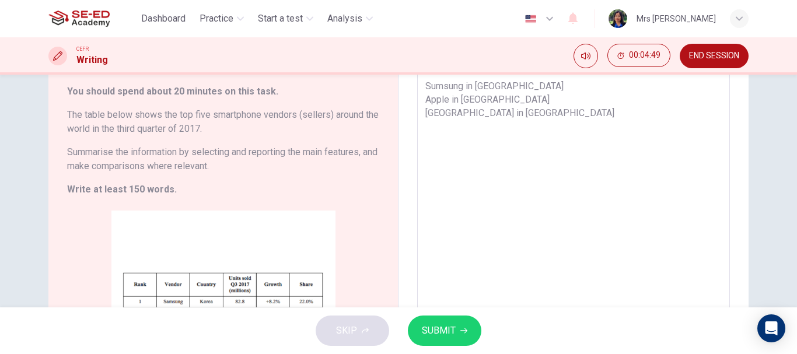
scroll to position [58, 0]
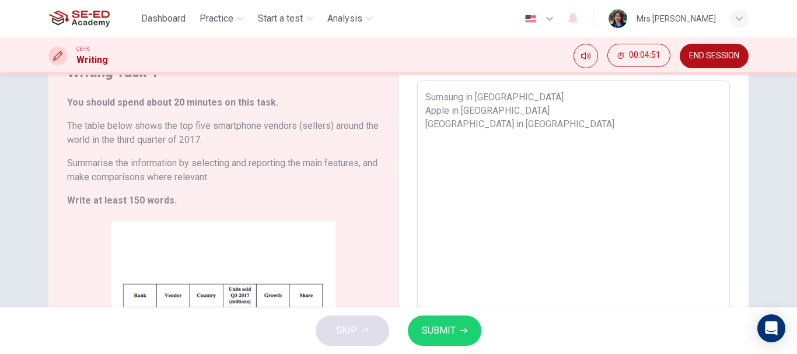
type textarea "Sumsung in Korea Apple in USA Huawei in China O"
type textarea "x"
type textarea "Sumsung in Korea Apple in USA Huawei in China Op"
type textarea "x"
type textarea "Sumsung in Korea Apple in USA Huawei in China Opp"
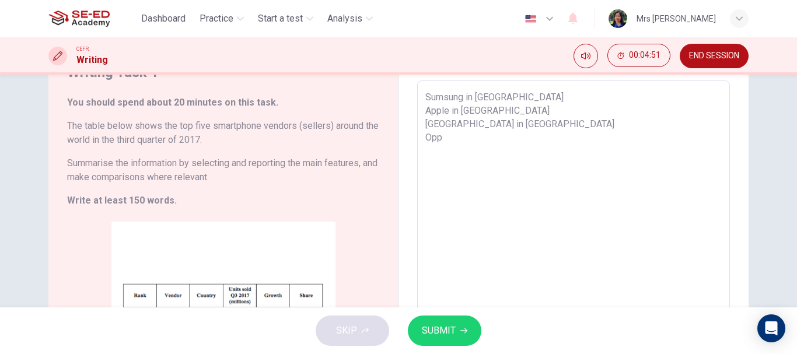
type textarea "x"
type textarea "Sumsung in Korea Apple in USA Huawei in China Oppo"
type textarea "x"
type textarea "Sumsung in Korea Apple in USA Huawei in China Oppo"
type textarea "x"
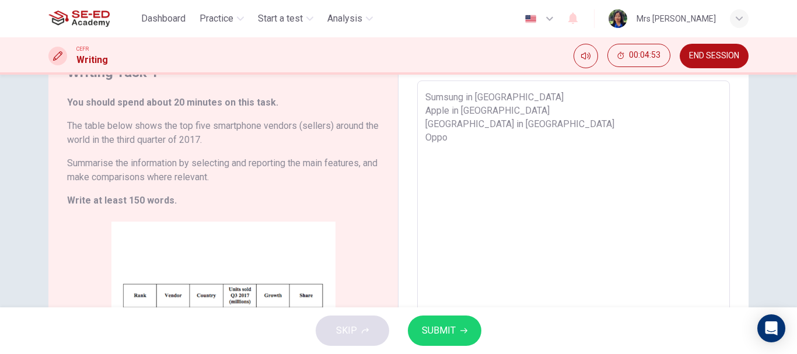
type textarea "Sumsung in Korea Apple in USA Huawei in China Oppo i"
type textarea "x"
type textarea "Sumsung in Korea Apple in USA Huawei in China Oppo in"
type textarea "x"
type textarea "Sumsung in Korea Apple in USA Huawei in China Oppo in"
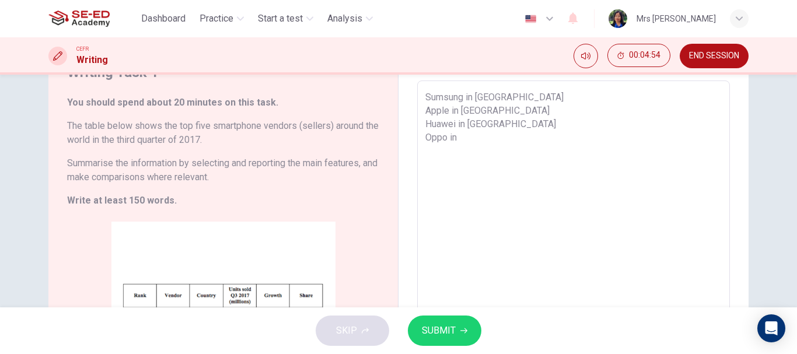
type textarea "x"
type textarea "Sumsung in Korea Apple in USA Huawei in China Oppo in C"
type textarea "x"
type textarea "Sumsung in Korea Apple in USA Huawei in China Oppo in Ch"
type textarea "x"
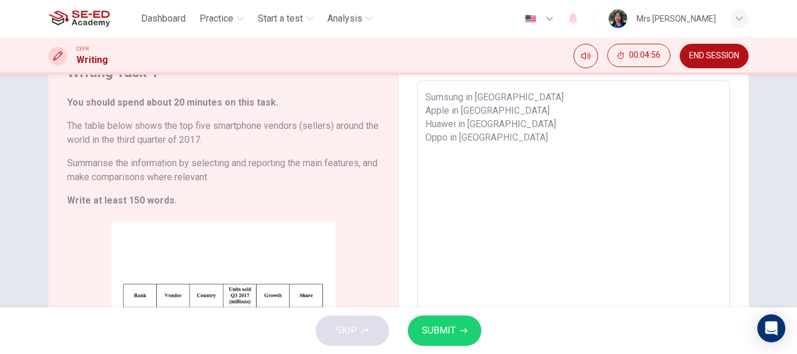
type textarea "Sumsung in Korea Apple in USA Huawei in China Oppo in Chi"
type textarea "x"
type textarea "Sumsung in Korea Apple in USA Huawei in China Oppo in Chin"
type textarea "x"
type textarea "Sumsung in Korea Apple in USA Huawei in China Oppo in China"
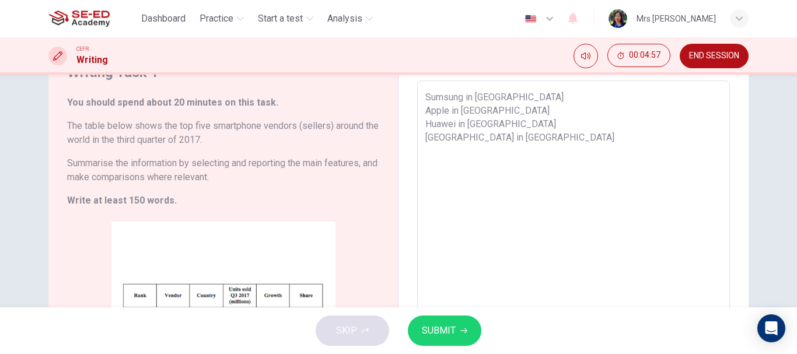
type textarea "x"
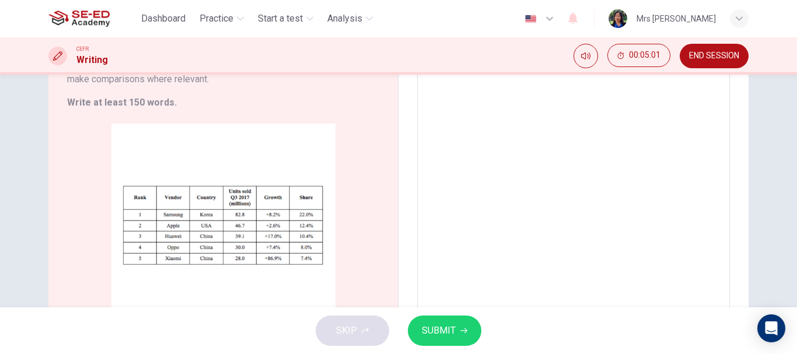
scroll to position [233, 0]
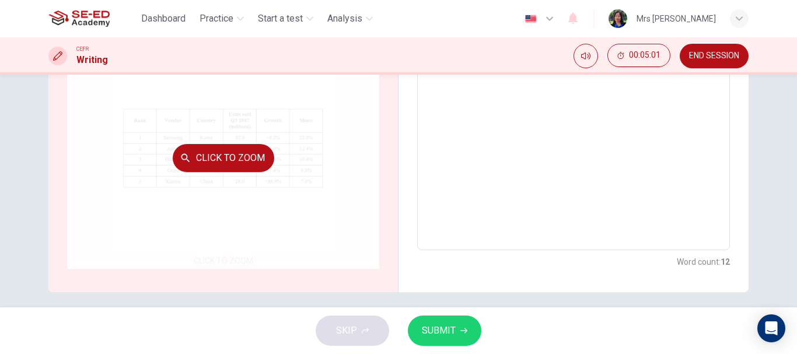
type textarea "Sumsung in Korea Apple in USA Huawei in China Oppo in China"
click at [237, 160] on button "Click to Zoom" at bounding box center [224, 158] width 102 height 28
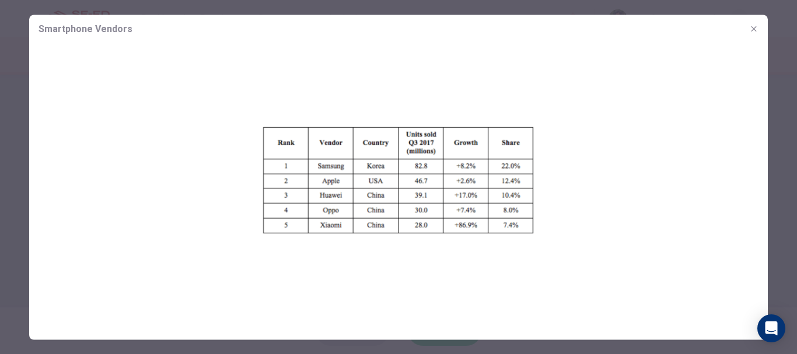
click at [563, 148] on img at bounding box center [398, 180] width 739 height 275
click at [759, 28] on button "button" at bounding box center [754, 28] width 19 height 19
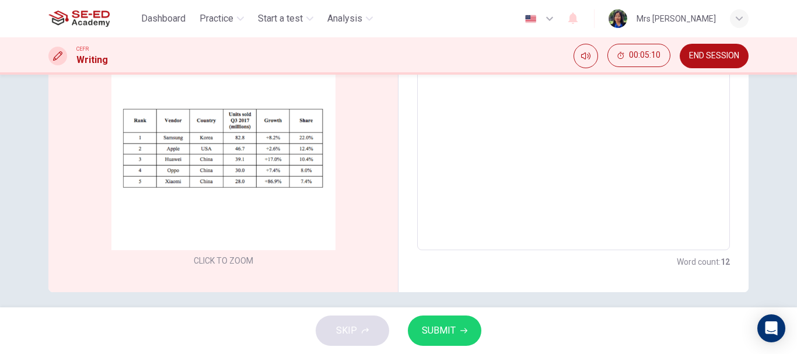
scroll to position [58, 0]
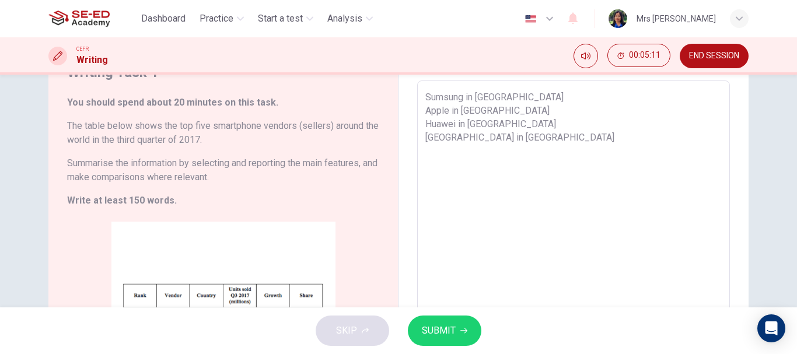
type textarea "x"
click at [491, 147] on textarea "Sumsung in Korea Apple in USA Huawei in China Oppo in China" at bounding box center [573, 253] width 296 height 326
type textarea "Sumsung in Korea Apple in USA Huawei in China Oppo in China"
type textarea "x"
type textarea "Sumsung in Korea Apple in USA Huawei in China Oppo in China X"
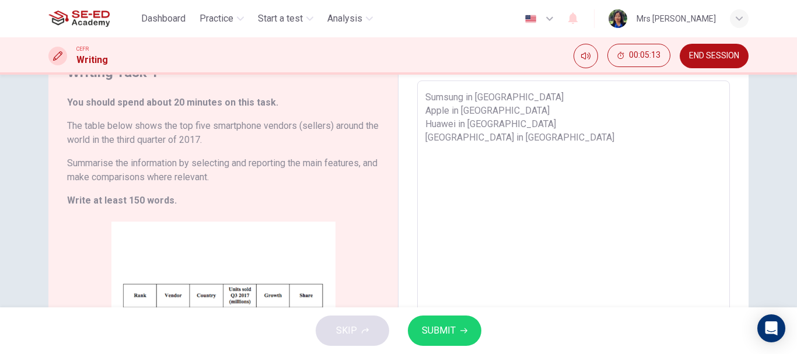
type textarea "x"
type textarea "Sumsung in Korea Apple in USA Huawei in China Oppo in China Xi"
type textarea "x"
type textarea "Sumsung in Korea Apple in USA Huawei in China Oppo in China Xia"
type textarea "x"
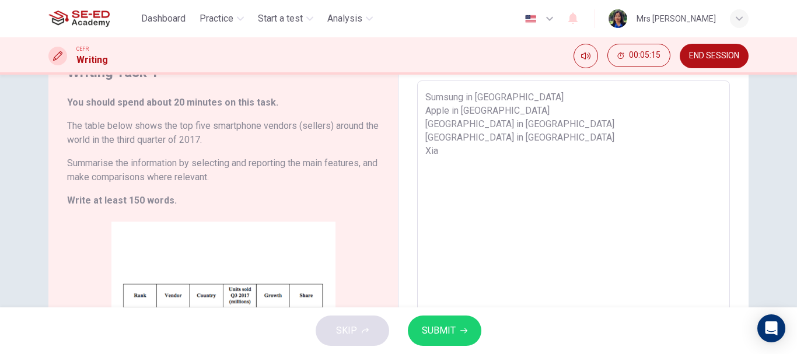
type textarea "Sumsung in Korea Apple in USA Huawei in China Oppo in China Xiao"
type textarea "x"
type textarea "Sumsung in Korea Apple in USA Huawei in China Oppo in China Xiaom"
type textarea "x"
type textarea "Sumsung in Korea Apple in USA Huawei in China Oppo in China Xiaomu"
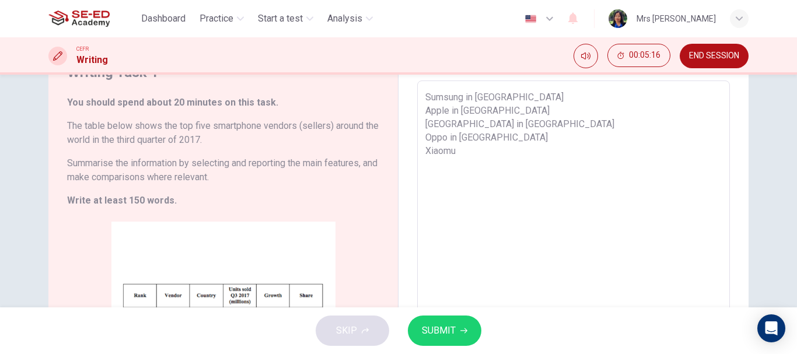
type textarea "x"
type textarea "Sumsung in Korea Apple in USA Huawei in China Oppo in China Xiaom"
type textarea "x"
type textarea "Sumsung in Korea Apple in USA Huawei in China Oppo in China Xiaomi"
type textarea "x"
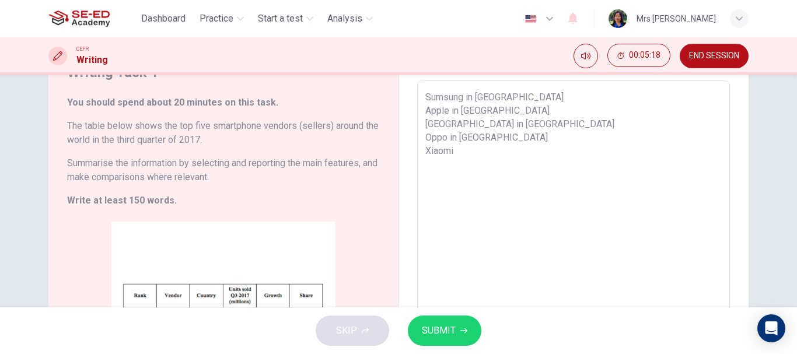
type textarea "Sumsung in Korea Apple in USA Huawei in China Oppo in China Xiaomi"
type textarea "x"
type textarea "Sumsung in Korea Apple in USA Huawei in China Oppo in China Xiaomi i"
type textarea "x"
type textarea "Sumsung in Korea Apple in USA Huawei in China Oppo in China Xiaomi in"
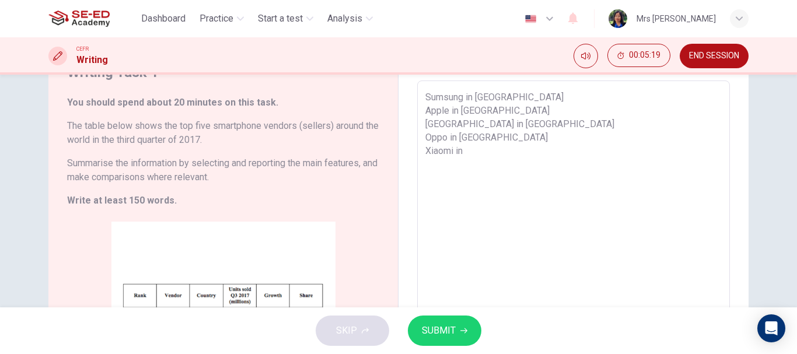
type textarea "x"
type textarea "Sumsung in Korea Apple in USA Huawei in China Oppo in China Xiaomi in"
type textarea "x"
type textarea "Sumsung in Korea Apple in USA Huawei in China Oppo in China Xiaomi in C"
type textarea "x"
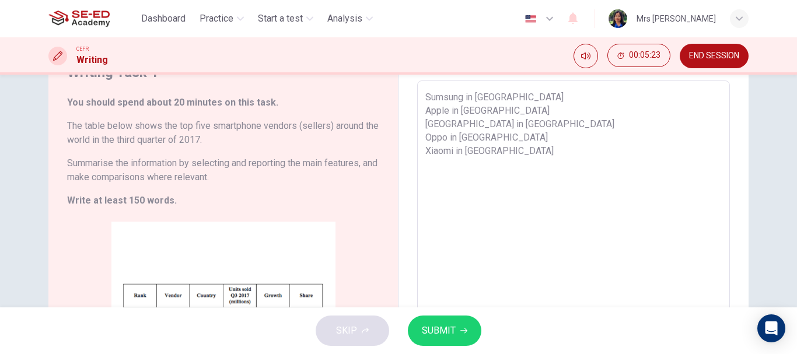
scroll to position [0, 0]
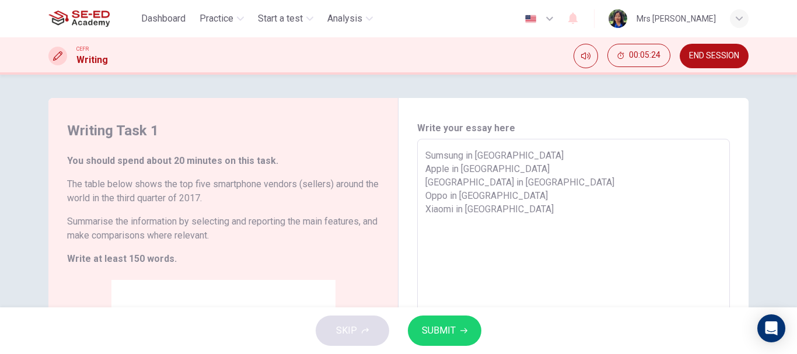
click at [422, 159] on div "Sumsung in Korea Apple in USA Huawei in China Oppo in China Xiaomi in China x ​" at bounding box center [573, 311] width 313 height 345
click at [425, 154] on textarea "Sumsung in Korea Apple in USA Huawei in China Oppo in China Xiaomi in China" at bounding box center [573, 312] width 296 height 326
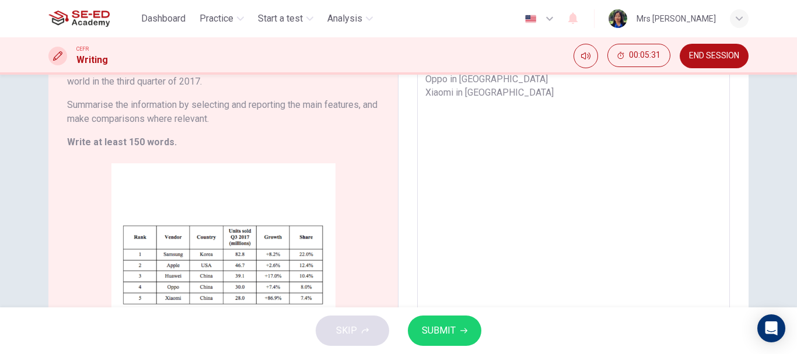
scroll to position [175, 0]
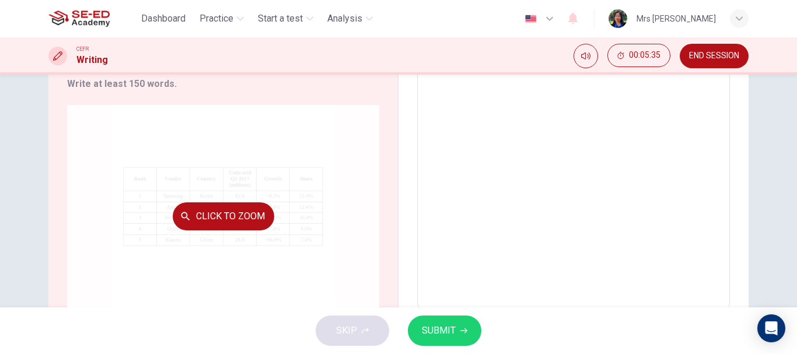
click at [221, 208] on button "Click to Zoom" at bounding box center [224, 216] width 102 height 28
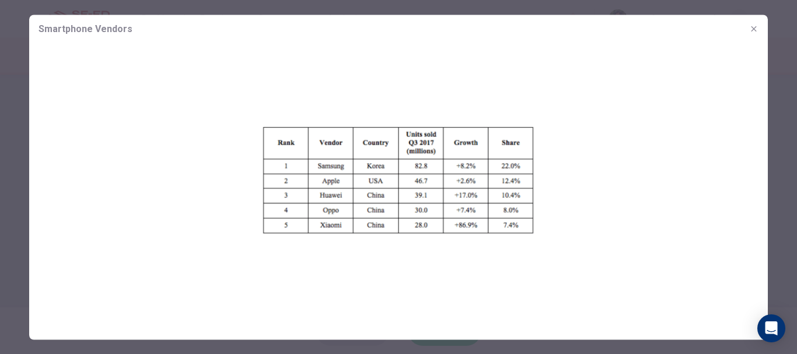
click at [754, 27] on icon "button" at bounding box center [753, 28] width 9 height 9
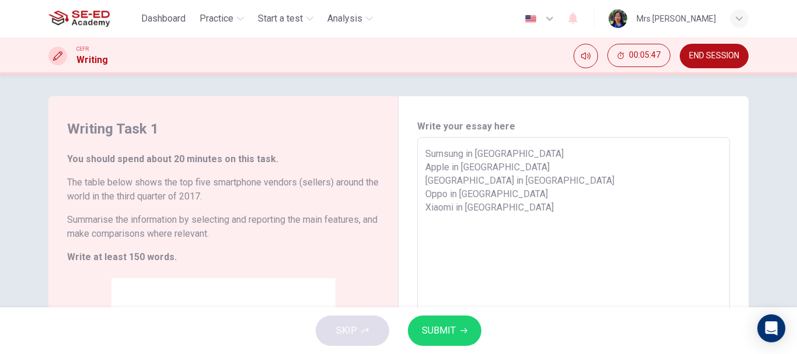
scroll to position [0, 0]
click at [452, 160] on textarea "Sumsung in Korea Apple in USA Huawei in China Oppo in China Xiaomi in China" at bounding box center [573, 312] width 296 height 326
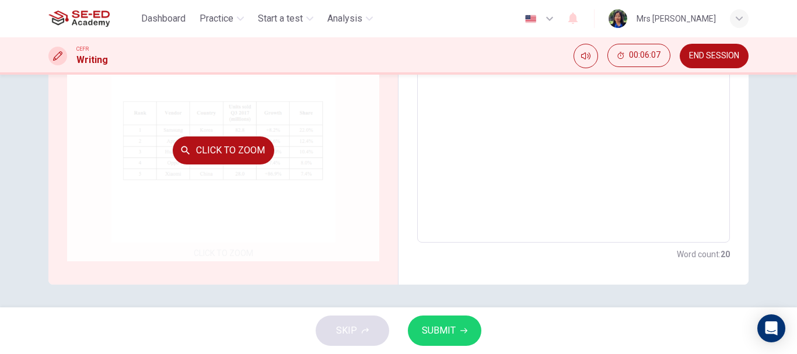
scroll to position [242, 0]
click at [226, 149] on button "Click to Zoom" at bounding box center [224, 150] width 102 height 28
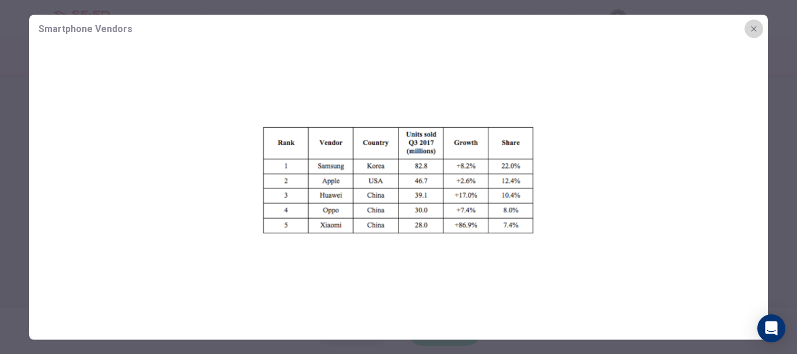
click at [752, 32] on icon "button" at bounding box center [753, 28] width 9 height 9
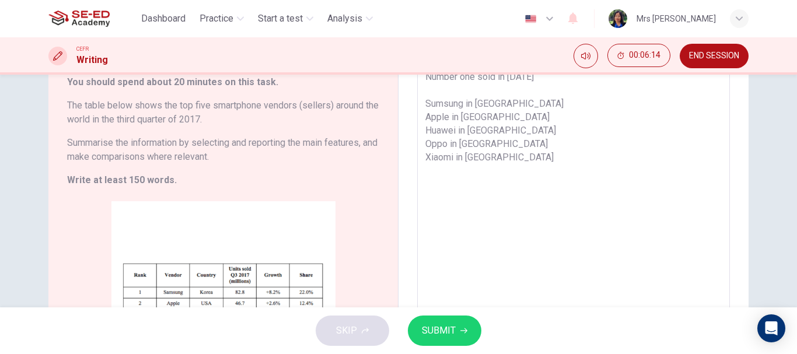
scroll to position [67, 0]
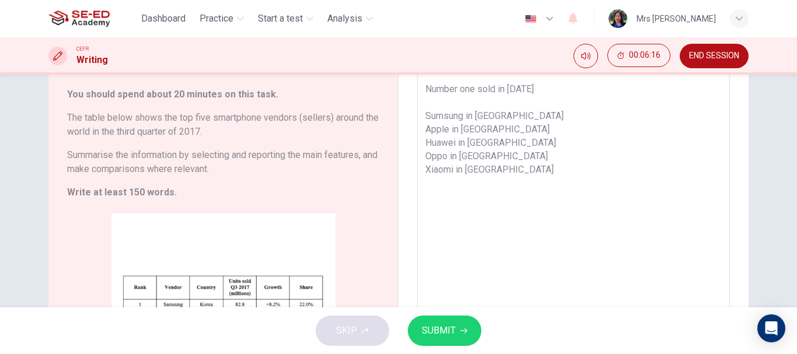
click at [514, 92] on textarea "Number one sold in 1917 Sumsung in Korea Apple in USA Huawei in China Oppo in C…" at bounding box center [573, 245] width 296 height 326
click at [564, 90] on textarea "Number one sold in 2017 Sumsung in Korea Apple in USA Huawei in China Oppo in C…" at bounding box center [573, 245] width 296 height 326
drag, startPoint x: 505, startPoint y: 114, endPoint x: 415, endPoint y: 116, distance: 89.3
click at [417, 116] on div "Number one sold in 2017 is Sumsung in Korea Apple in USA Huawei in China Oppo i…" at bounding box center [573, 244] width 313 height 345
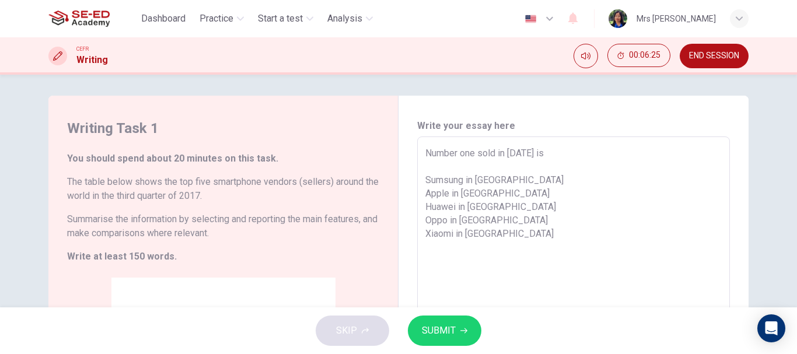
scroll to position [0, 0]
click at [519, 178] on textarea "Number one sold in 2017 is Sumsung in Korea Apple in USA Huawei in China Oppo i…" at bounding box center [573, 312] width 296 height 326
click at [425, 182] on textarea "Number one sold in 2017 is Sumsung in Korea Apple in USA Huawei in China Oppo i…" at bounding box center [573, 312] width 296 height 326
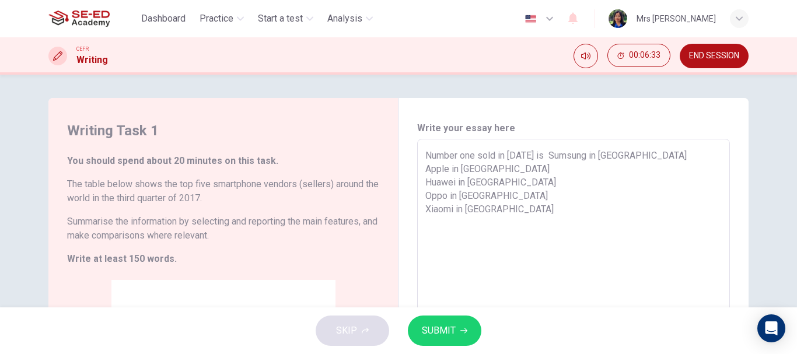
click at [637, 153] on textarea "Number one sold in 2017 is Sumsung in Korea Apple in USA Huawei in China Oppo i…" at bounding box center [573, 312] width 296 height 326
click at [428, 172] on textarea "Number one sold in 2017 is Sumsung in Korea Apple in USA Huawei in China Oppo i…" at bounding box center [573, 312] width 296 height 326
click at [455, 321] on button "SUBMIT" at bounding box center [445, 331] width 74 height 30
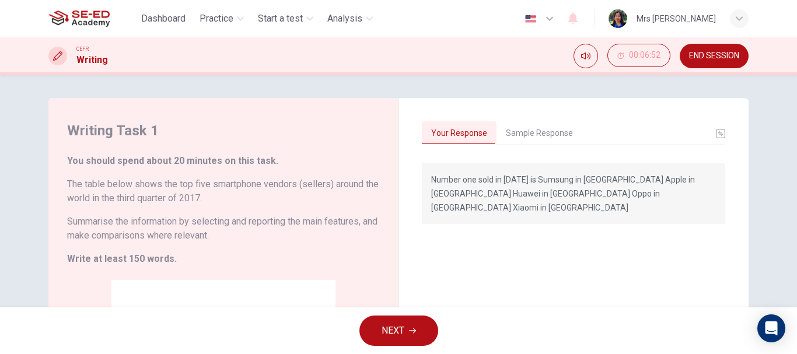
click at [532, 135] on button "Sample Response" at bounding box center [540, 133] width 86 height 25
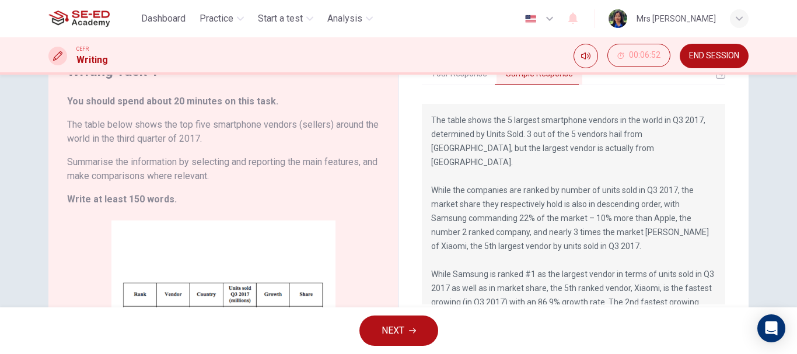
scroll to position [58, 0]
click at [592, 180] on p "The table shows the 5 largest smartphone vendors in the world in Q3 2017, deter…" at bounding box center [573, 247] width 285 height 266
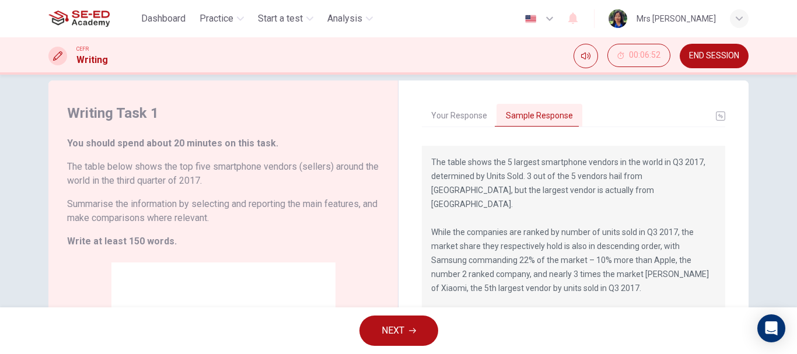
scroll to position [0, 0]
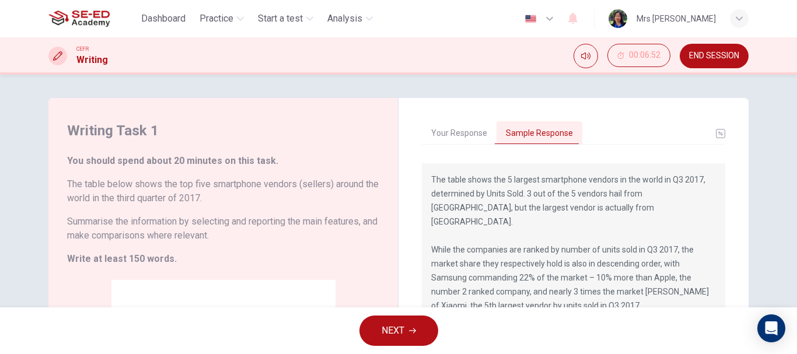
click at [466, 134] on button "Your Response" at bounding box center [459, 133] width 75 height 25
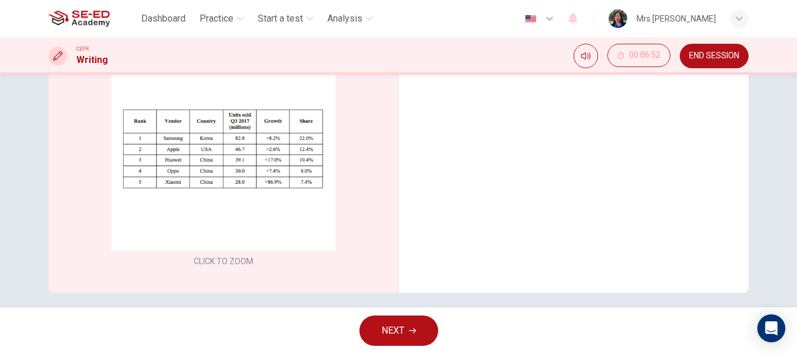
scroll to position [242, 0]
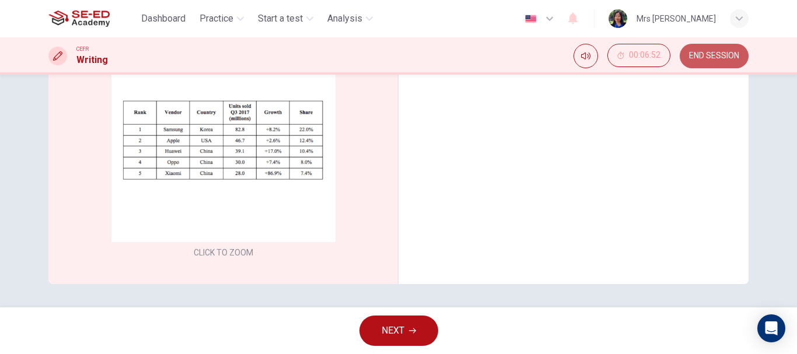
click at [716, 61] on button "END SESSION" at bounding box center [714, 56] width 69 height 25
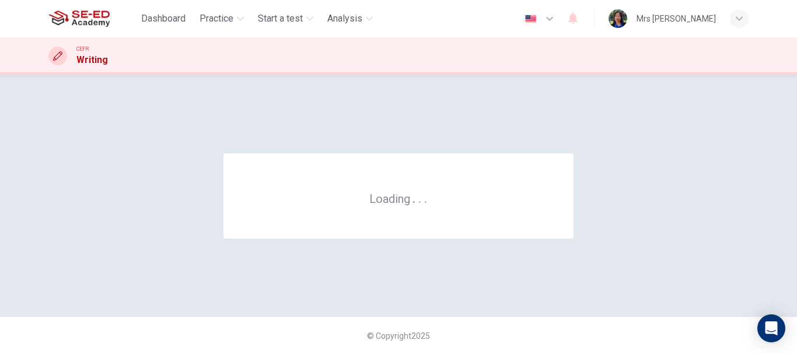
scroll to position [0, 0]
